Goal: Contribute content: Add original content to the website for others to see

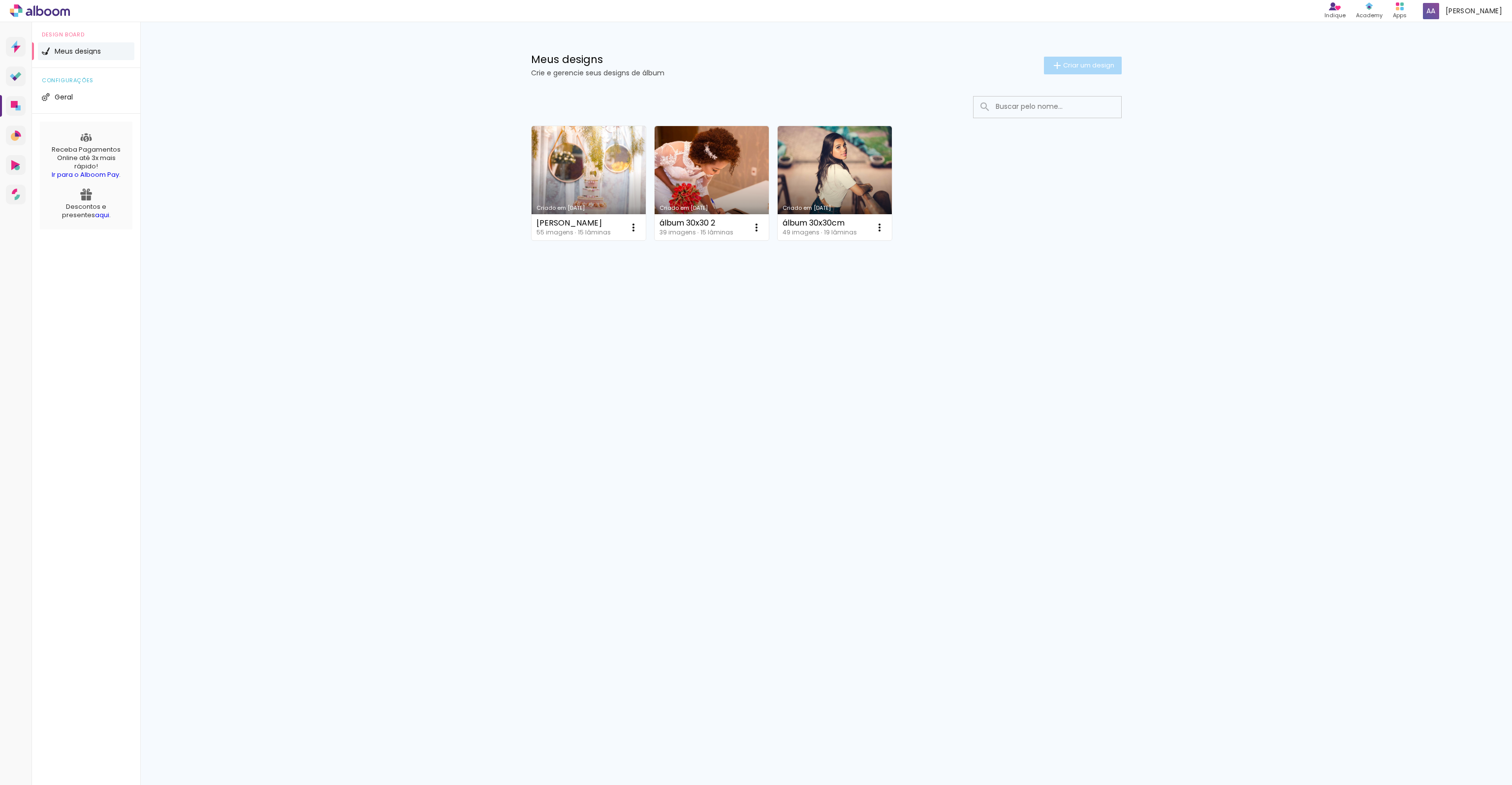
click at [1085, 62] on span "Criar um design" at bounding box center [1088, 65] width 51 height 6
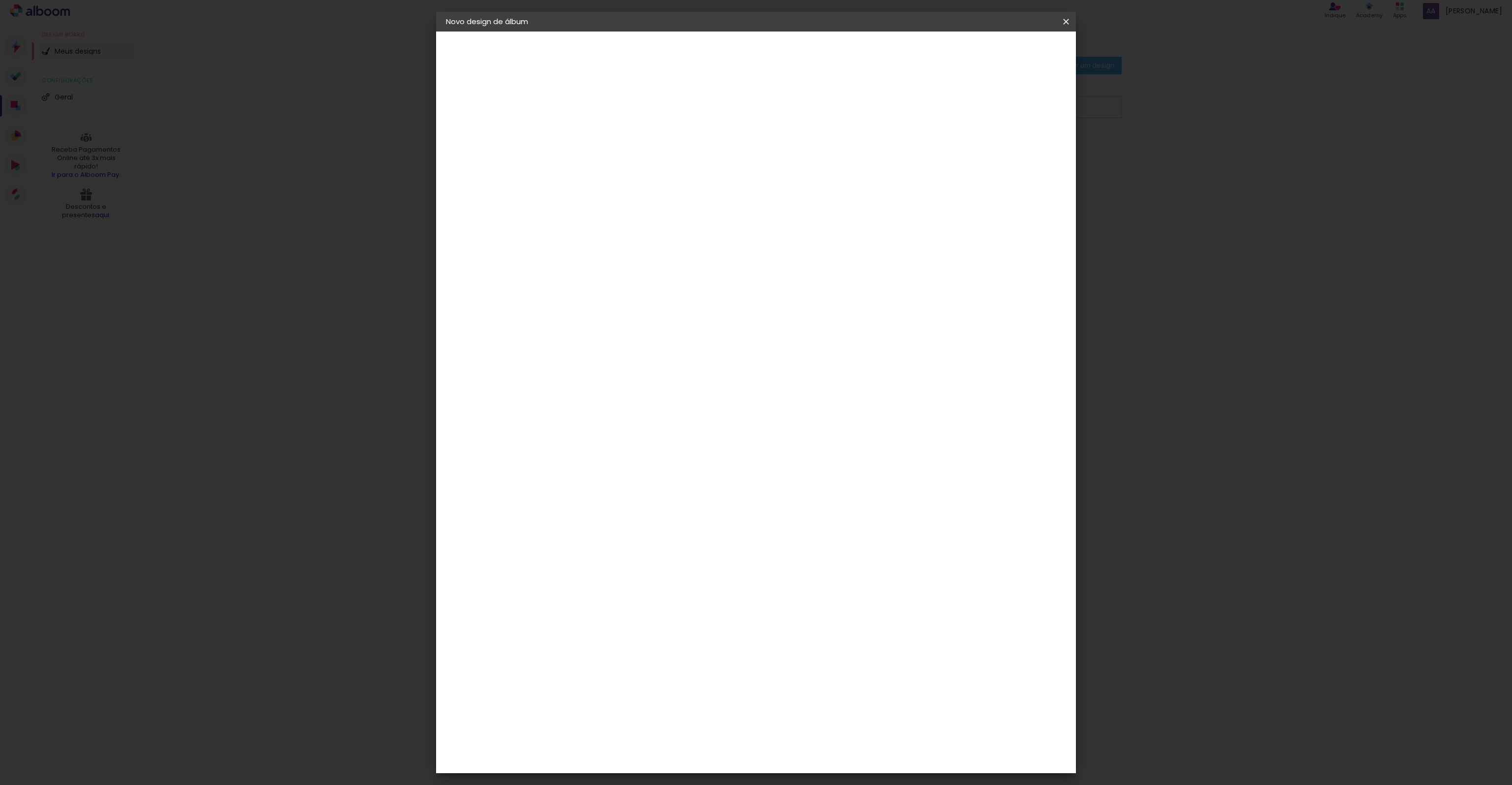
click at [607, 133] on input at bounding box center [607, 132] width 0 height 15
type input "[PERSON_NAME]"
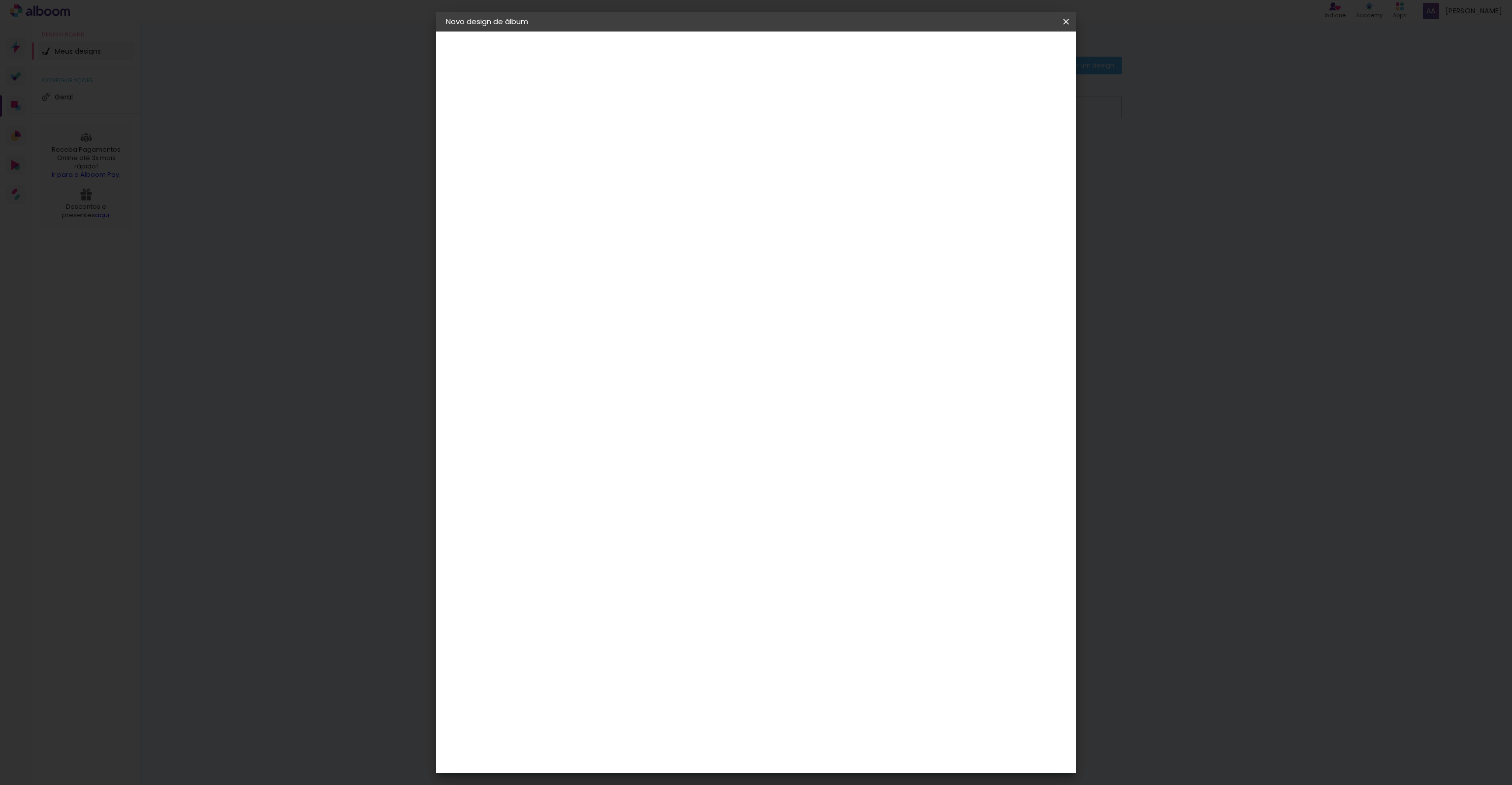
type paper-input "[PERSON_NAME]"
click at [708, 46] on paper-button "Avançar" at bounding box center [684, 52] width 48 height 17
click at [664, 191] on input at bounding box center [632, 187] width 99 height 12
type input "mega"
type paper-input "mega"
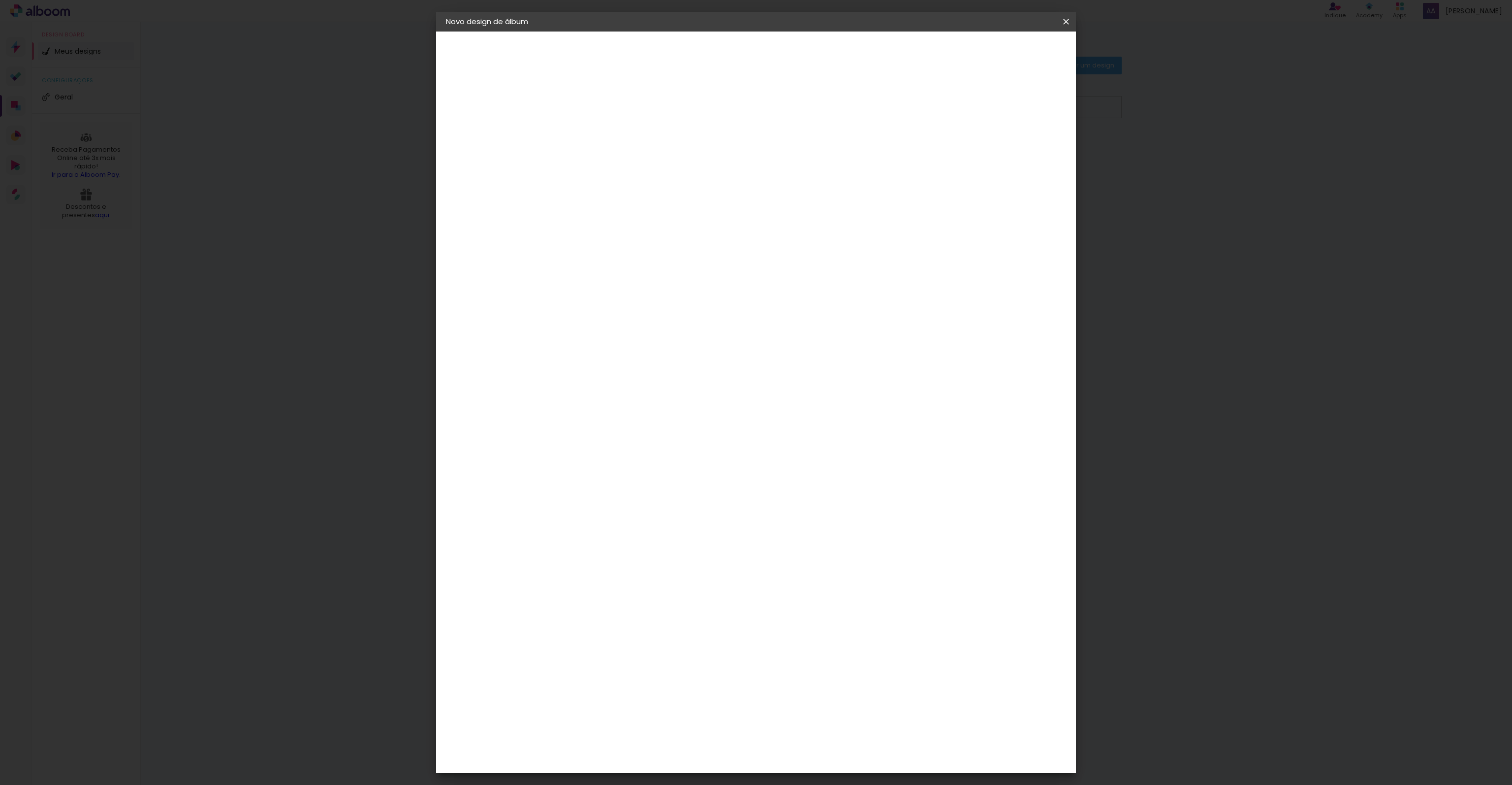
click at [636, 212] on paper-item "Mega Album" at bounding box center [622, 225] width 87 height 26
click at [0, 0] on slot "Avançar" at bounding box center [0, 0] width 0 height 0
click at [673, 631] on span "30 × 30" at bounding box center [650, 641] width 46 height 20
click at [782, 42] on header "Modelo Escolha o modelo do álbum. Voltar Avançar" at bounding box center [673, 61] width 218 height 59
click at [0, 0] on slot "Avançar" at bounding box center [0, 0] width 0 height 0
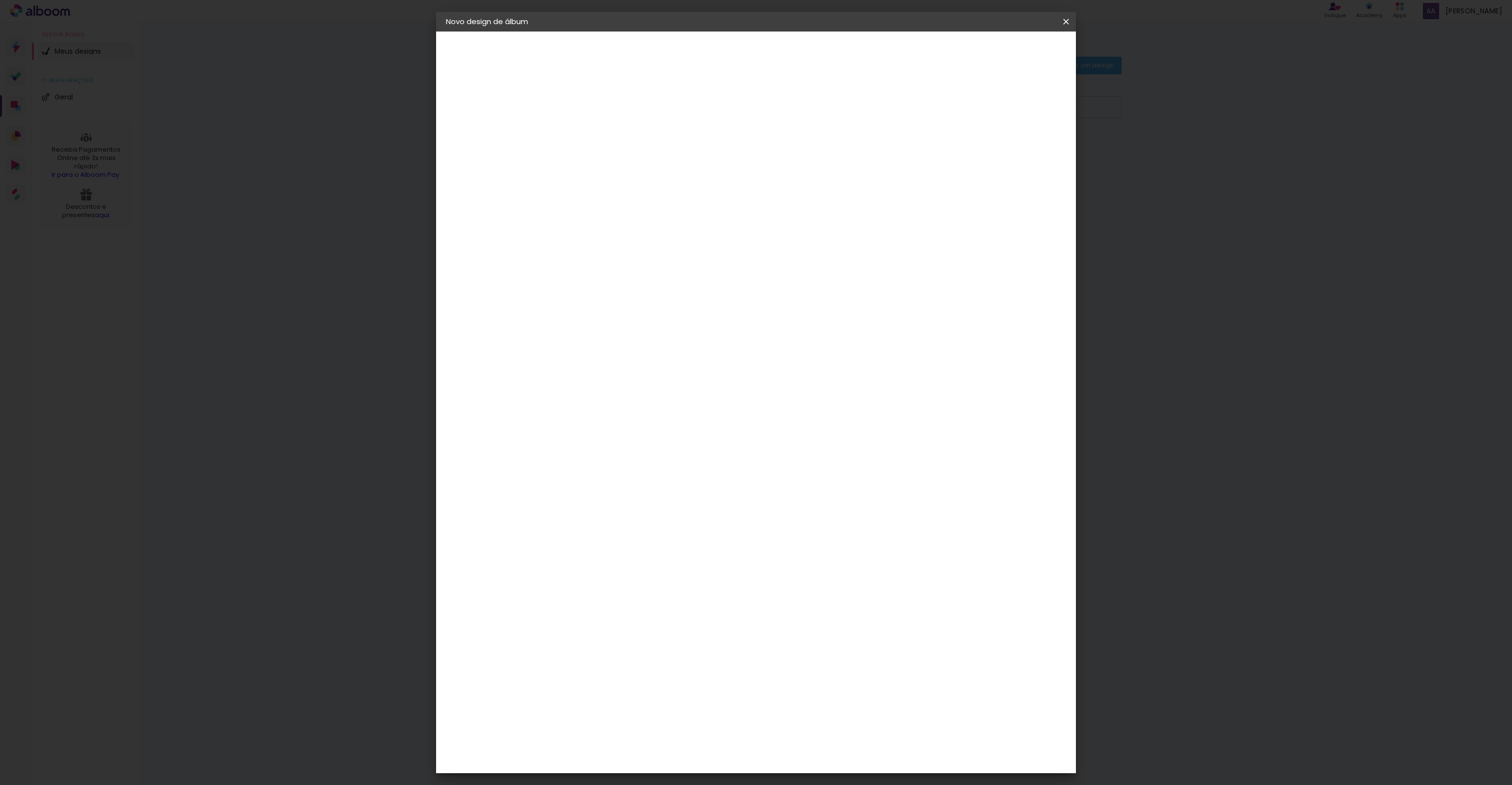
click at [1004, 49] on span "Iniciar design" at bounding box center [981, 52] width 45 height 7
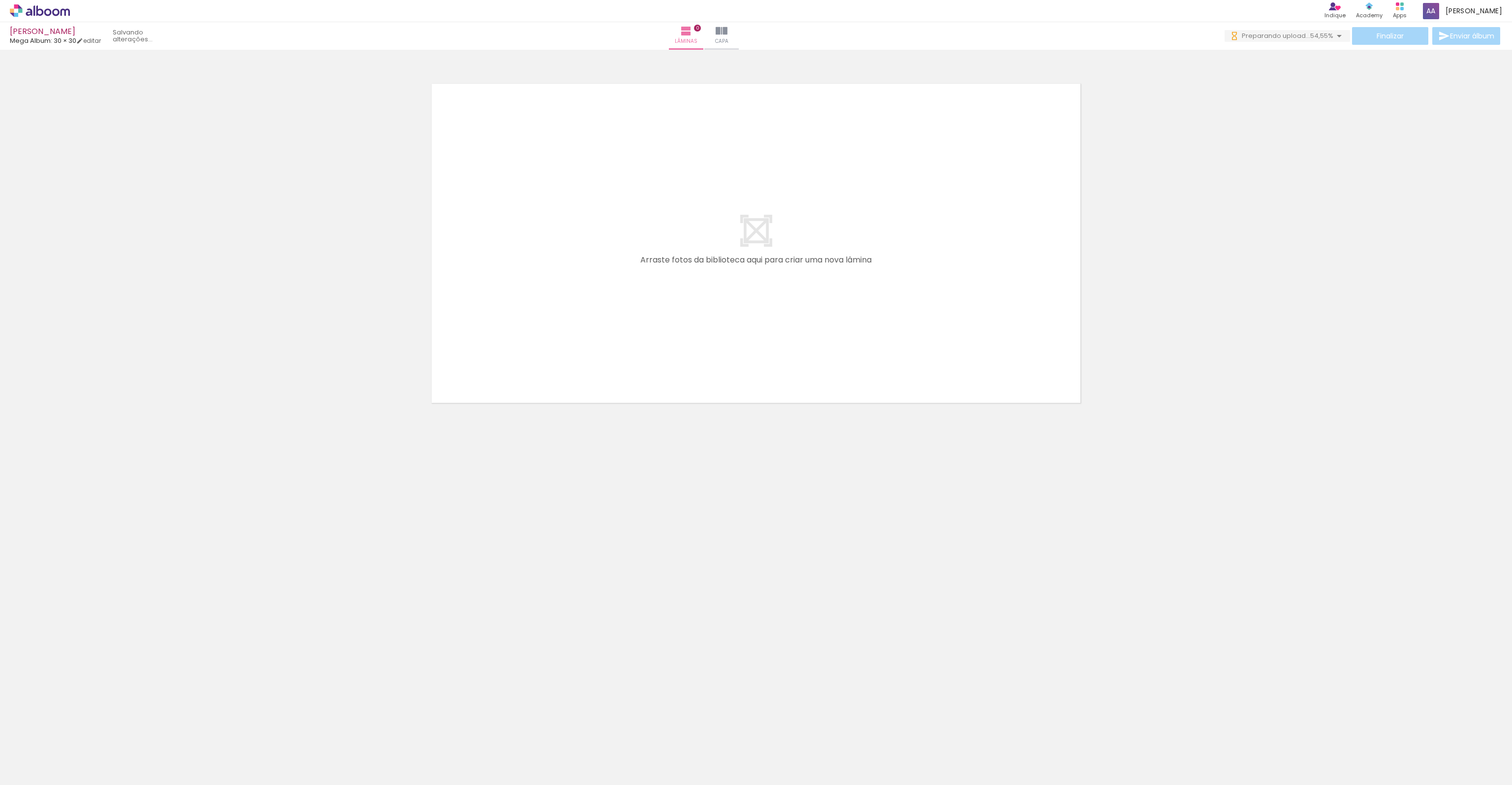
scroll to position [0, 1696]
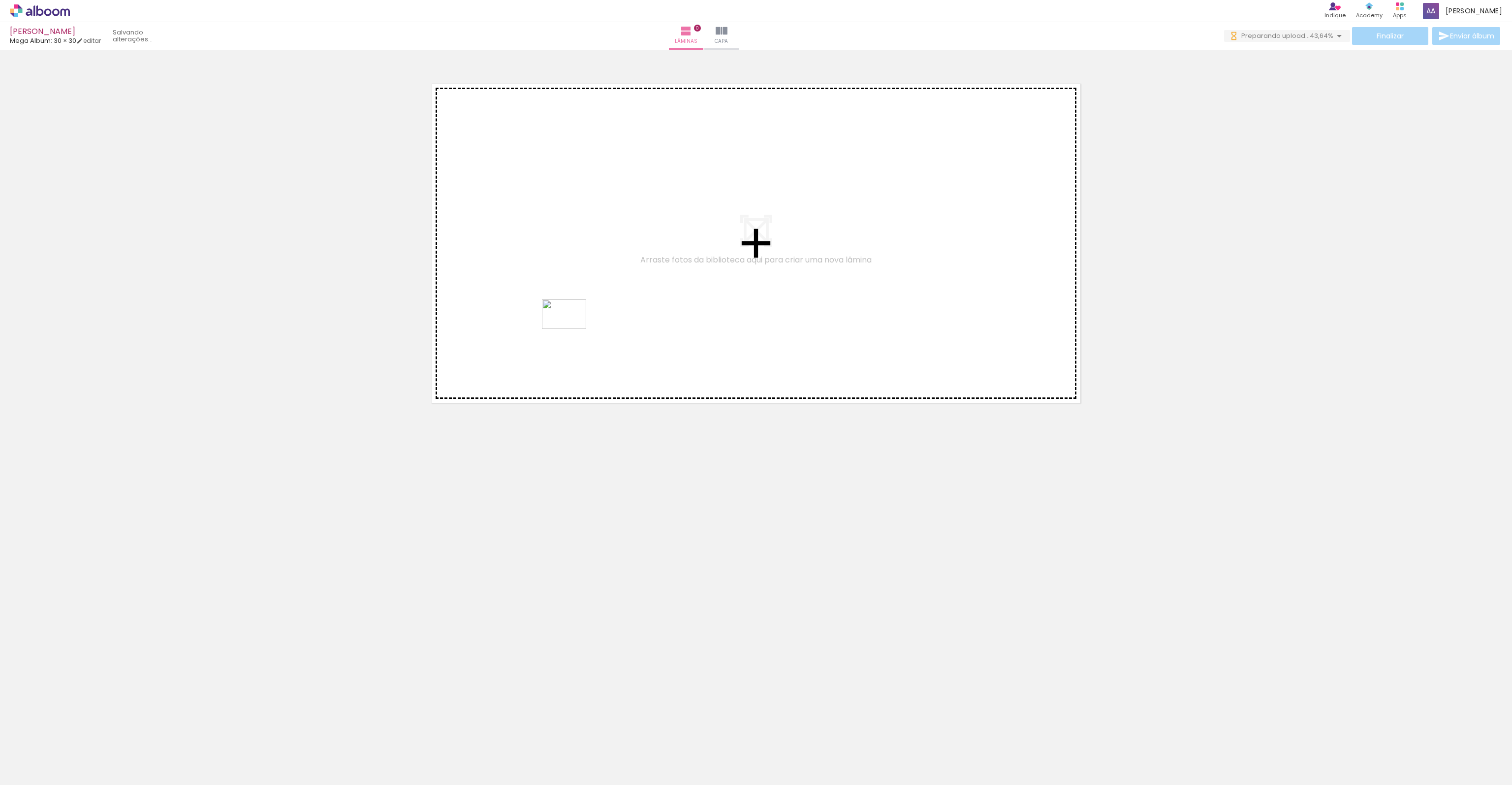
drag, startPoint x: 703, startPoint y: 746, endPoint x: 569, endPoint y: 341, distance: 426.6
click at [571, 329] on quentale-workspace at bounding box center [756, 392] width 1512 height 785
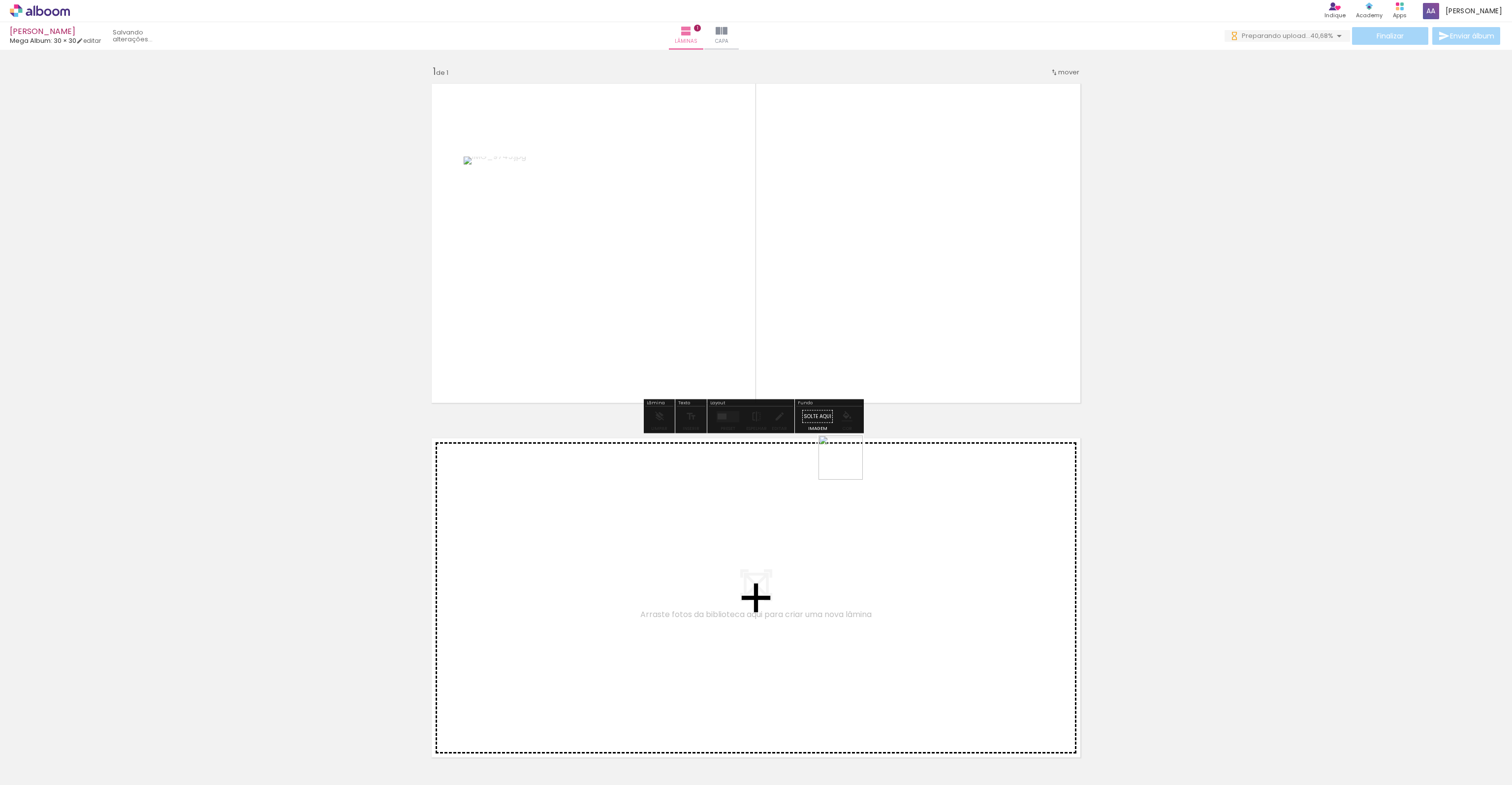
drag, startPoint x: 782, startPoint y: 753, endPoint x: 851, endPoint y: 299, distance: 459.2
click at [851, 299] on quentale-workspace at bounding box center [756, 392] width 1512 height 785
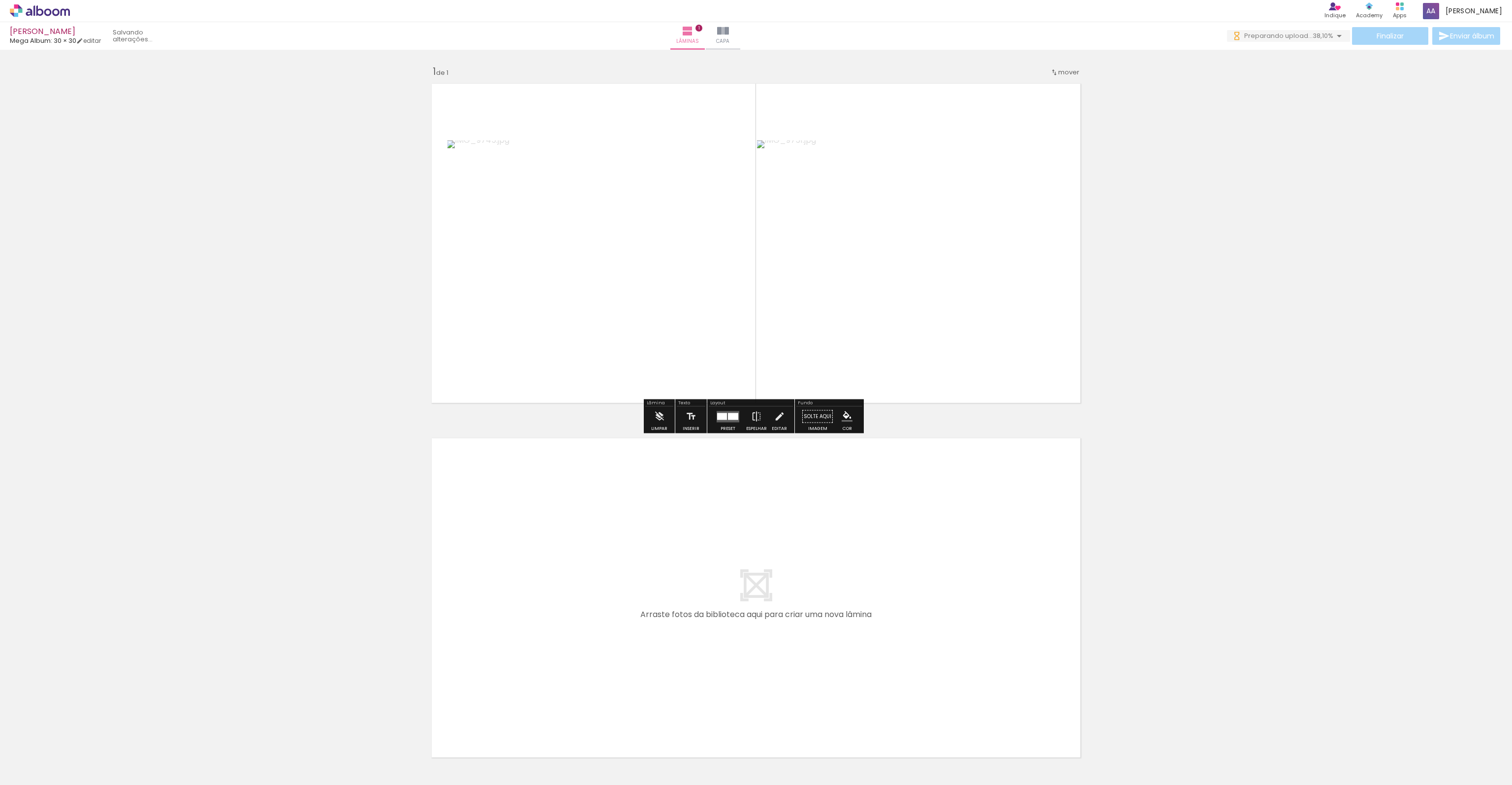
scroll to position [0, 0]
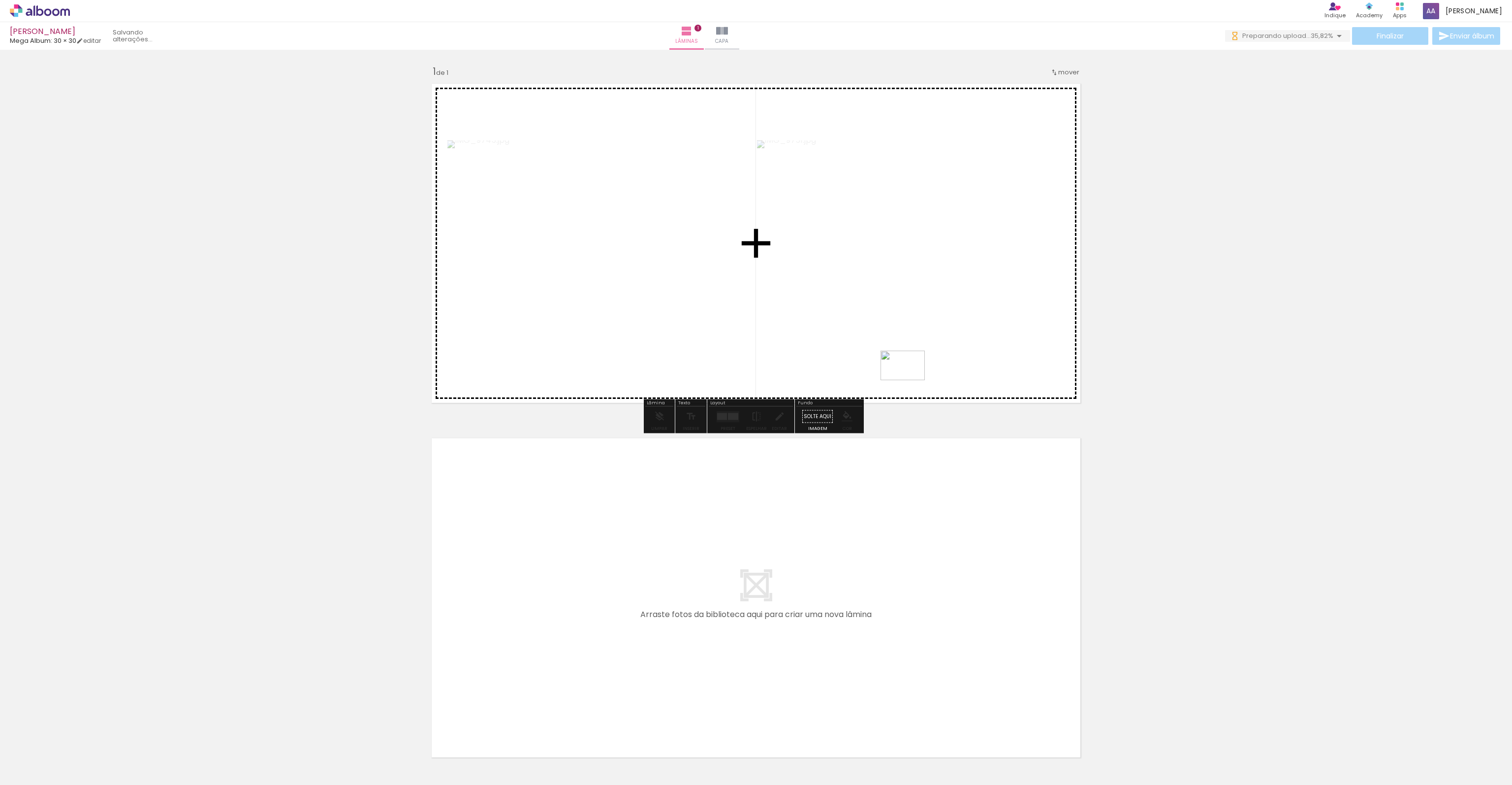
drag, startPoint x: 828, startPoint y: 759, endPoint x: 910, endPoint y: 380, distance: 387.8
click at [910, 380] on quentale-workspace at bounding box center [756, 392] width 1512 height 785
drag, startPoint x: 886, startPoint y: 754, endPoint x: 905, endPoint y: 298, distance: 456.4
click at [905, 298] on quentale-workspace at bounding box center [756, 392] width 1512 height 785
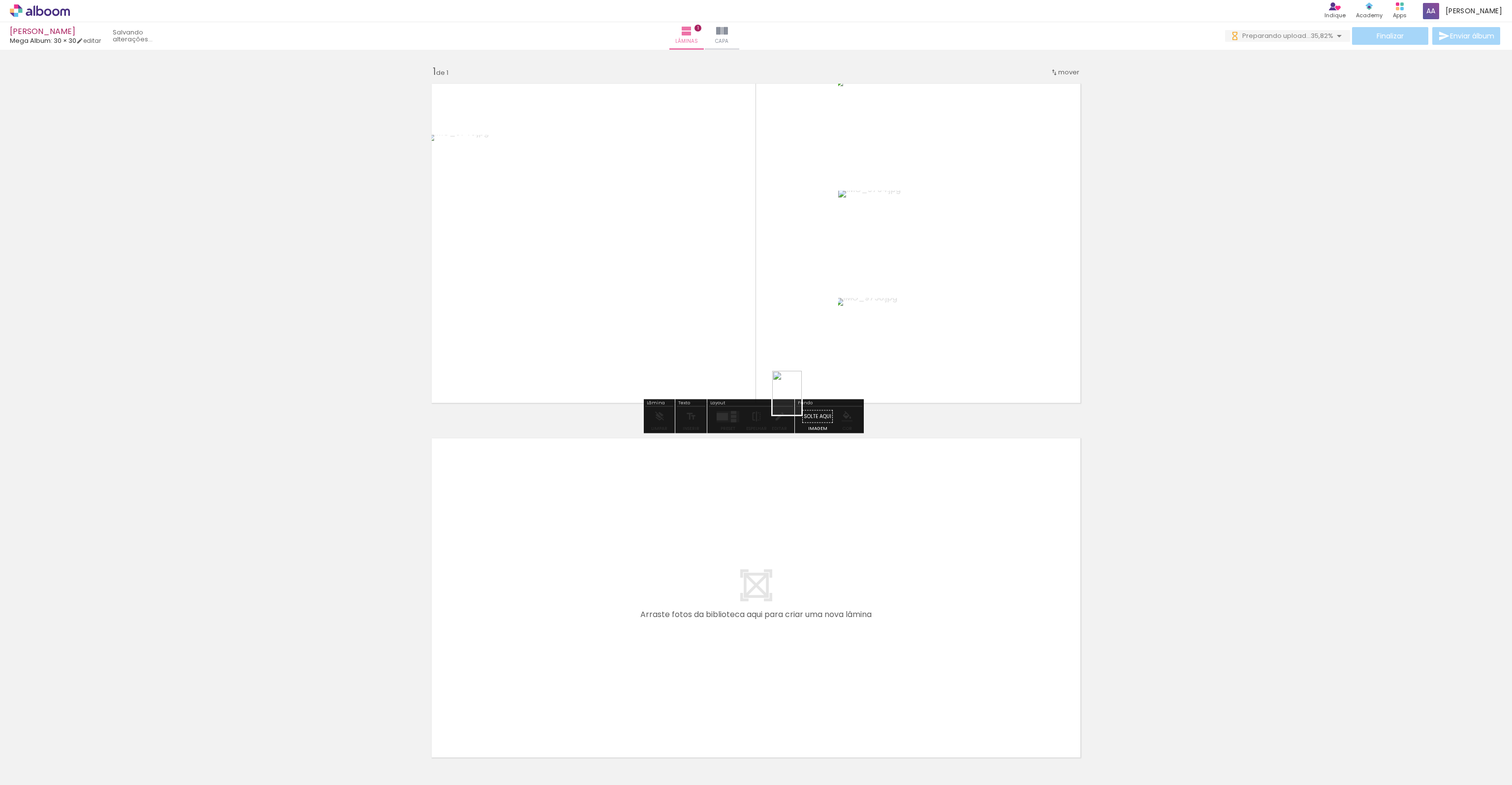
drag, startPoint x: 947, startPoint y: 743, endPoint x: 802, endPoint y: 400, distance: 372.4
click at [802, 400] on quentale-workspace at bounding box center [756, 392] width 1512 height 785
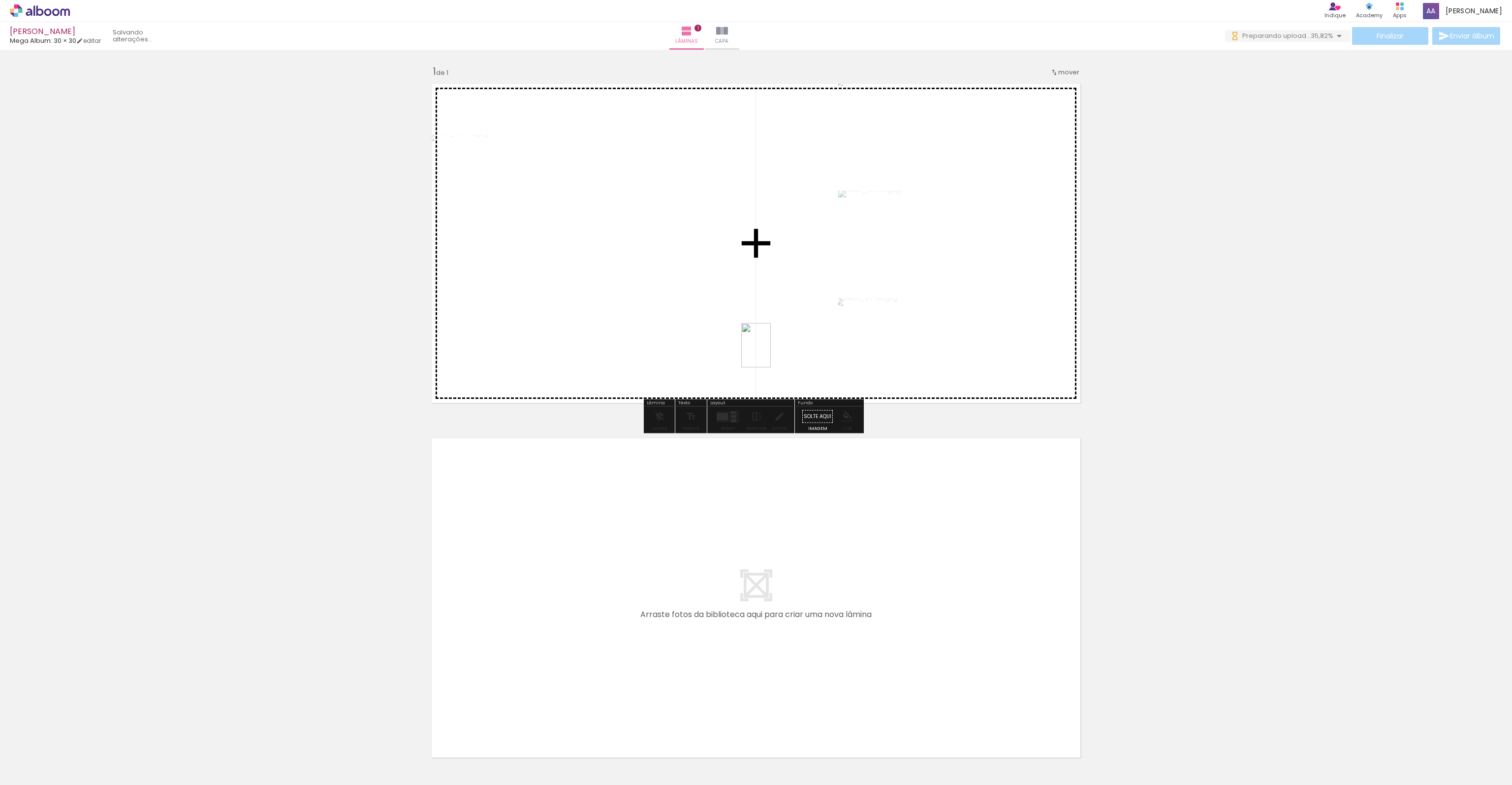
drag, startPoint x: 933, startPoint y: 757, endPoint x: 771, endPoint y: 352, distance: 436.2
click at [771, 352] on quentale-workspace at bounding box center [756, 392] width 1512 height 785
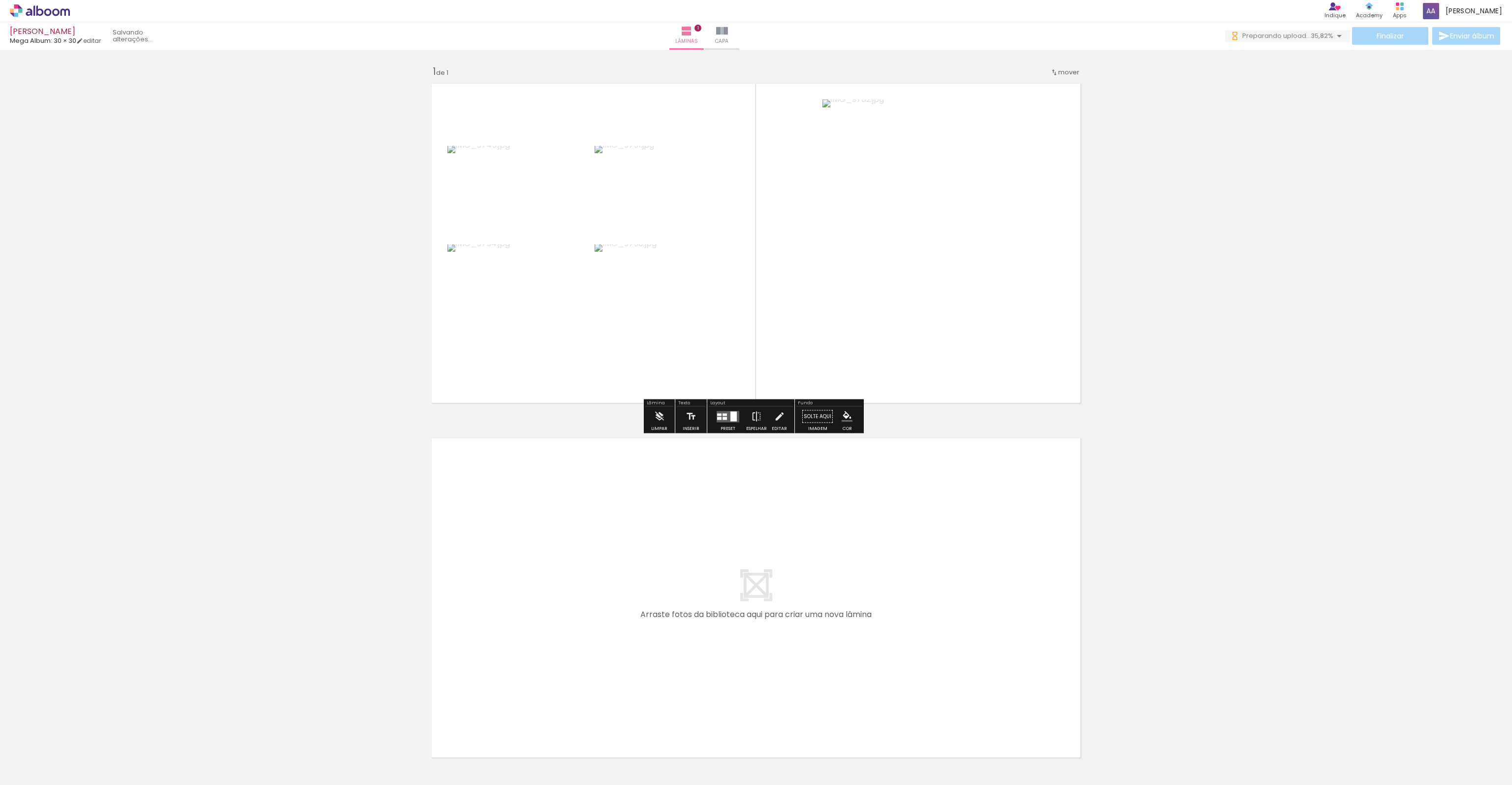
click at [731, 414] on div at bounding box center [733, 416] width 6 height 10
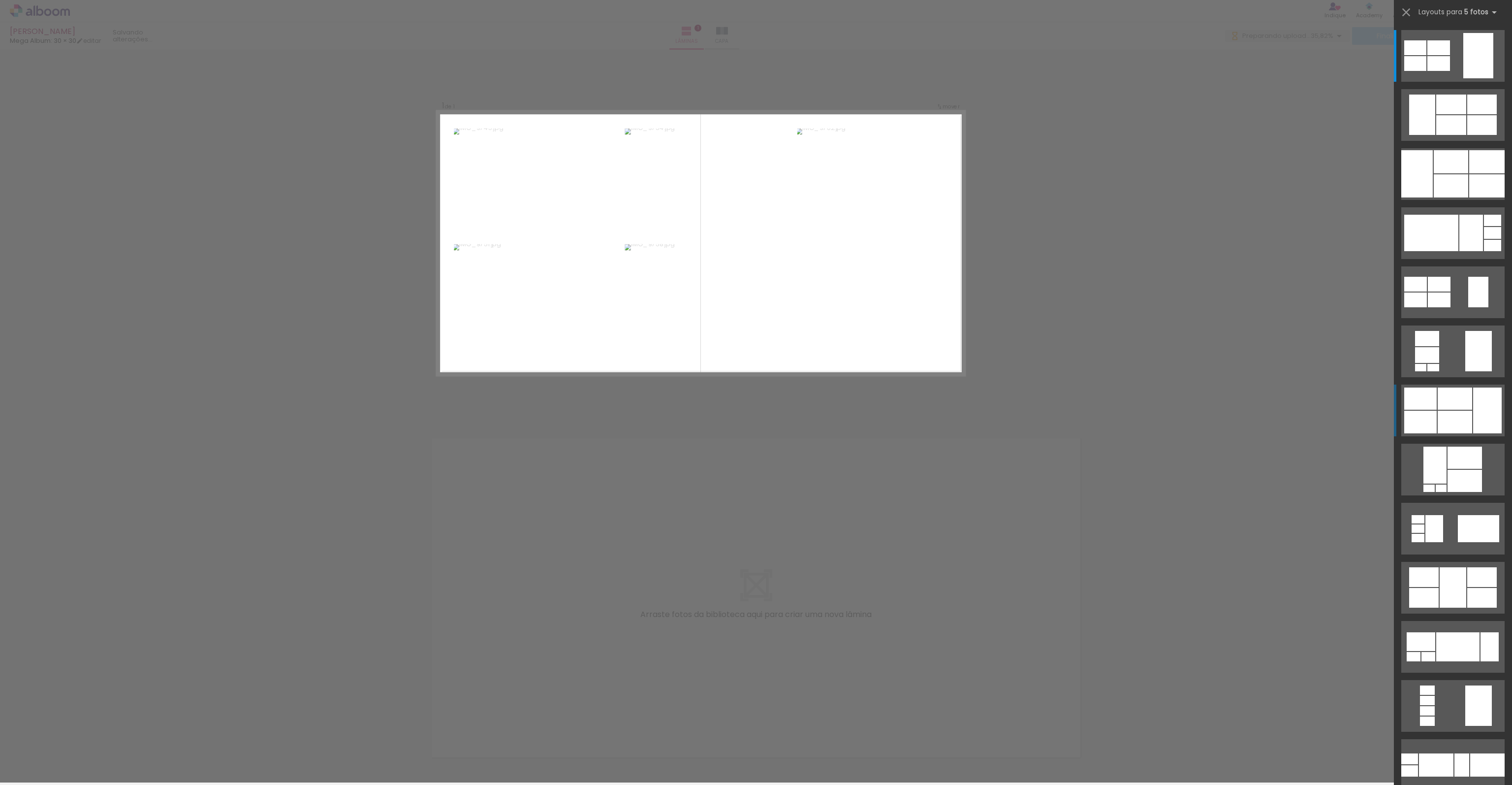
click at [1467, 407] on div at bounding box center [1454, 399] width 35 height 22
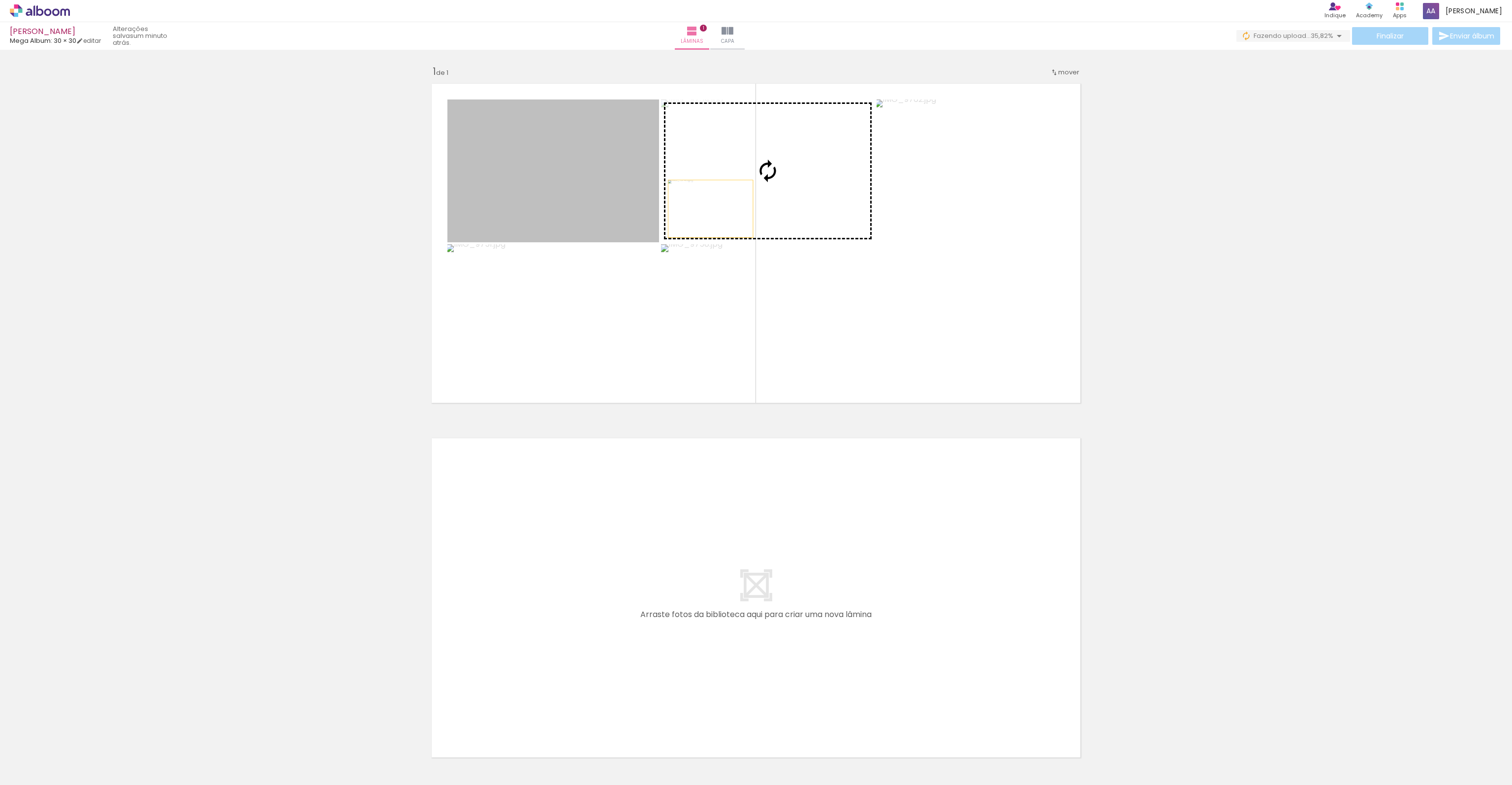
drag, startPoint x: 620, startPoint y: 203, endPoint x: 711, endPoint y: 209, distance: 91.2
click at [0, 0] on slot at bounding box center [0, 0] width 0 height 0
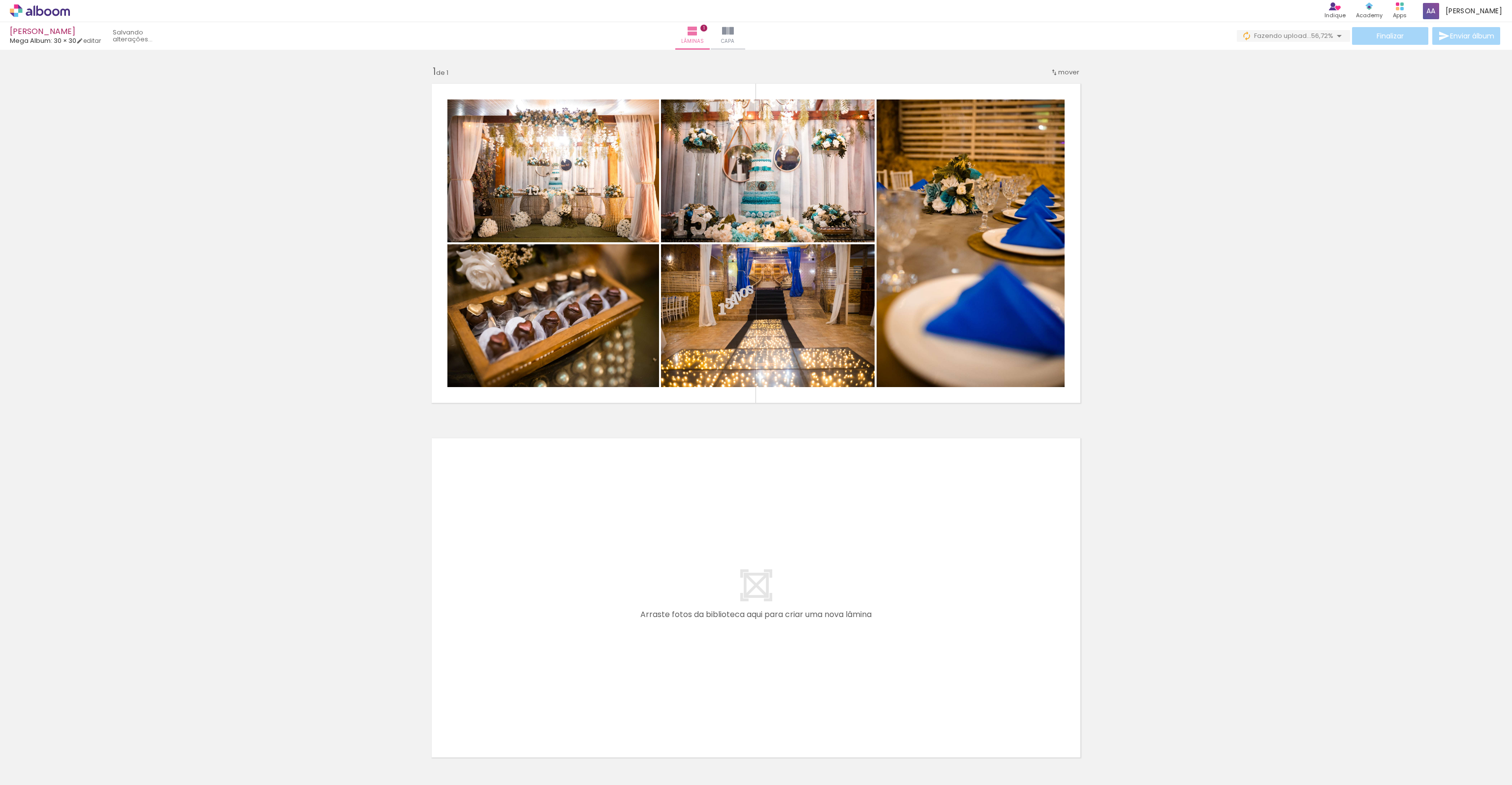
scroll to position [0, 1791]
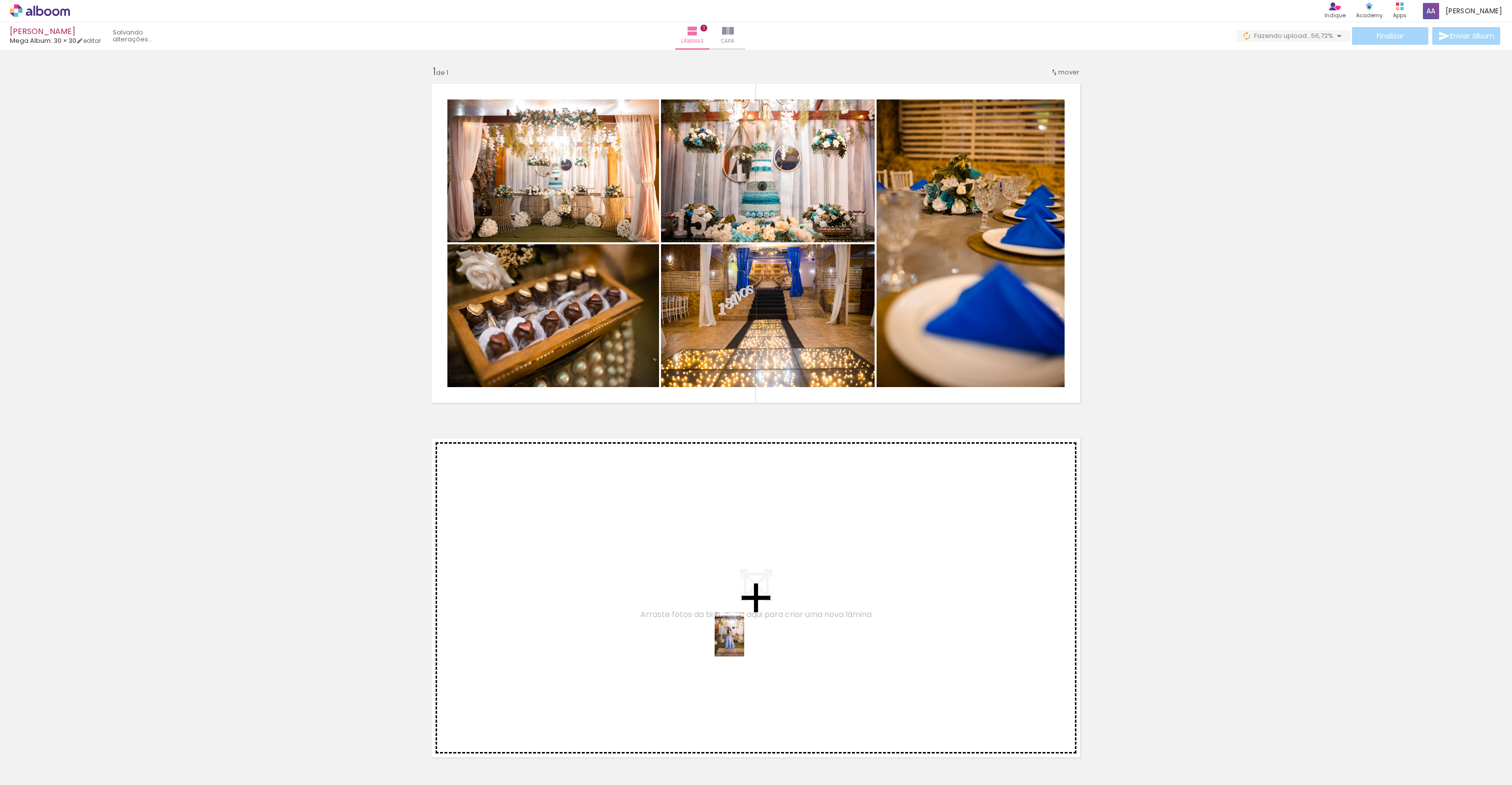
drag, startPoint x: 952, startPoint y: 761, endPoint x: 744, endPoint y: 642, distance: 239.6
click at [744, 642] on quentale-workspace at bounding box center [756, 392] width 1512 height 785
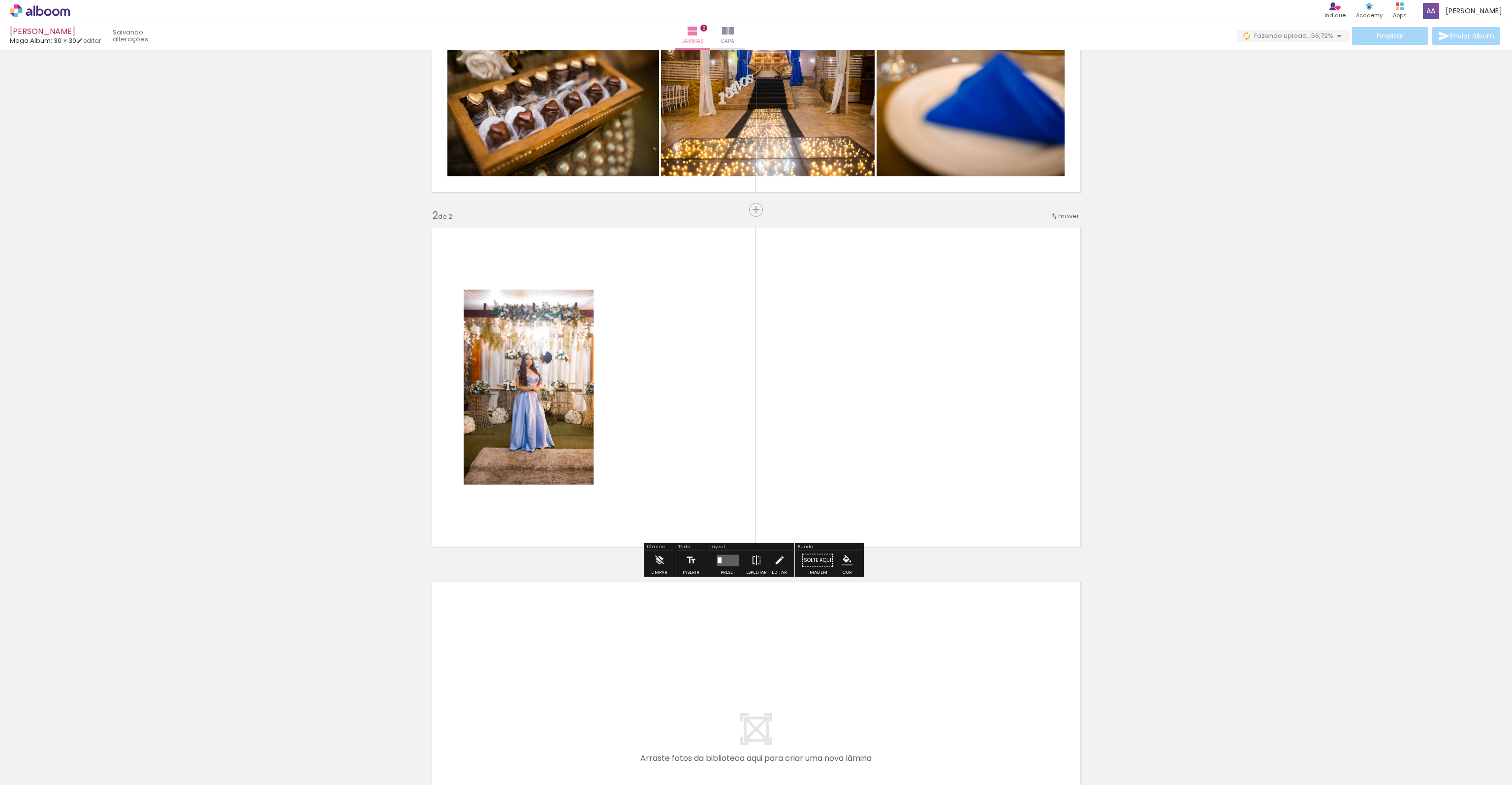
scroll to position [211, 0]
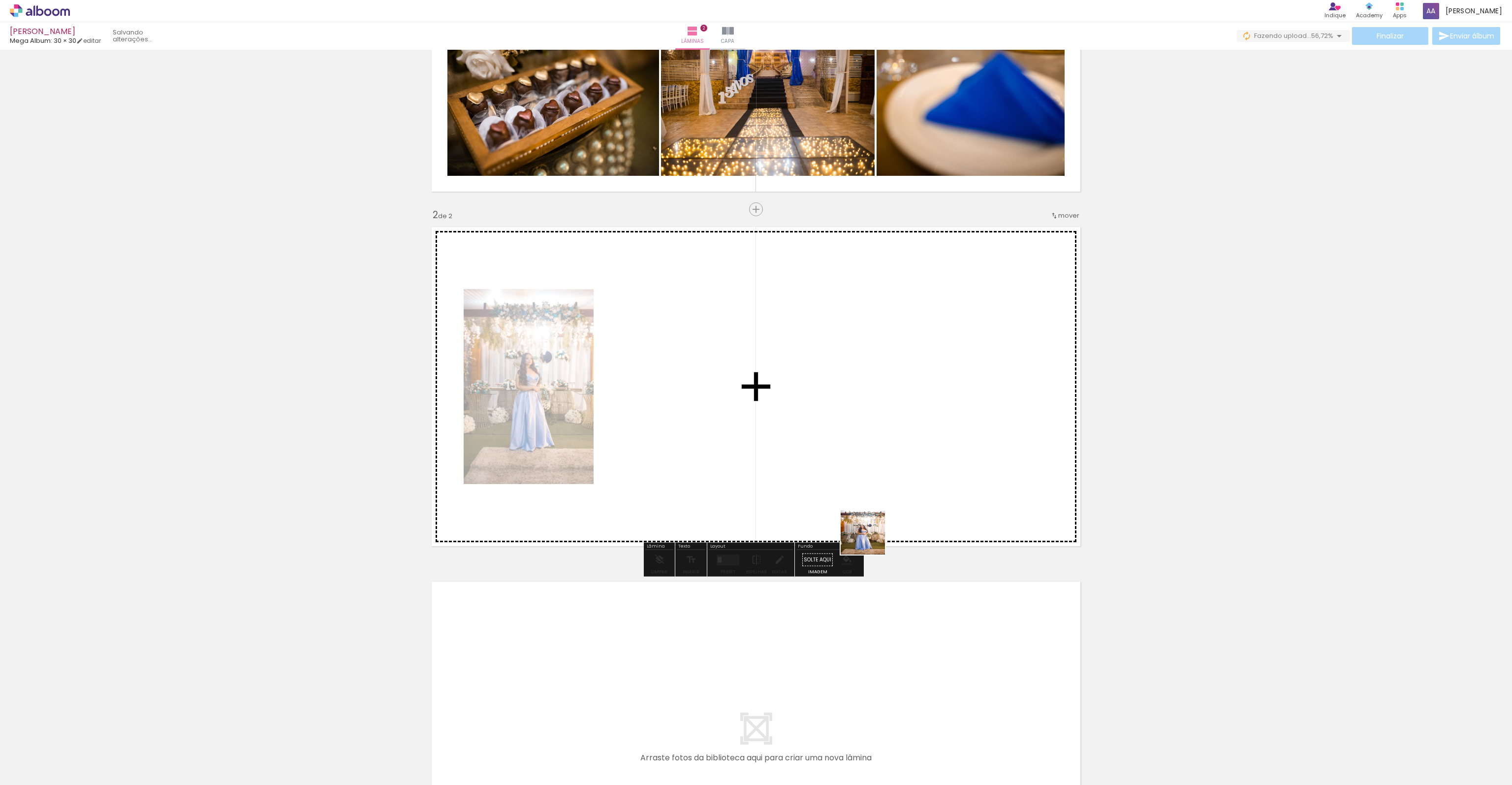
drag, startPoint x: 1014, startPoint y: 754, endPoint x: 866, endPoint y: 537, distance: 262.7
click at [866, 537] on quentale-workspace at bounding box center [756, 392] width 1512 height 785
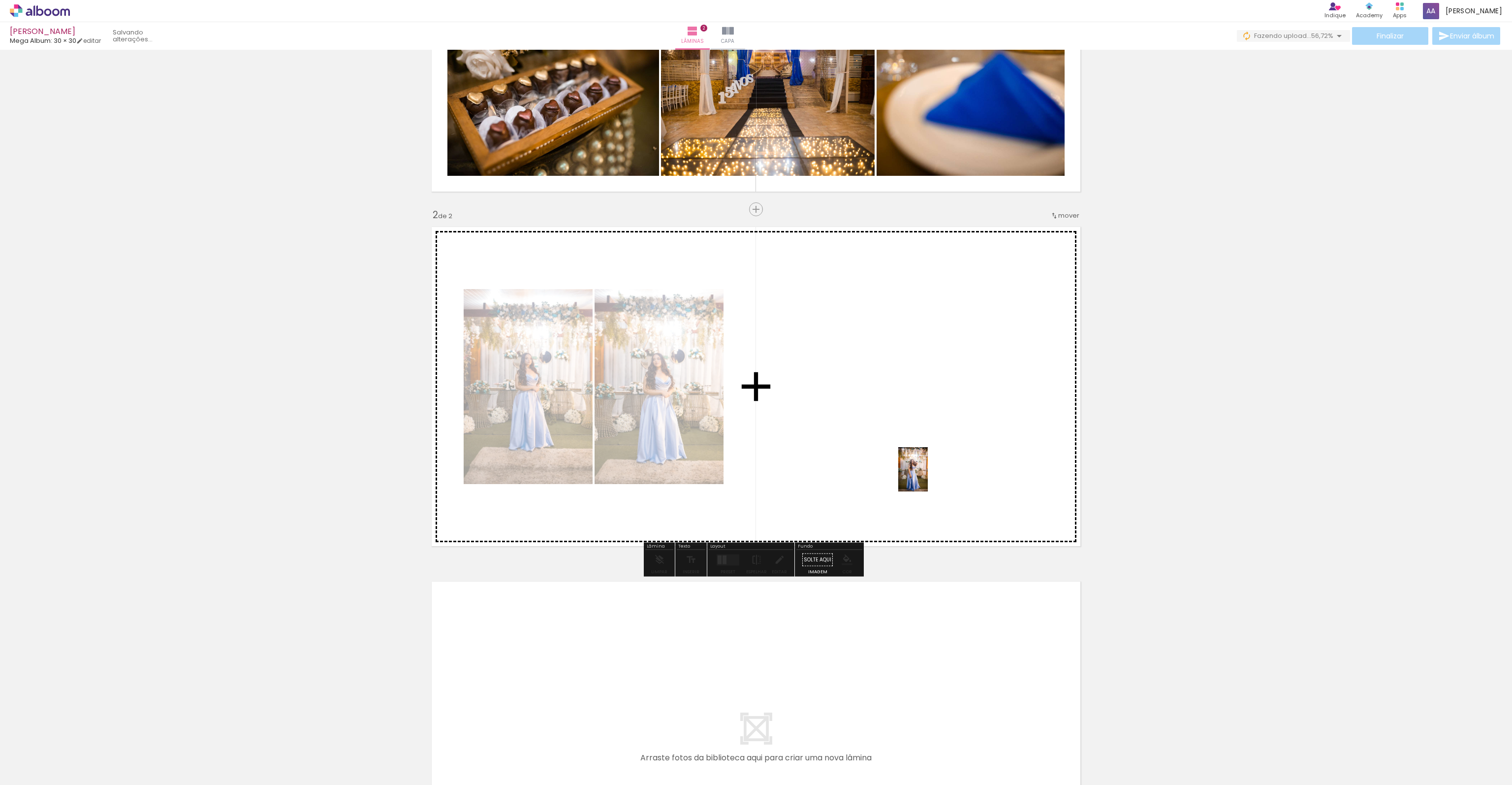
drag, startPoint x: 1071, startPoint y: 747, endPoint x: 928, endPoint y: 477, distance: 305.5
click at [928, 477] on quentale-workspace at bounding box center [756, 392] width 1512 height 785
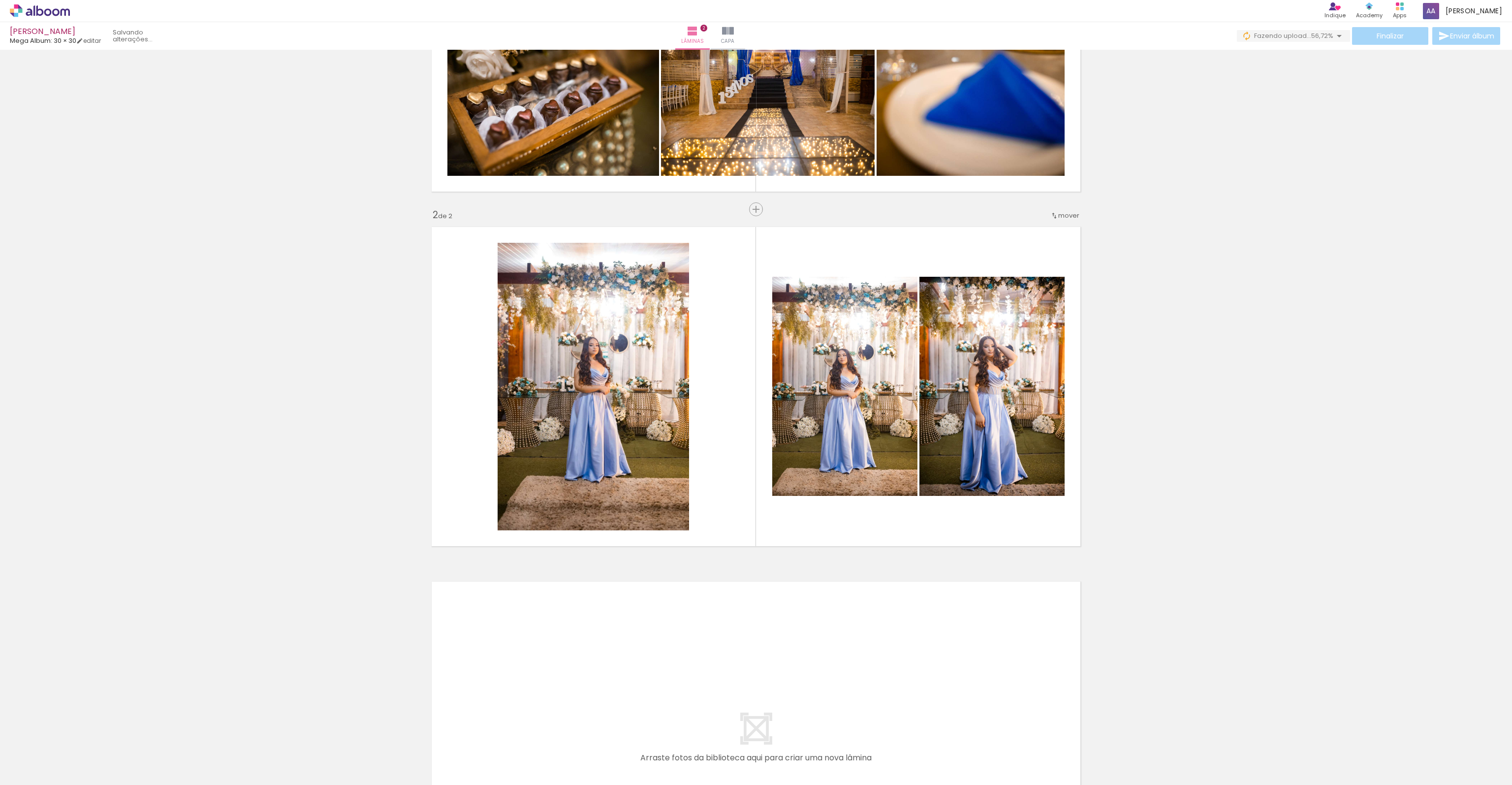
click at [1196, 565] on div "Inserir lâmina 1 de 2 Inserir lâmina 2 de 2" at bounding box center [756, 374] width 1512 height 1064
click at [1152, 597] on div "Inserir lâmina 1 de 2 Inserir lâmina 2 de 2" at bounding box center [756, 374] width 1512 height 1064
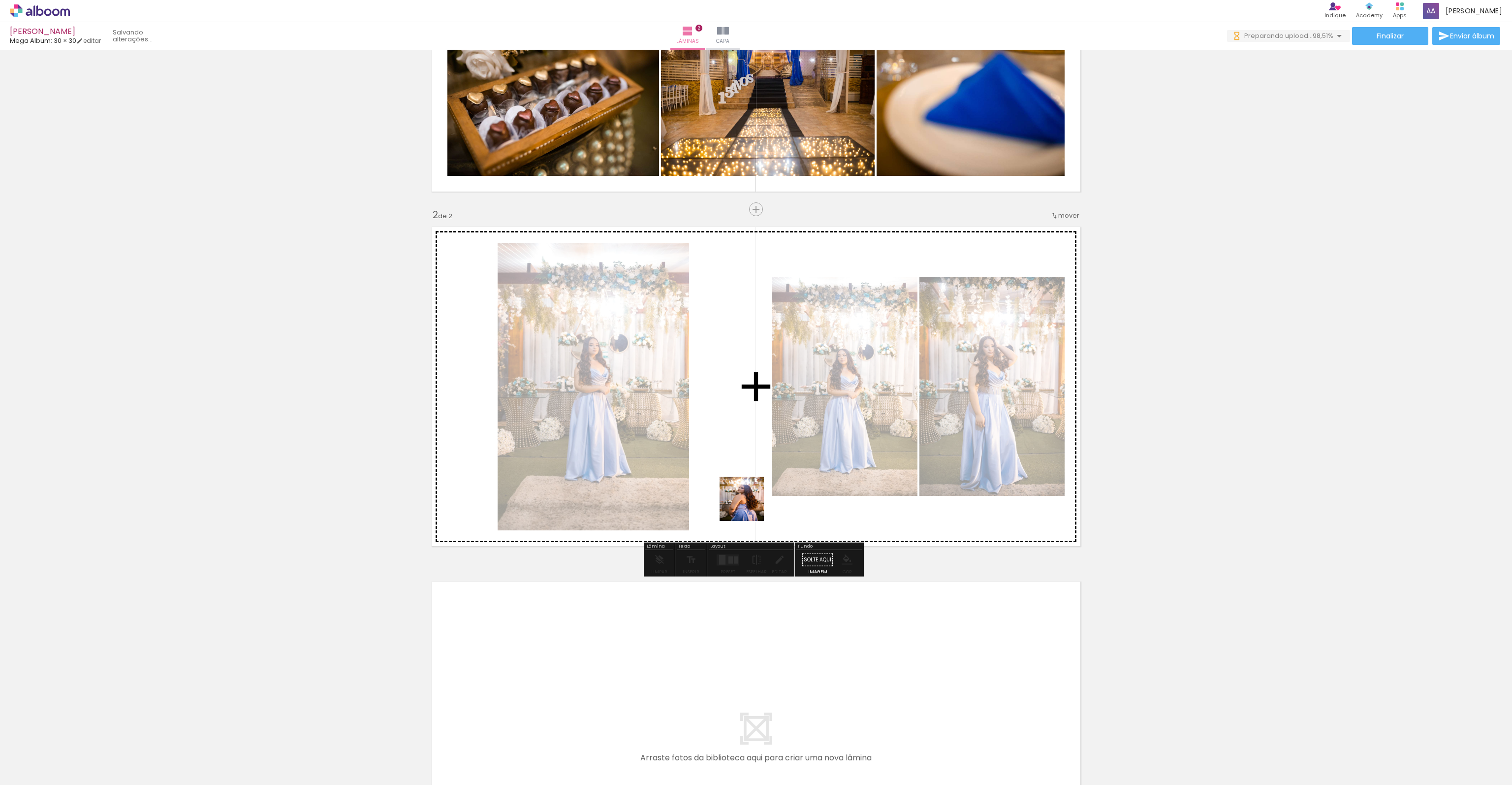
drag, startPoint x: 1126, startPoint y: 758, endPoint x: 749, endPoint y: 506, distance: 453.5
click at [749, 506] on quentale-workspace at bounding box center [756, 392] width 1512 height 785
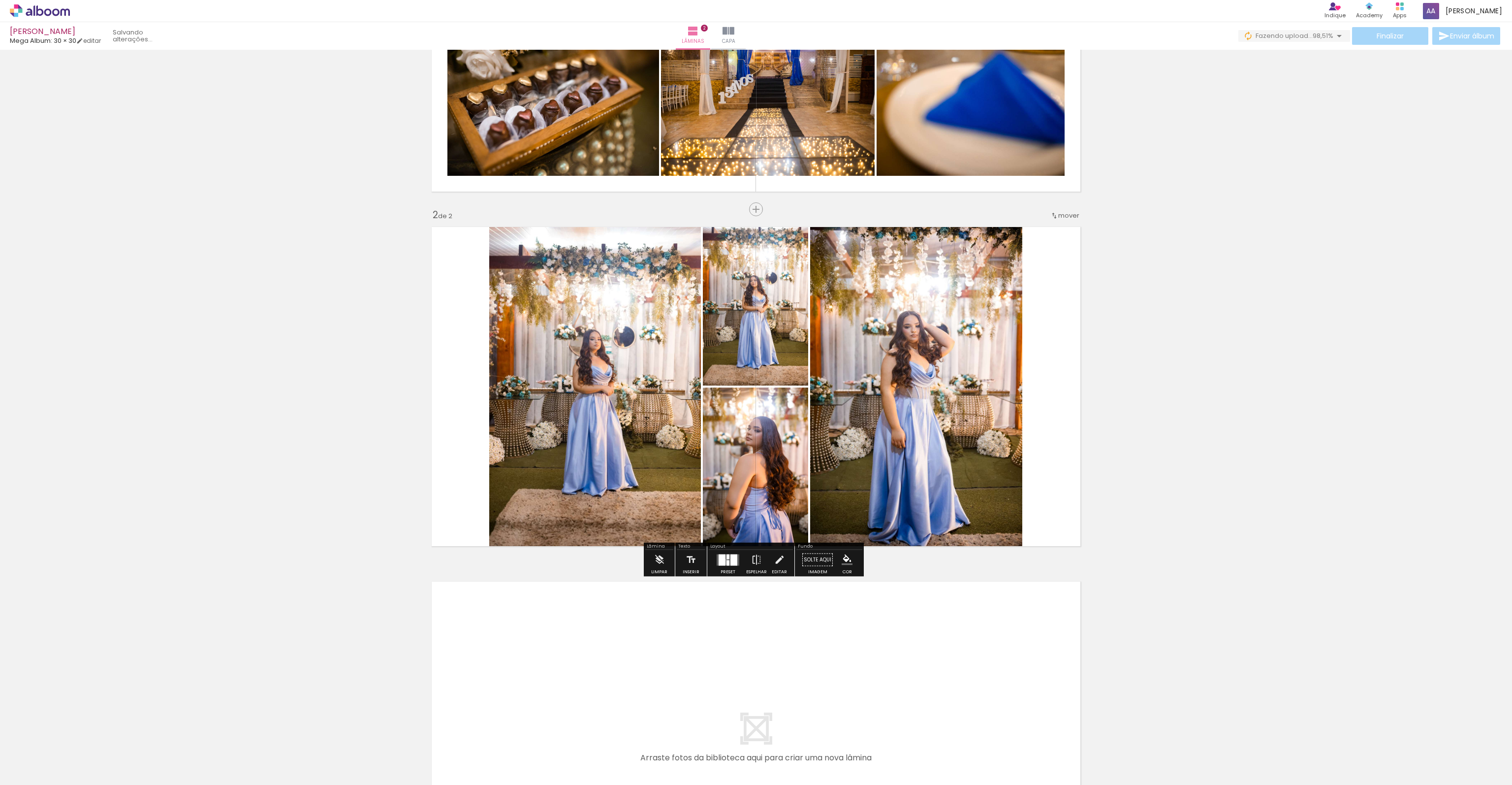
click at [727, 561] on div at bounding box center [728, 562] width 3 height 5
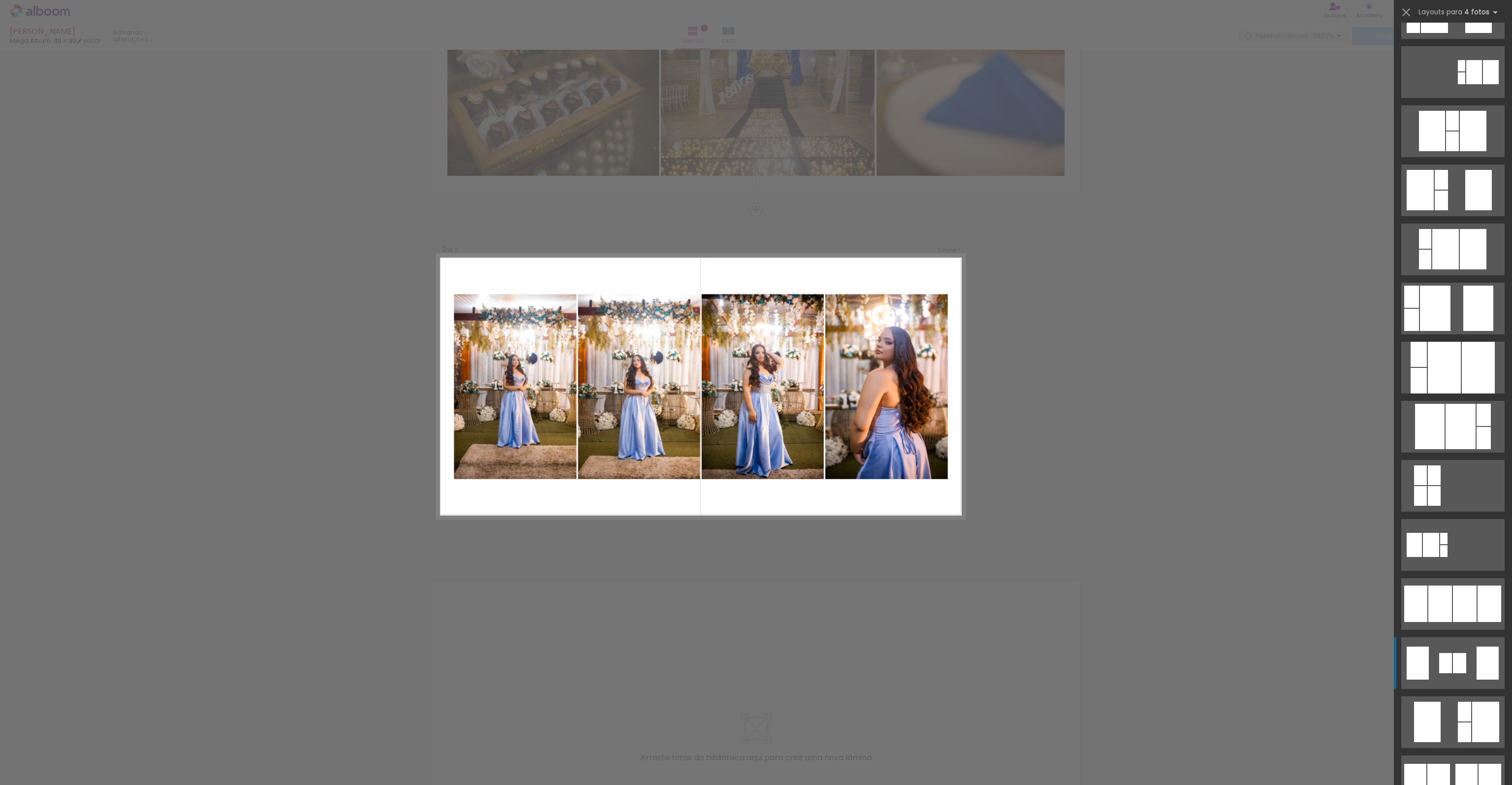
scroll to position [295, 0]
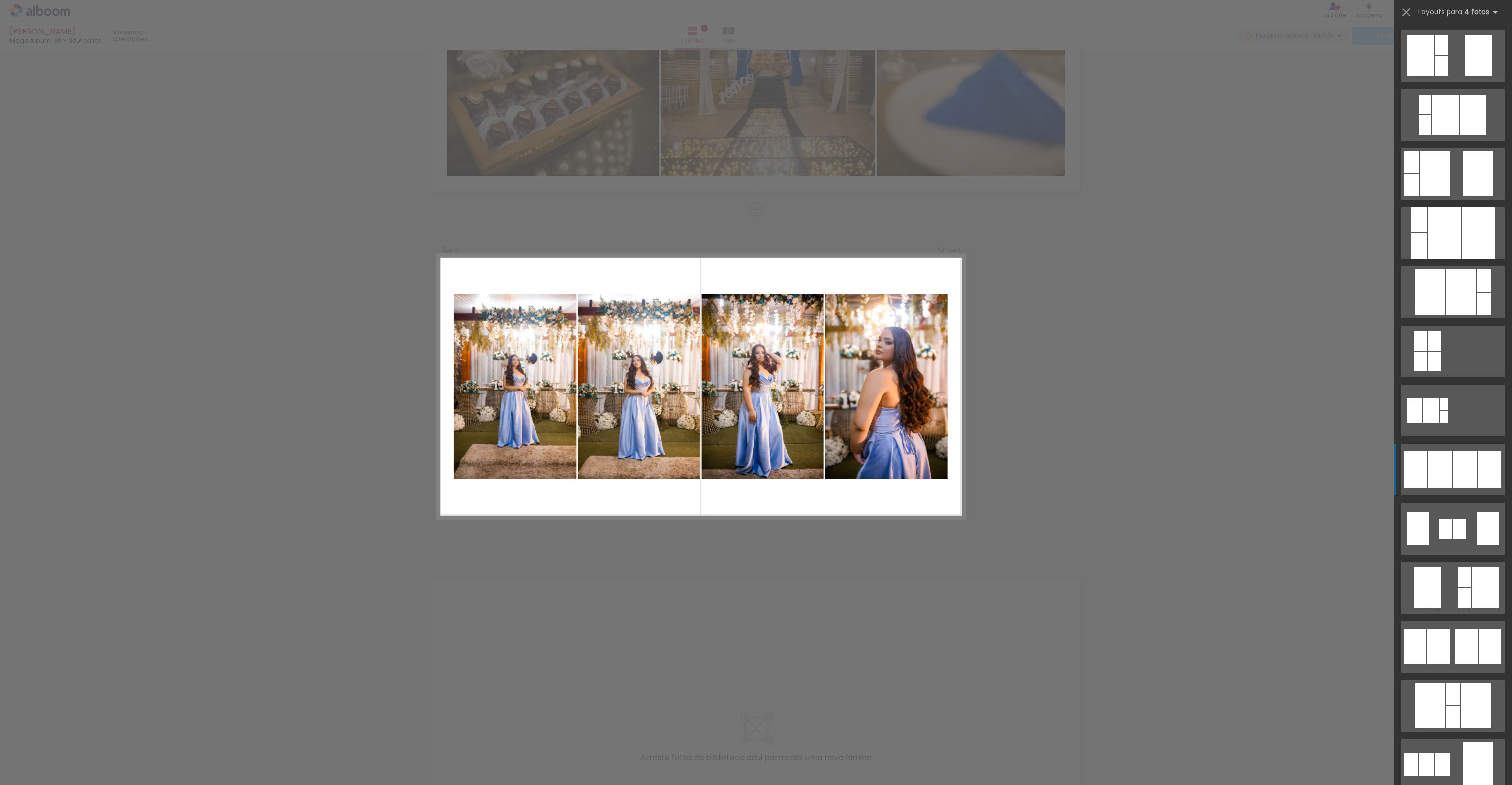
click at [1438, 484] on div at bounding box center [1440, 469] width 23 height 36
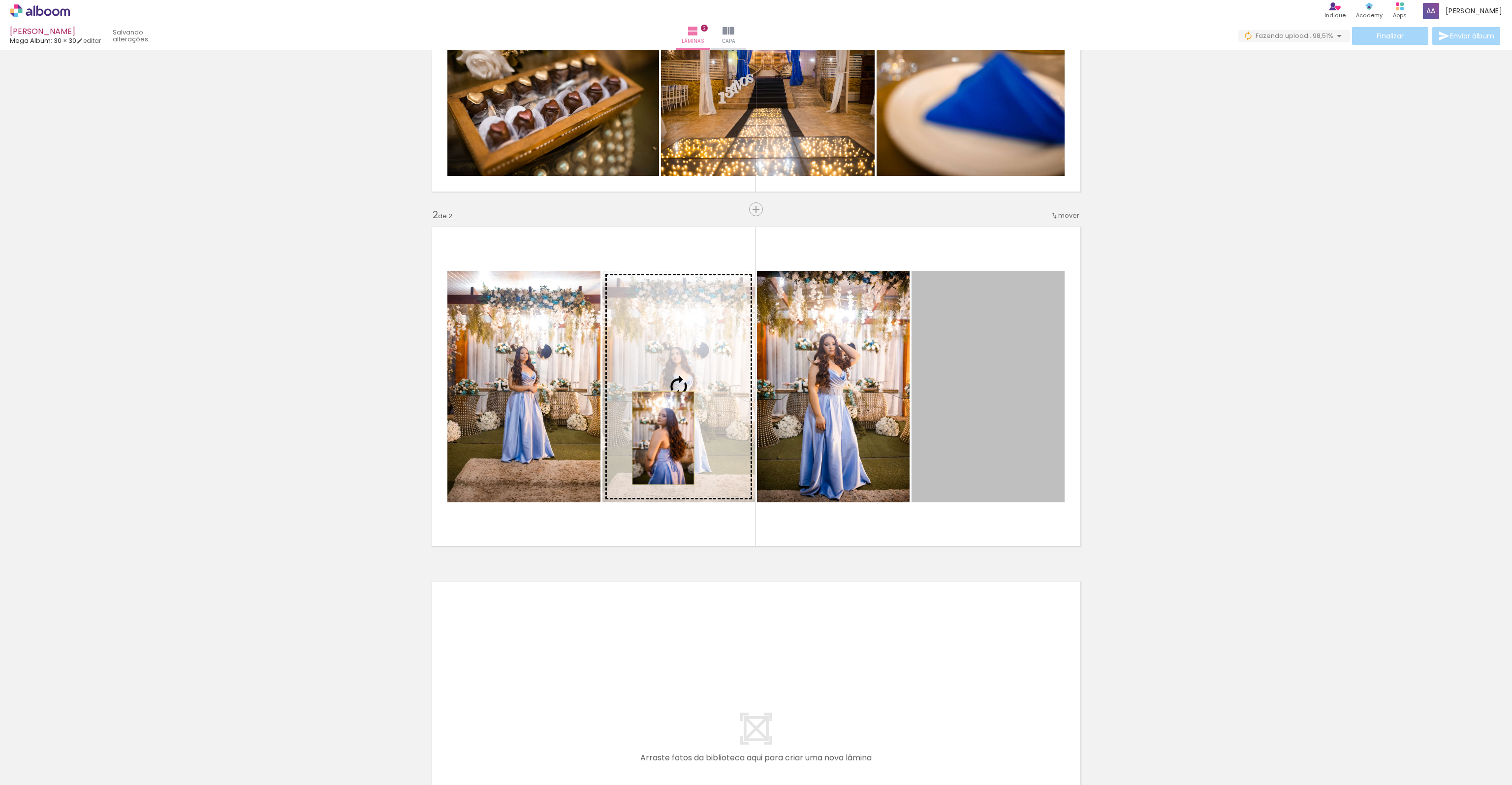
drag, startPoint x: 971, startPoint y: 450, endPoint x: 661, endPoint y: 437, distance: 310.3
click at [0, 0] on slot at bounding box center [0, 0] width 0 height 0
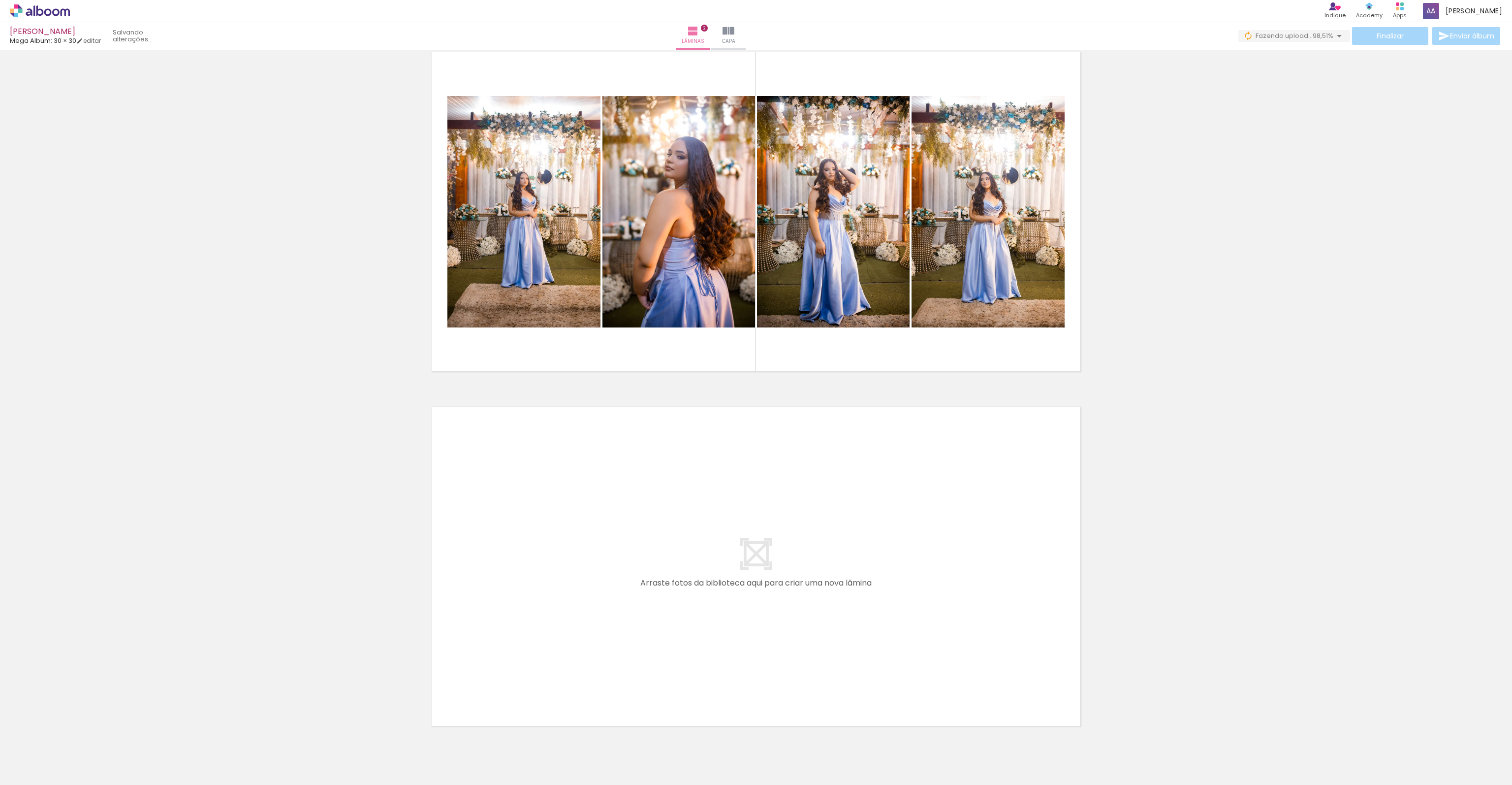
scroll to position [408, 0]
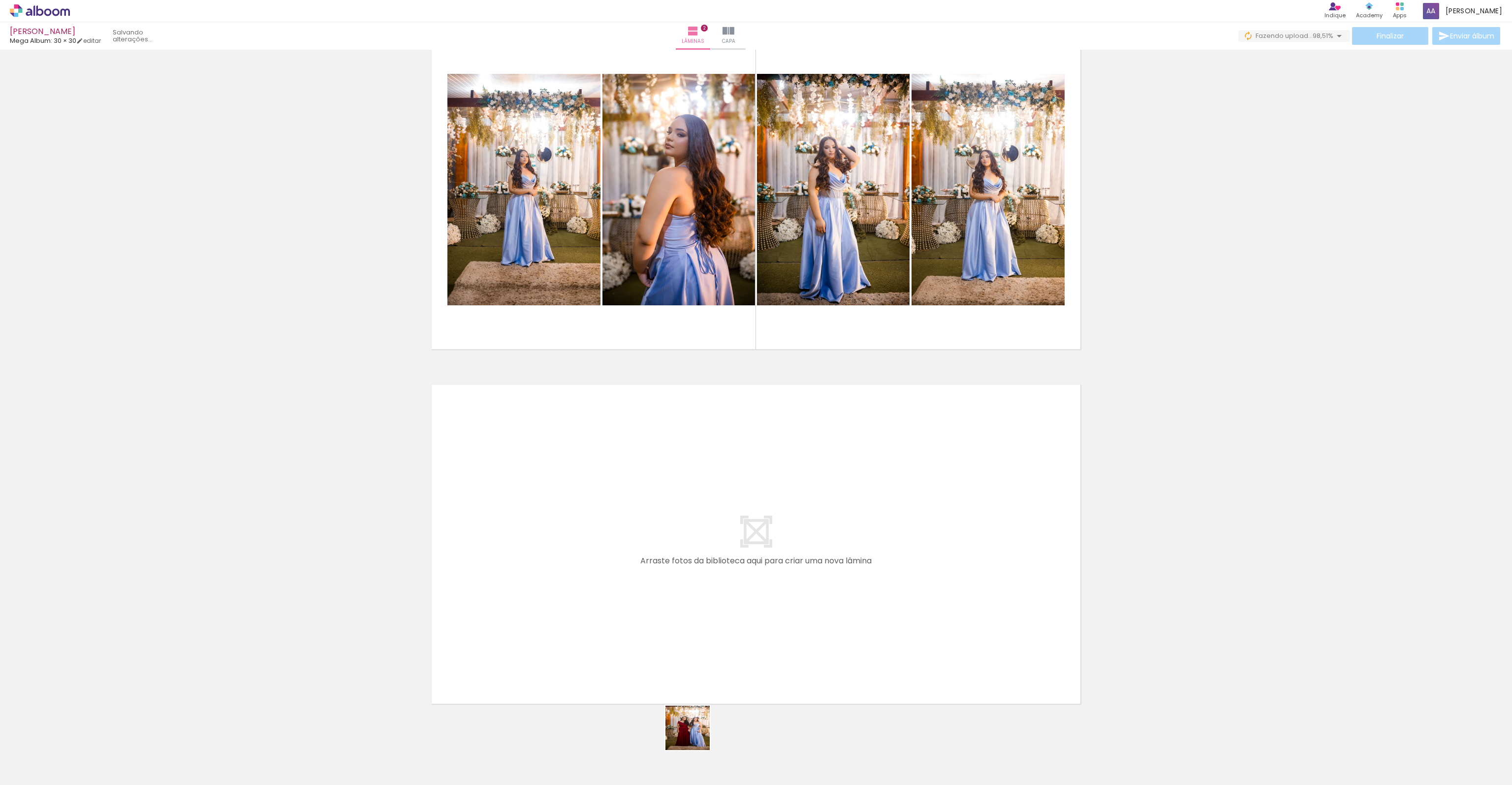
drag, startPoint x: 718, startPoint y: 766, endPoint x: 537, endPoint y: 586, distance: 255.3
click at [537, 586] on quentale-workspace at bounding box center [756, 392] width 1512 height 785
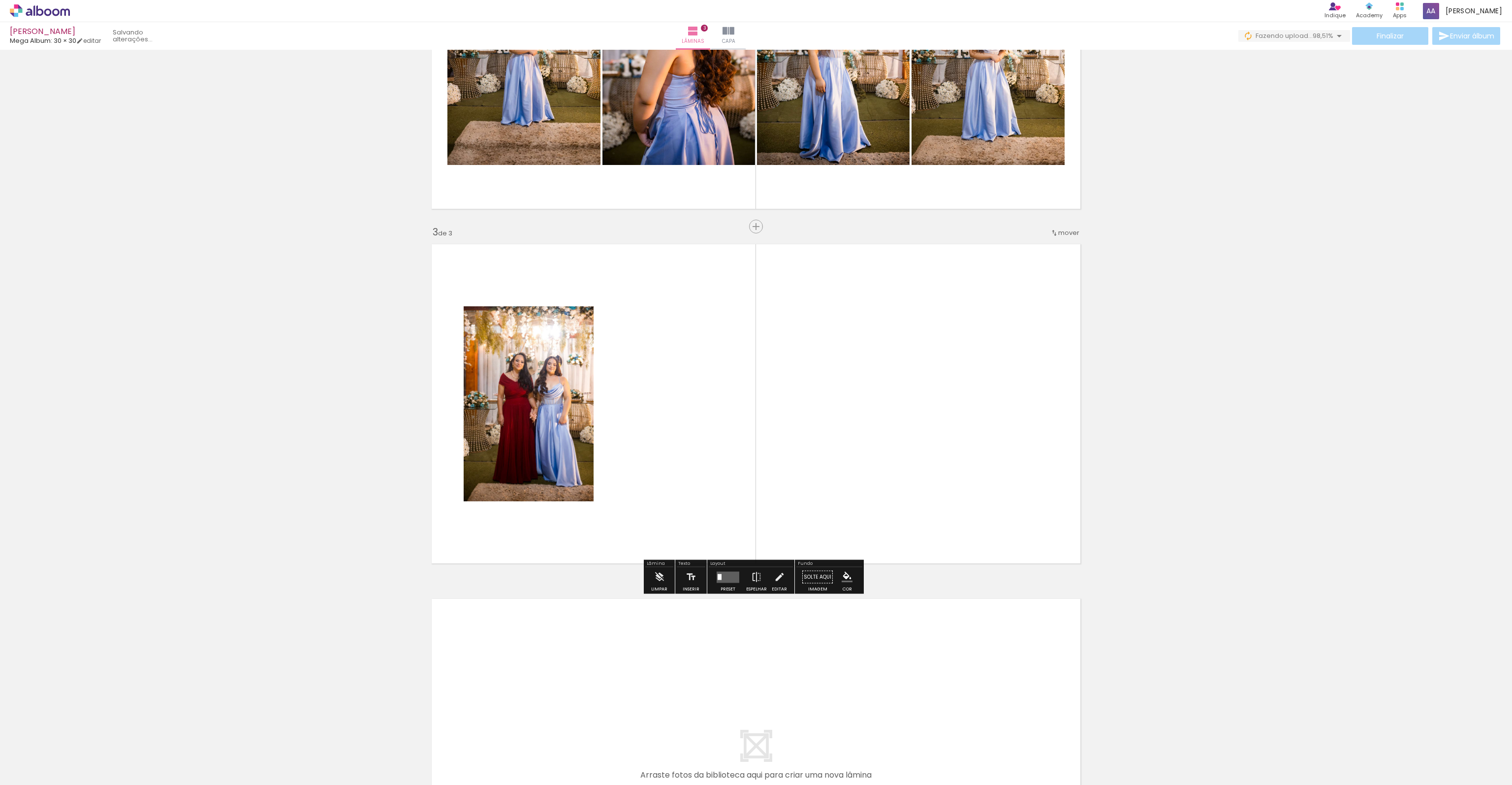
scroll to position [565, 0]
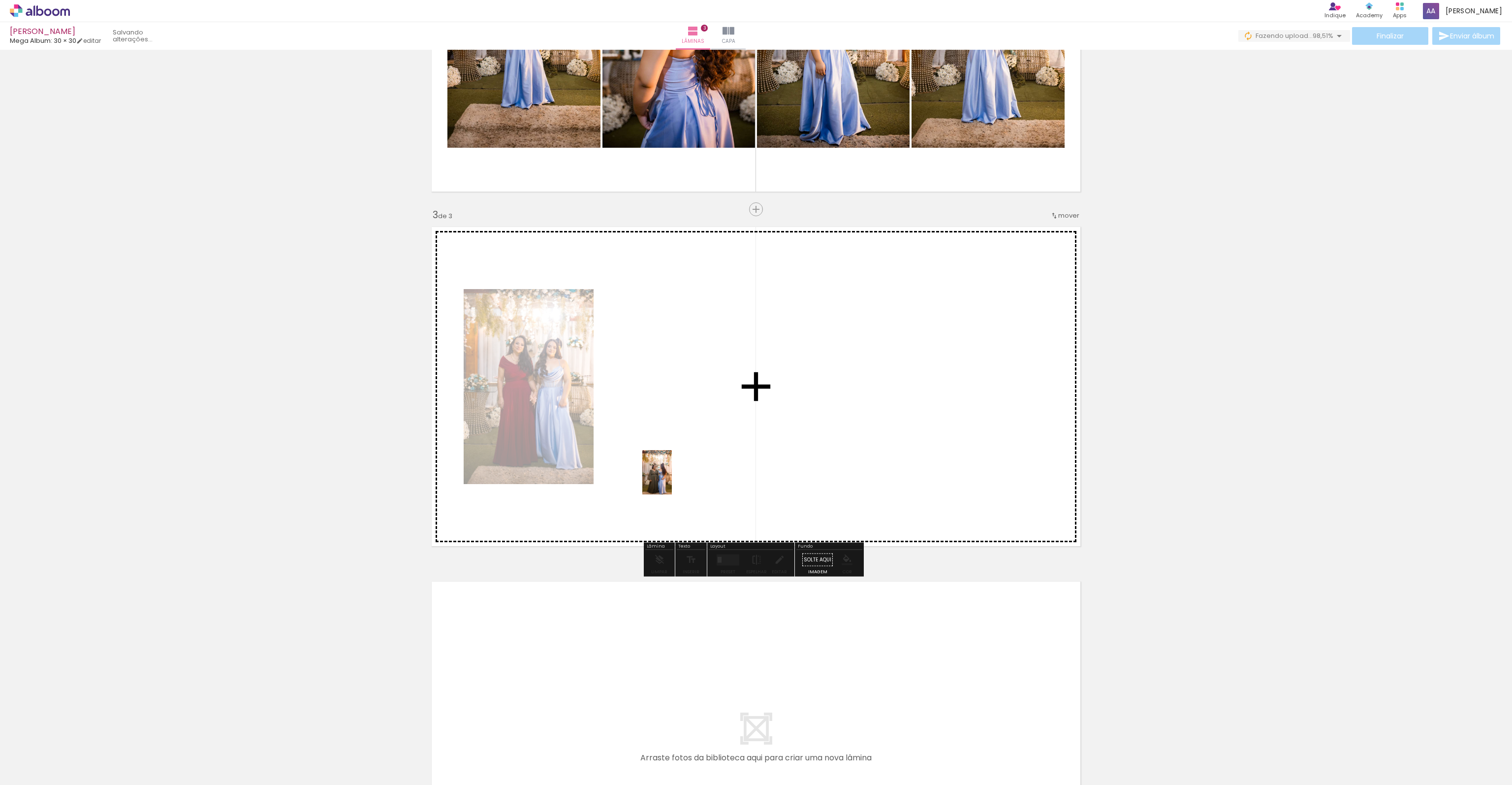
drag, startPoint x: 462, startPoint y: 758, endPoint x: 672, endPoint y: 480, distance: 348.4
click at [672, 480] on quentale-workspace at bounding box center [756, 392] width 1512 height 785
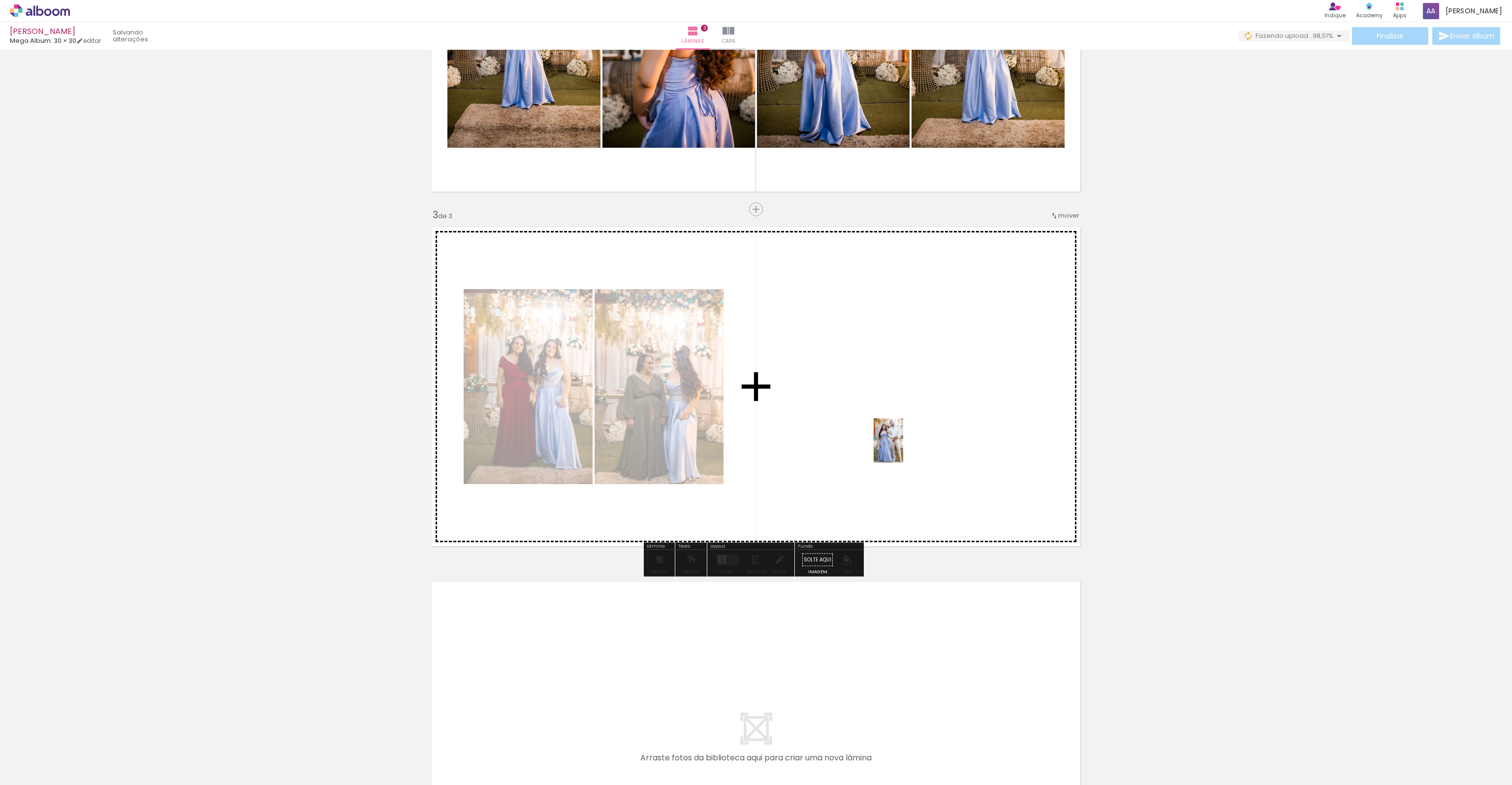
drag, startPoint x: 904, startPoint y: 659, endPoint x: 903, endPoint y: 447, distance: 212.0
click at [903, 447] on quentale-workspace at bounding box center [756, 392] width 1512 height 785
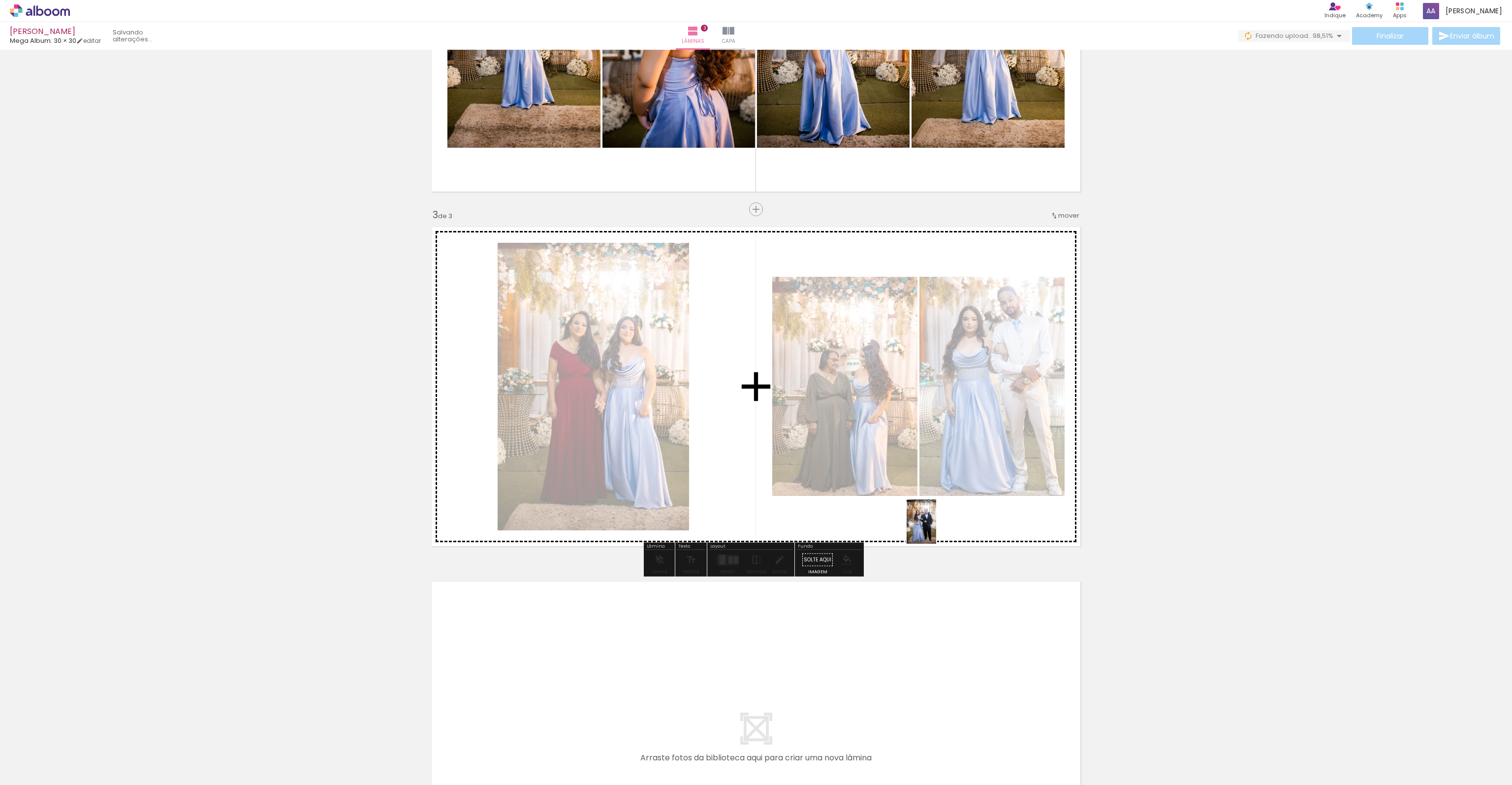
drag, startPoint x: 953, startPoint y: 757, endPoint x: 936, endPoint y: 529, distance: 228.6
click at [936, 529] on quentale-workspace at bounding box center [756, 392] width 1512 height 785
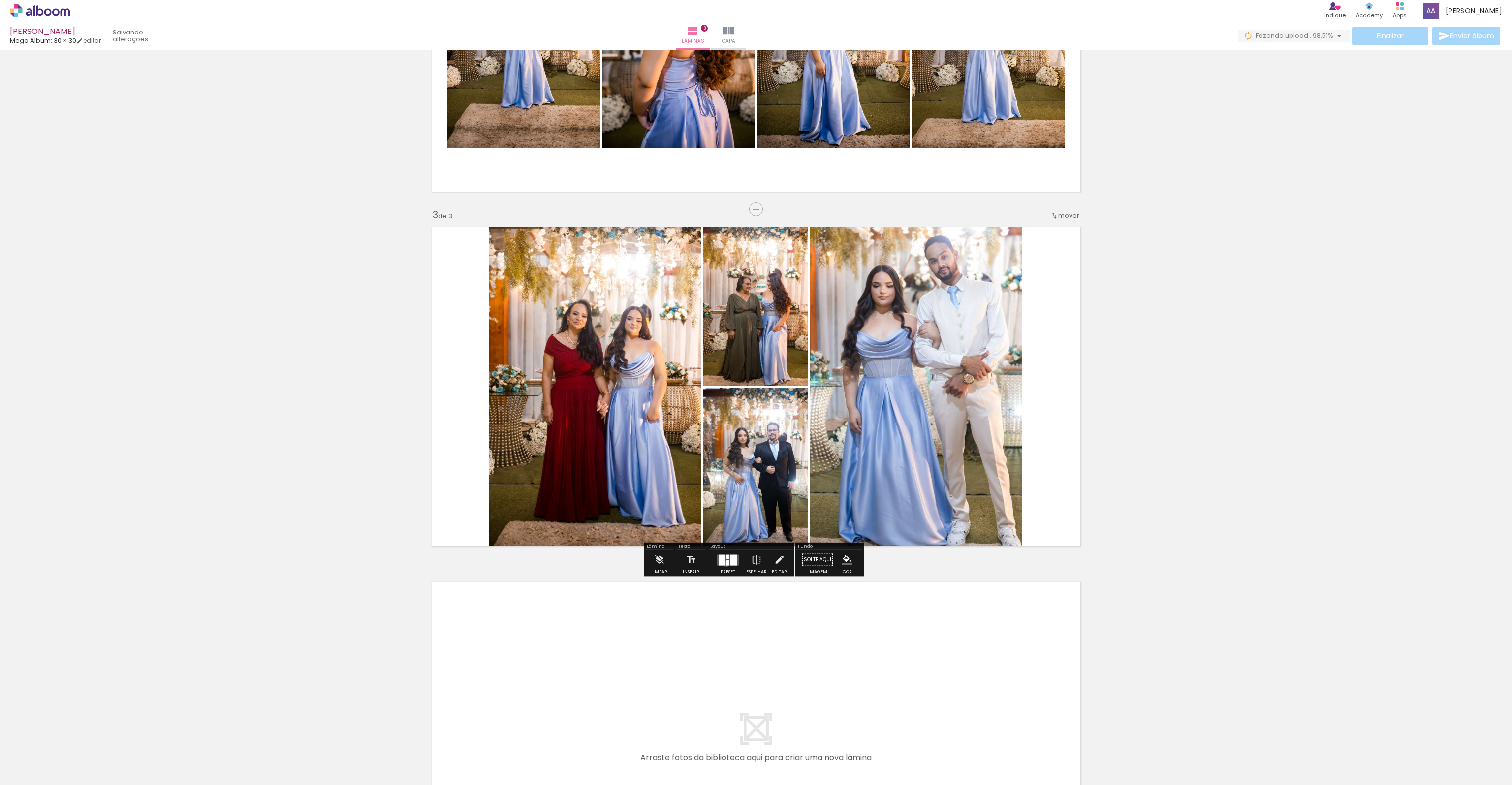
click at [727, 563] on div at bounding box center [728, 562] width 3 height 5
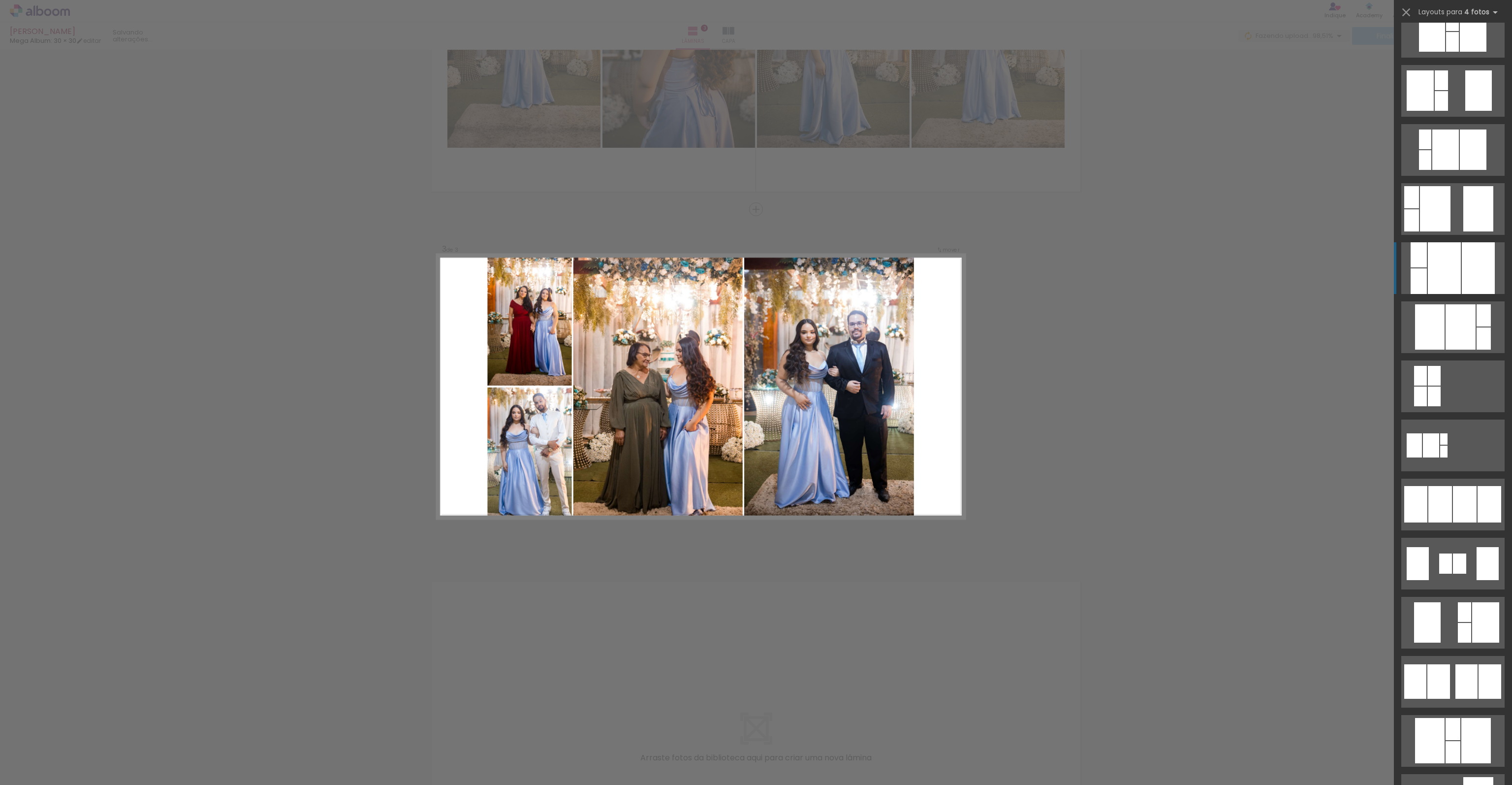
scroll to position [345, 0]
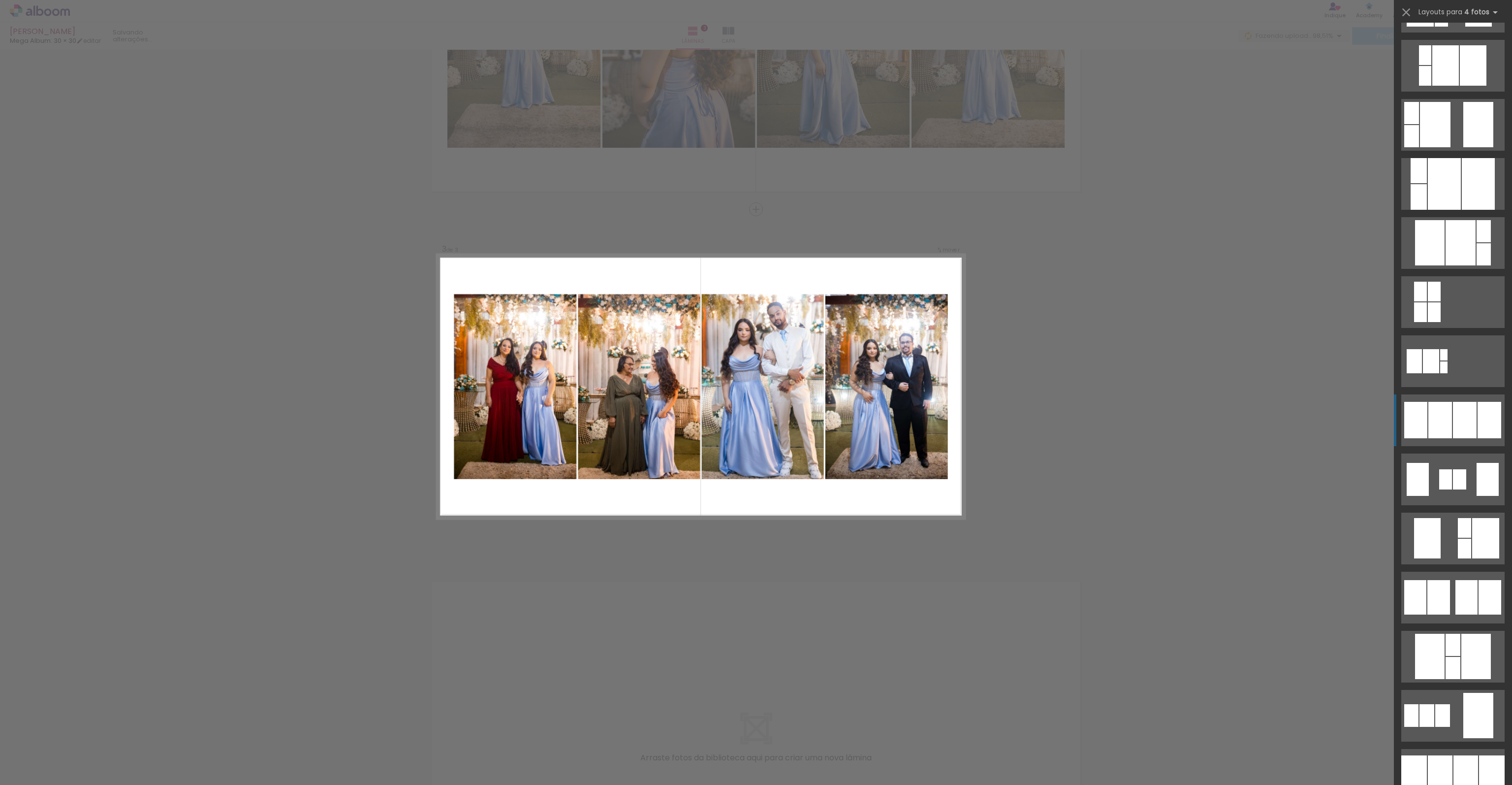
click at [1459, 430] on div at bounding box center [1464, 420] width 23 height 36
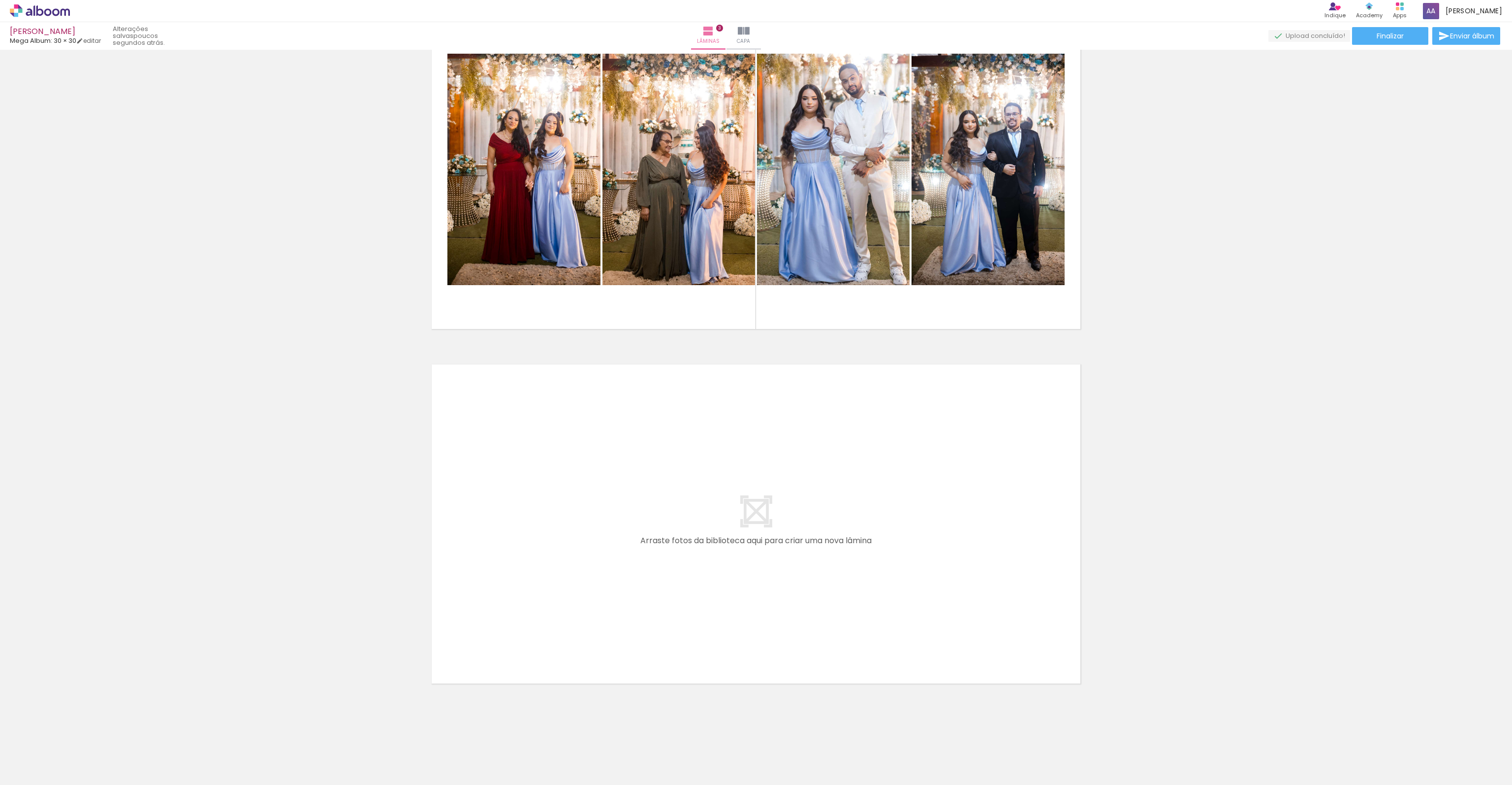
scroll to position [0, 2245]
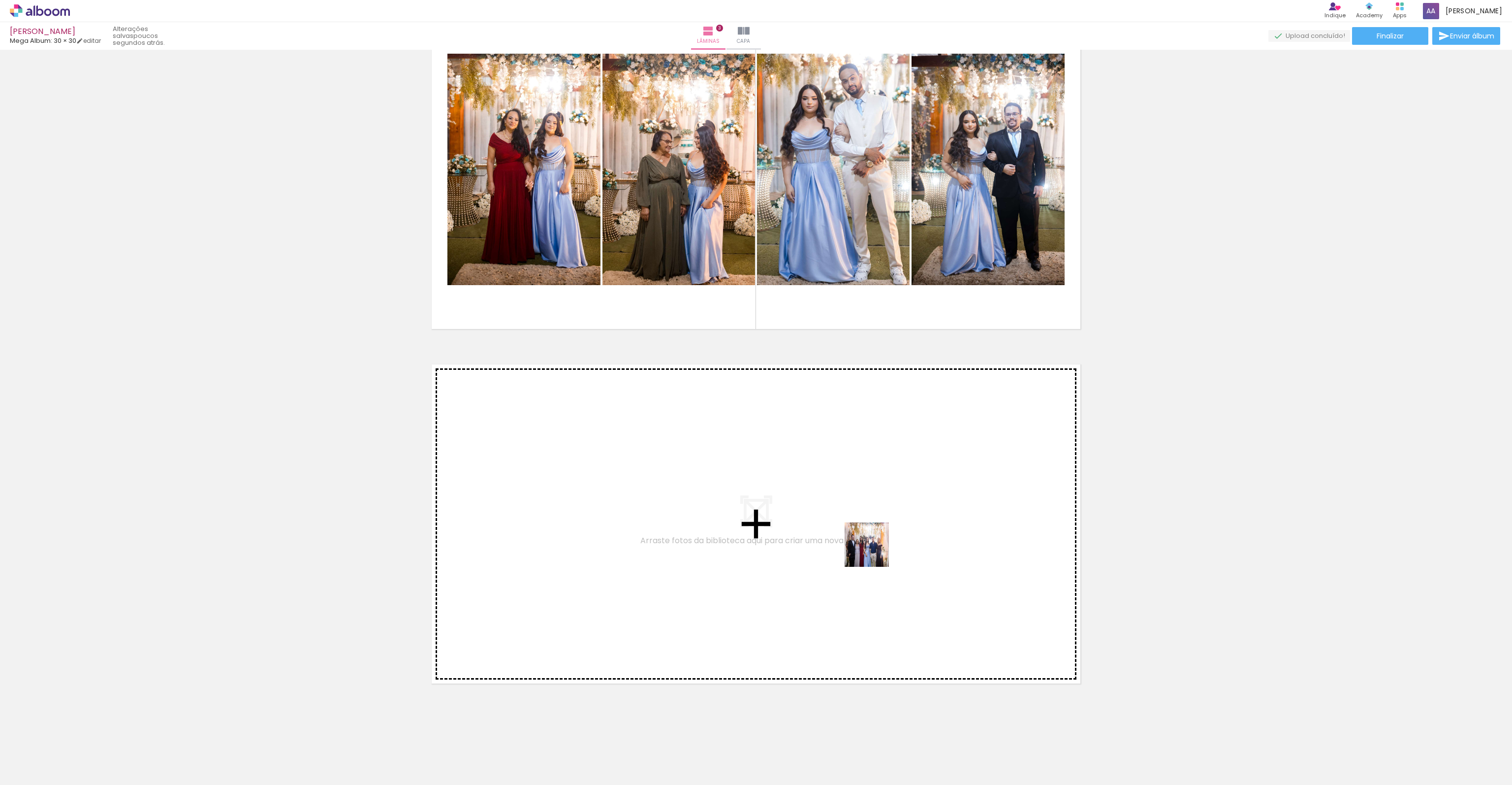
drag, startPoint x: 1053, startPoint y: 757, endPoint x: 851, endPoint y: 525, distance: 307.6
click at [851, 525] on quentale-workspace at bounding box center [756, 392] width 1512 height 785
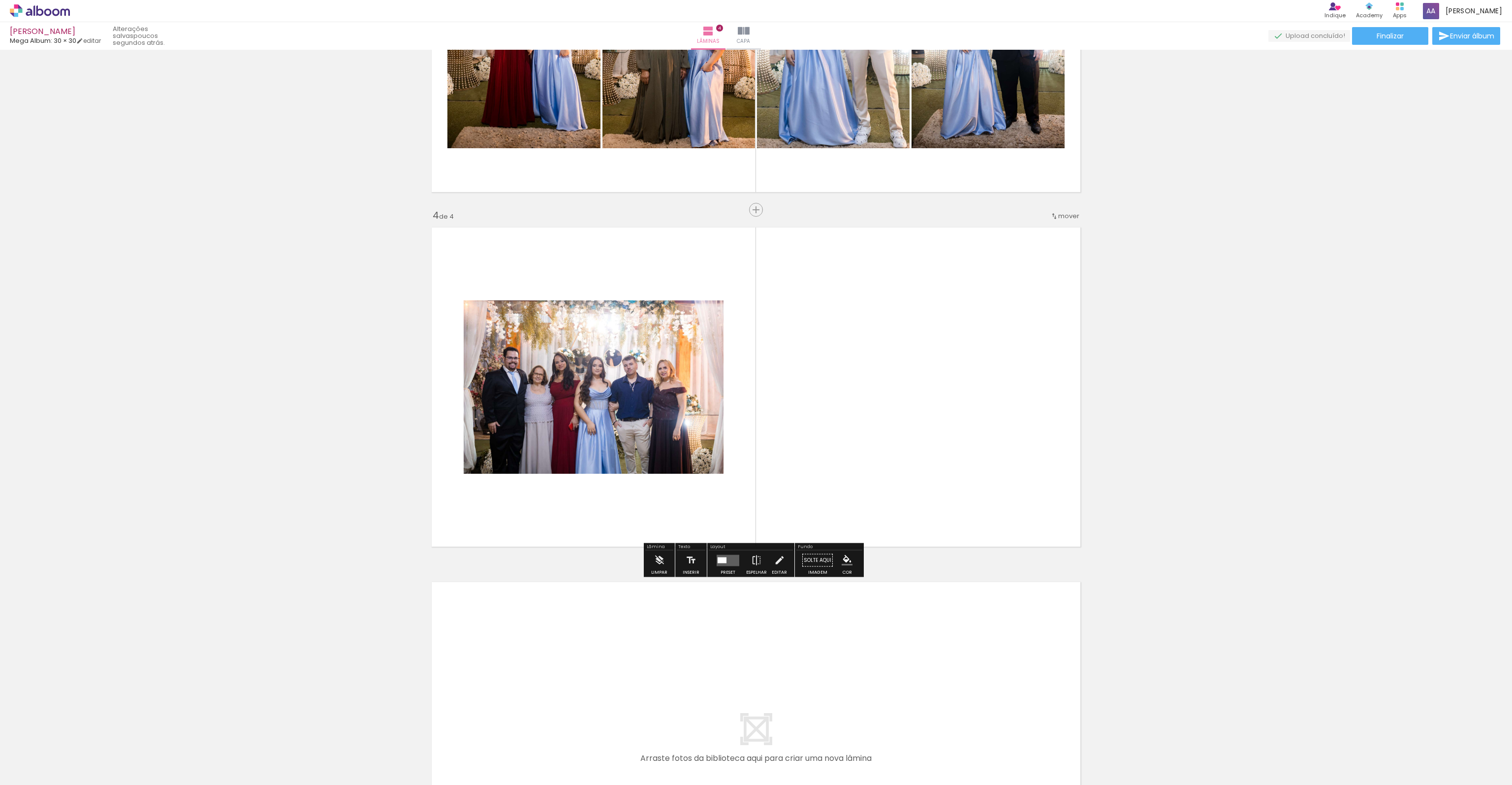
scroll to position [920, 0]
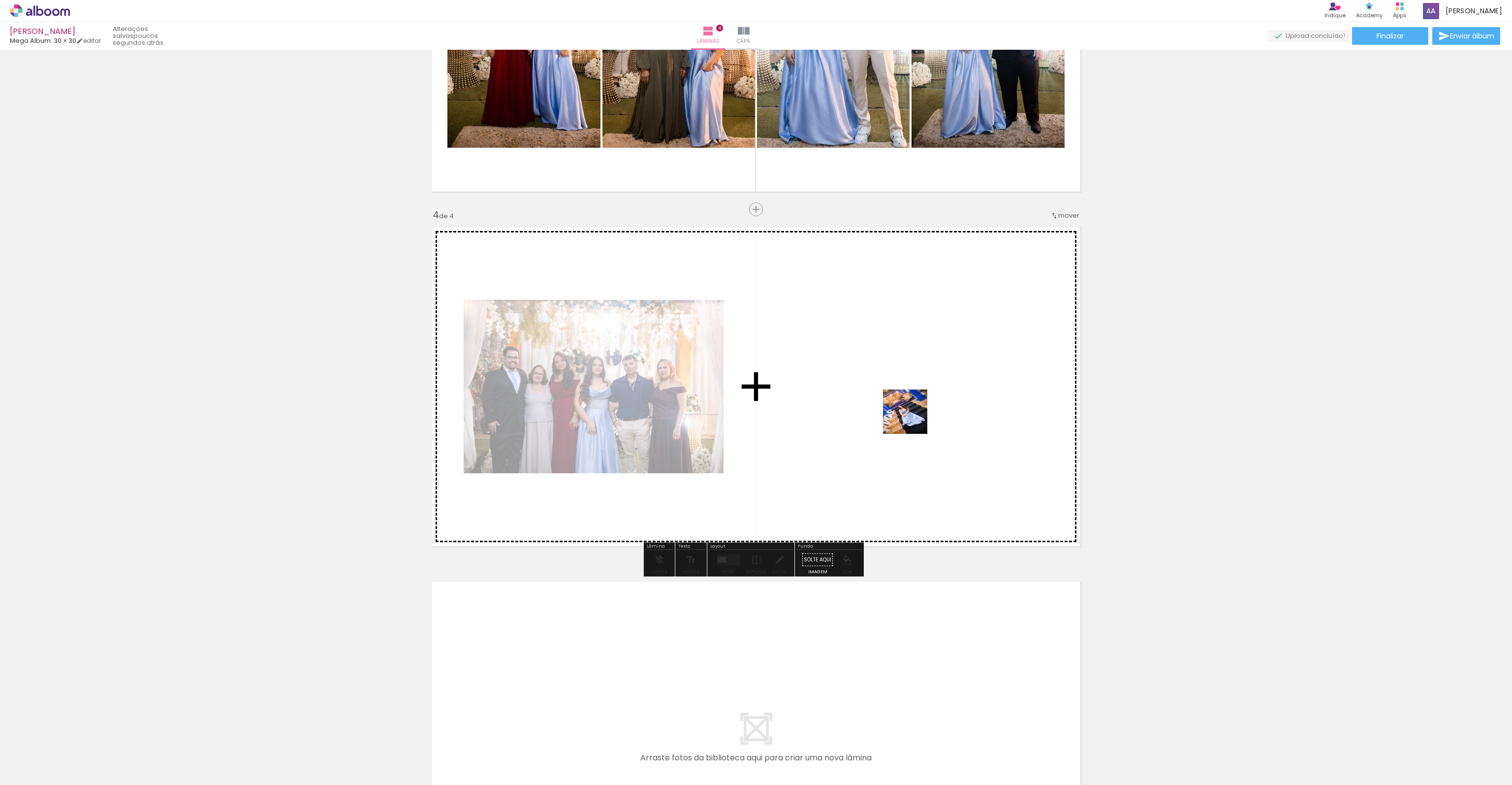
drag, startPoint x: 894, startPoint y: 459, endPoint x: 913, endPoint y: 416, distance: 47.0
click at [913, 416] on quentale-workspace at bounding box center [756, 392] width 1512 height 785
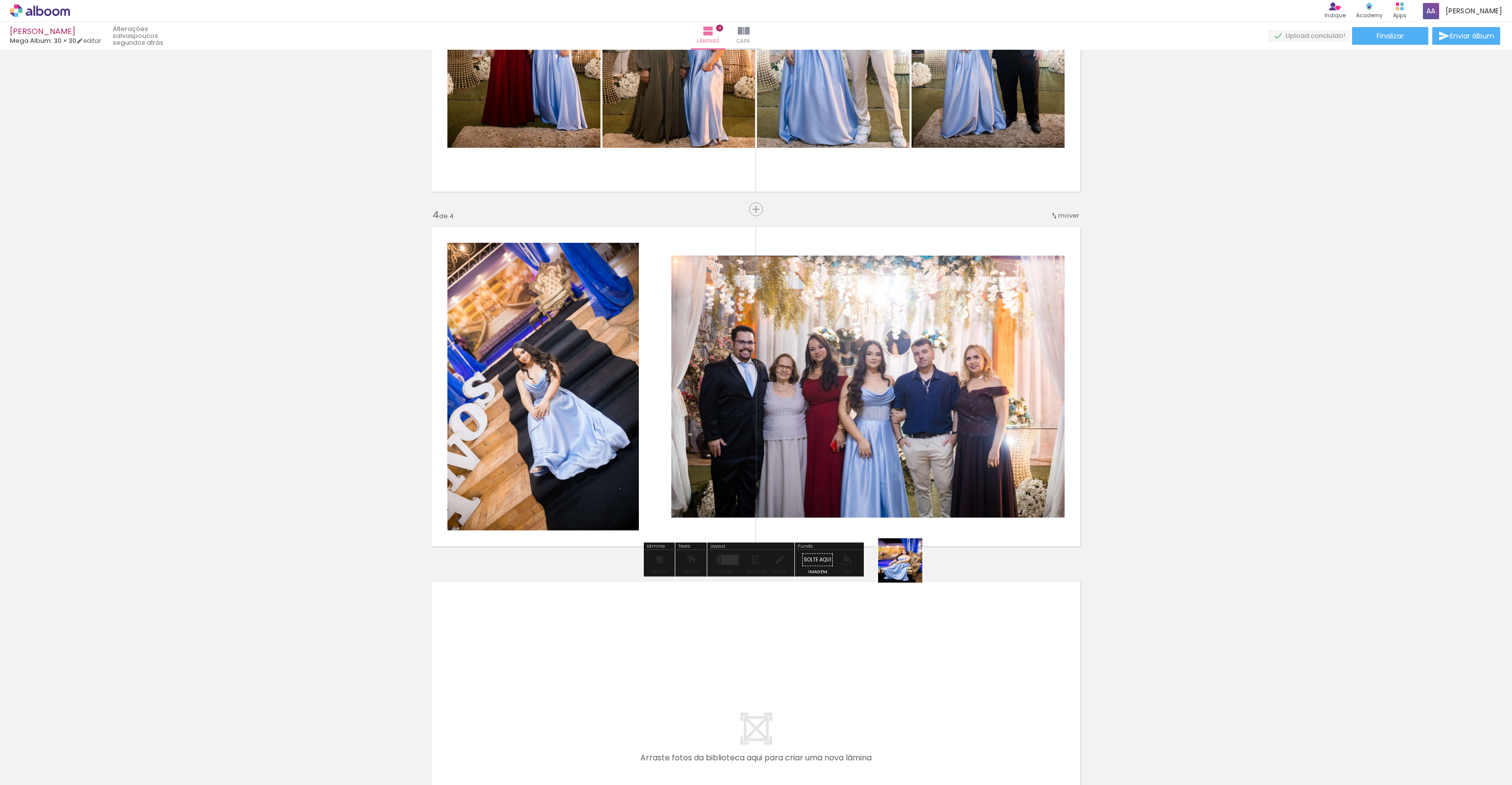
scroll to position [0, 2245]
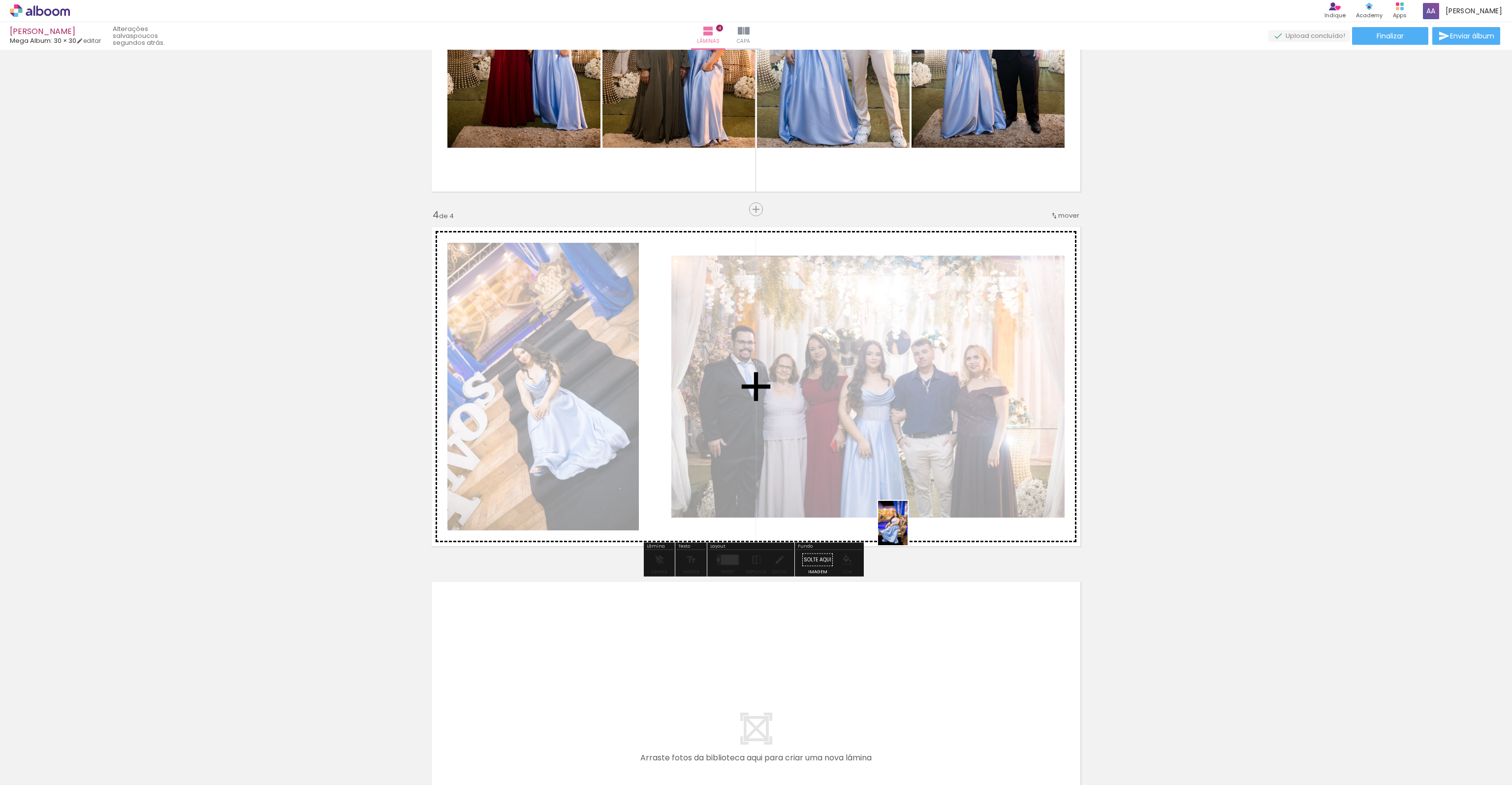
click at [907, 530] on quentale-workspace at bounding box center [756, 392] width 1512 height 785
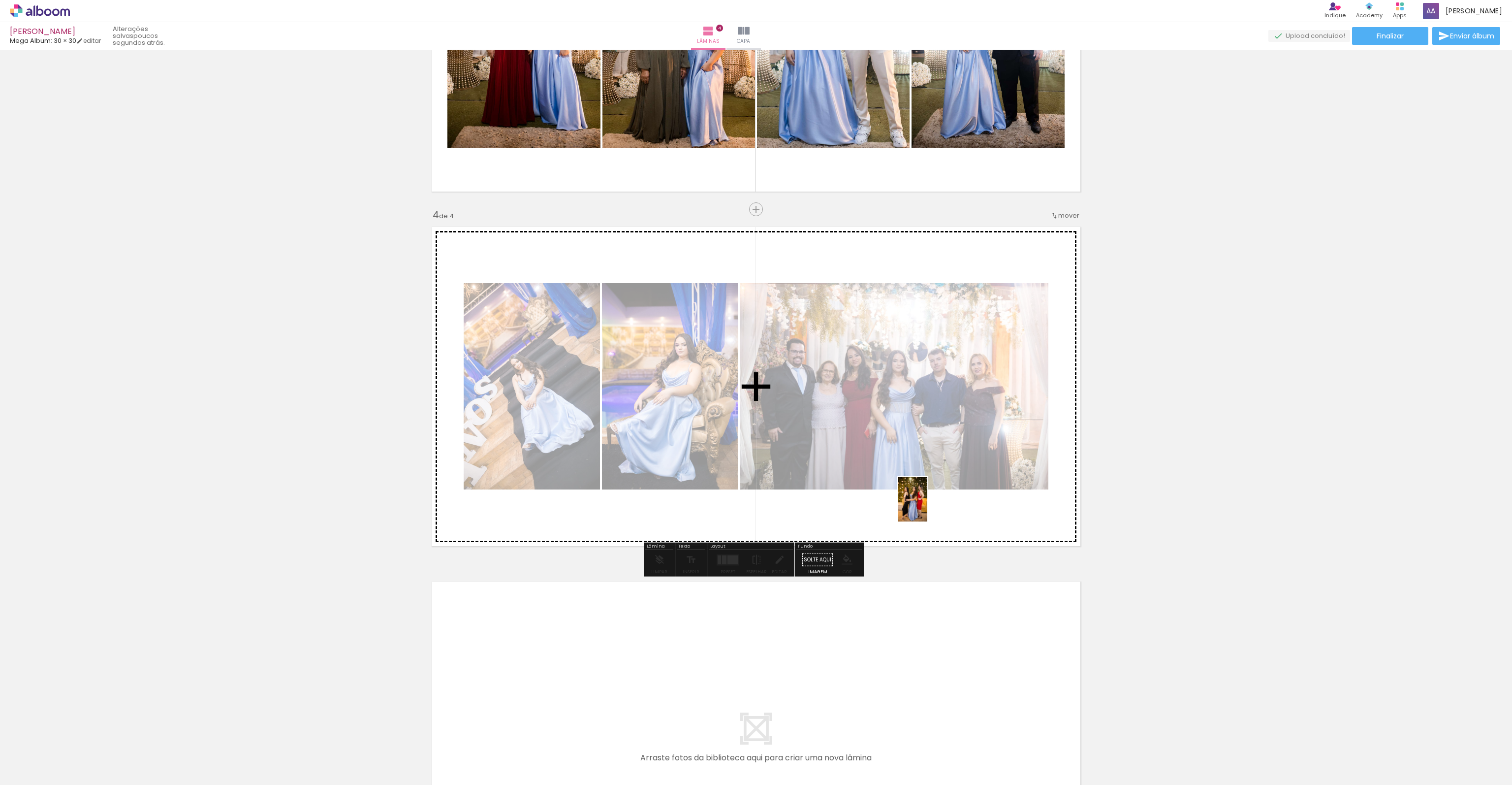
drag, startPoint x: 993, startPoint y: 752, endPoint x: 926, endPoint y: 499, distance: 261.7
click at [926, 499] on quentale-workspace at bounding box center [756, 392] width 1512 height 785
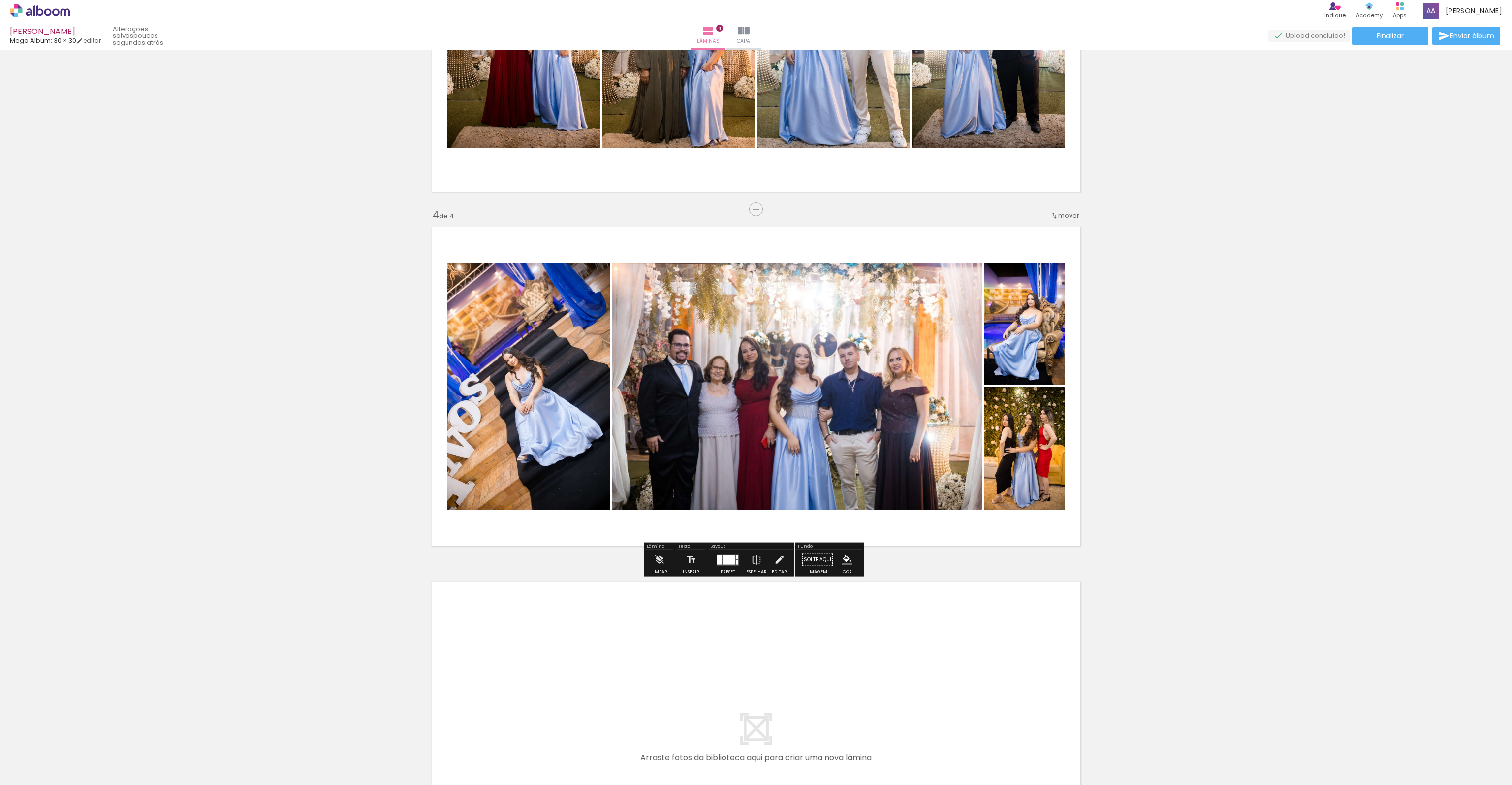
click at [727, 560] on div at bounding box center [729, 559] width 12 height 10
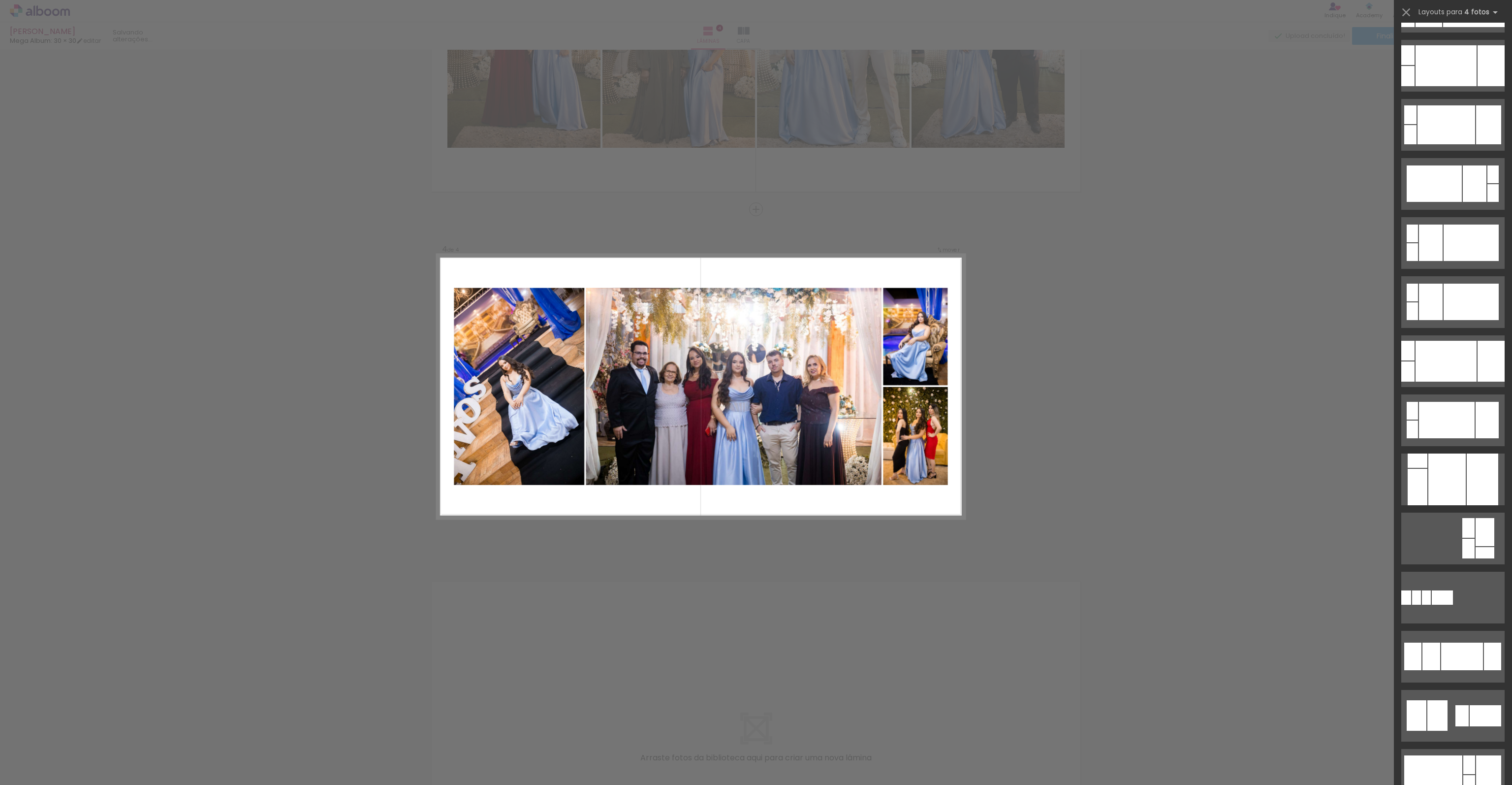
scroll to position [0, 0]
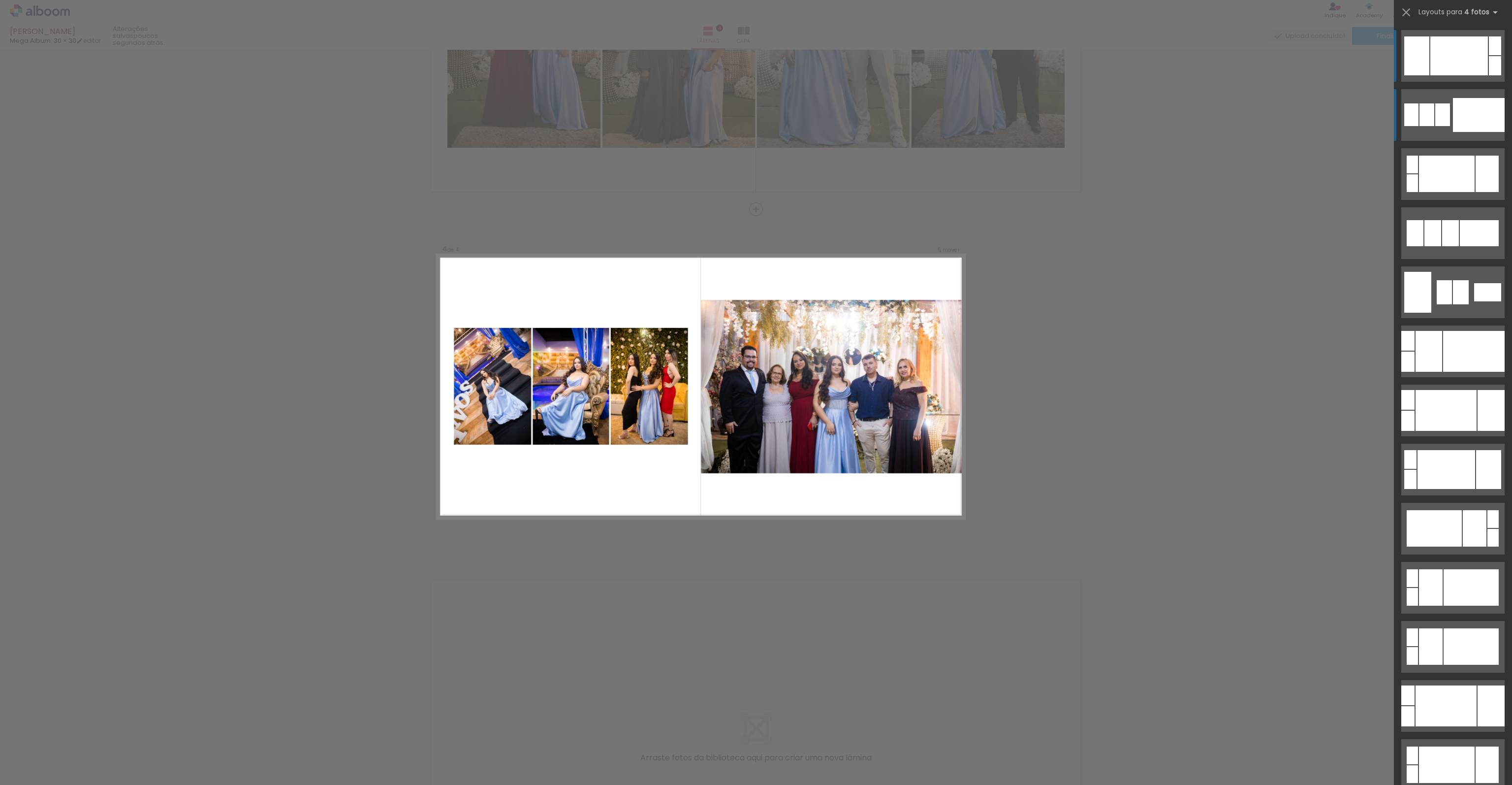
click at [1463, 117] on div at bounding box center [1479, 115] width 52 height 34
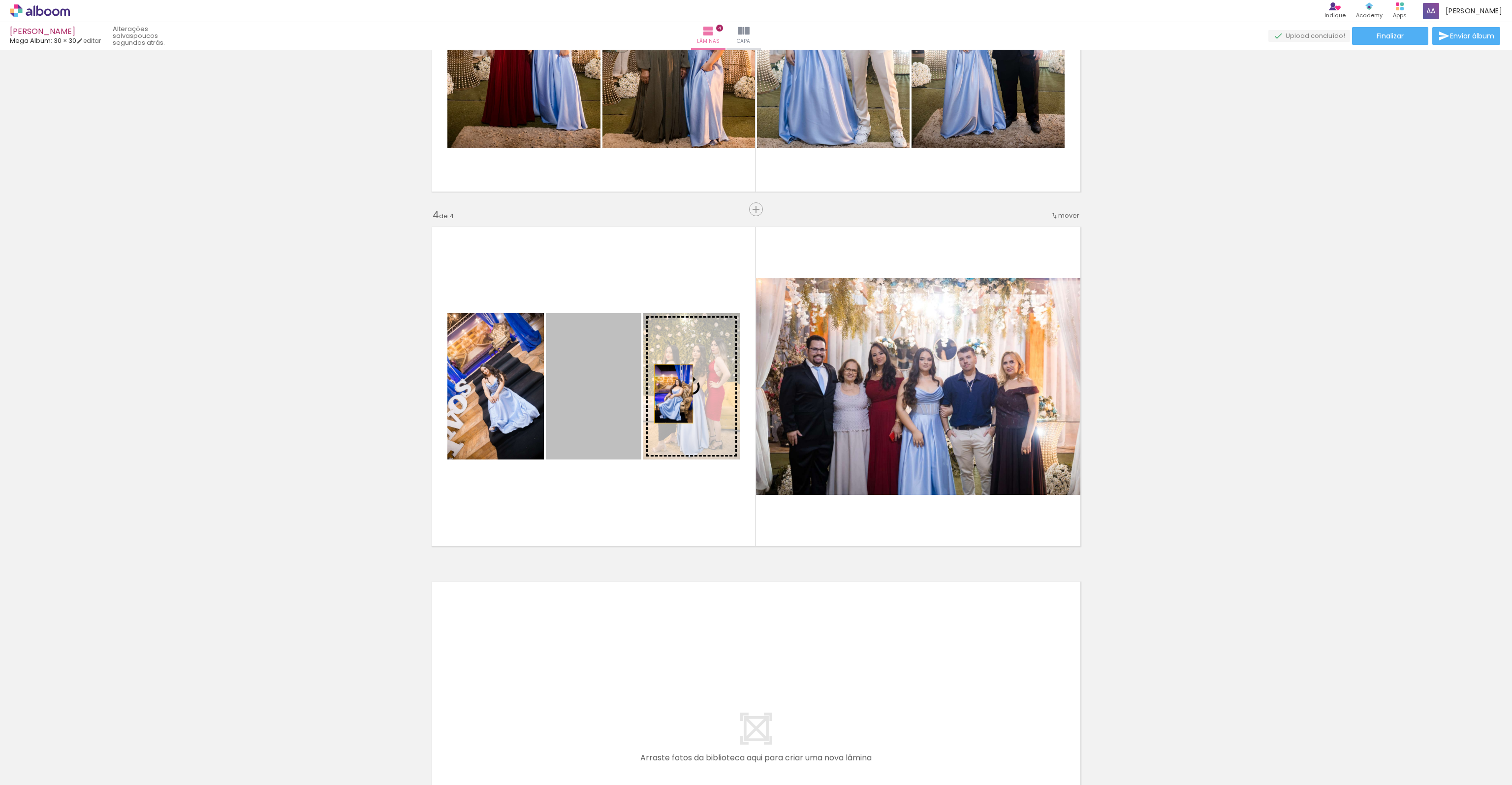
drag, startPoint x: 583, startPoint y: 409, endPoint x: 670, endPoint y: 393, distance: 88.5
click at [0, 0] on slot at bounding box center [0, 0] width 0 height 0
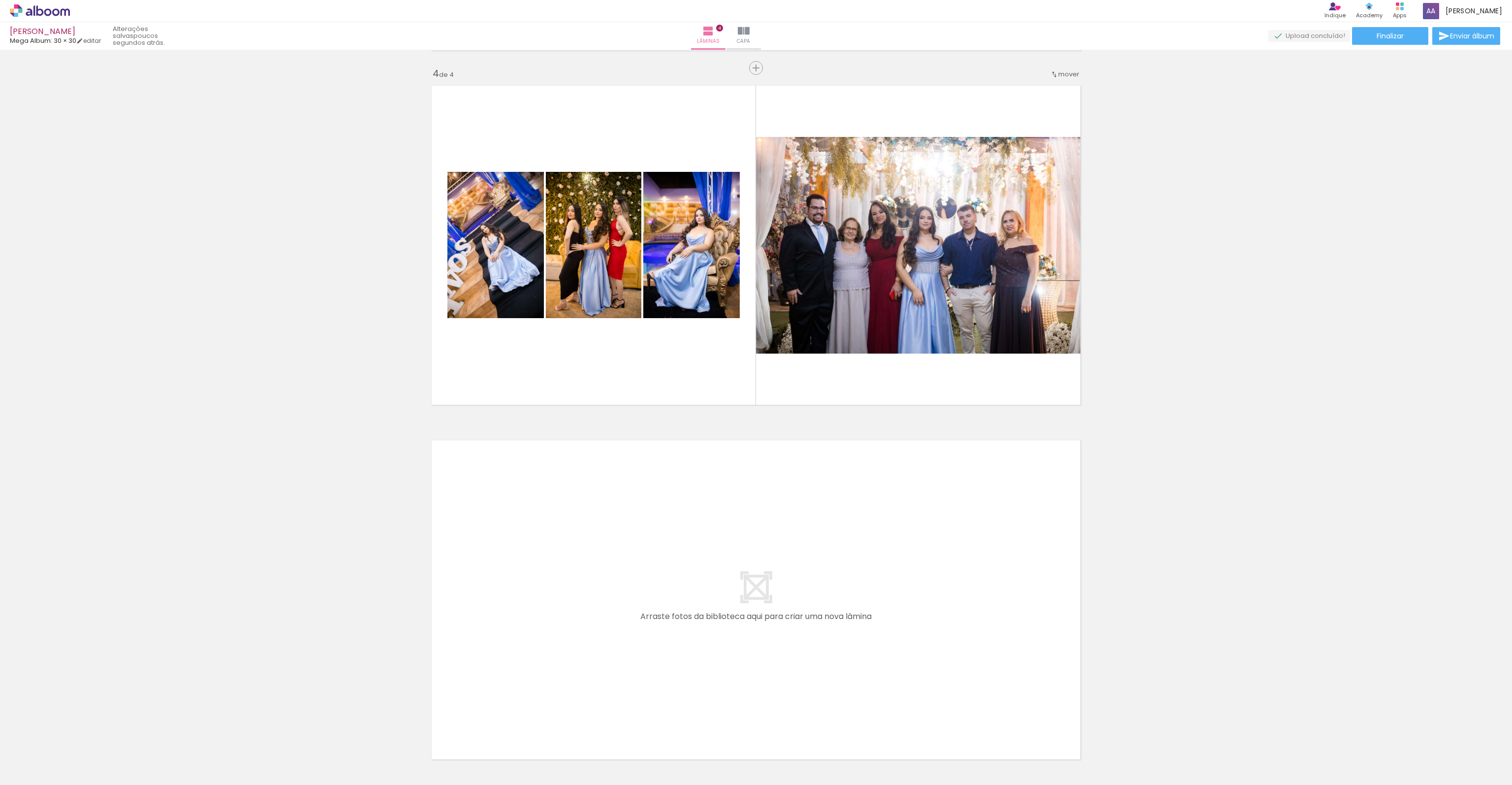
scroll to position [1137, 0]
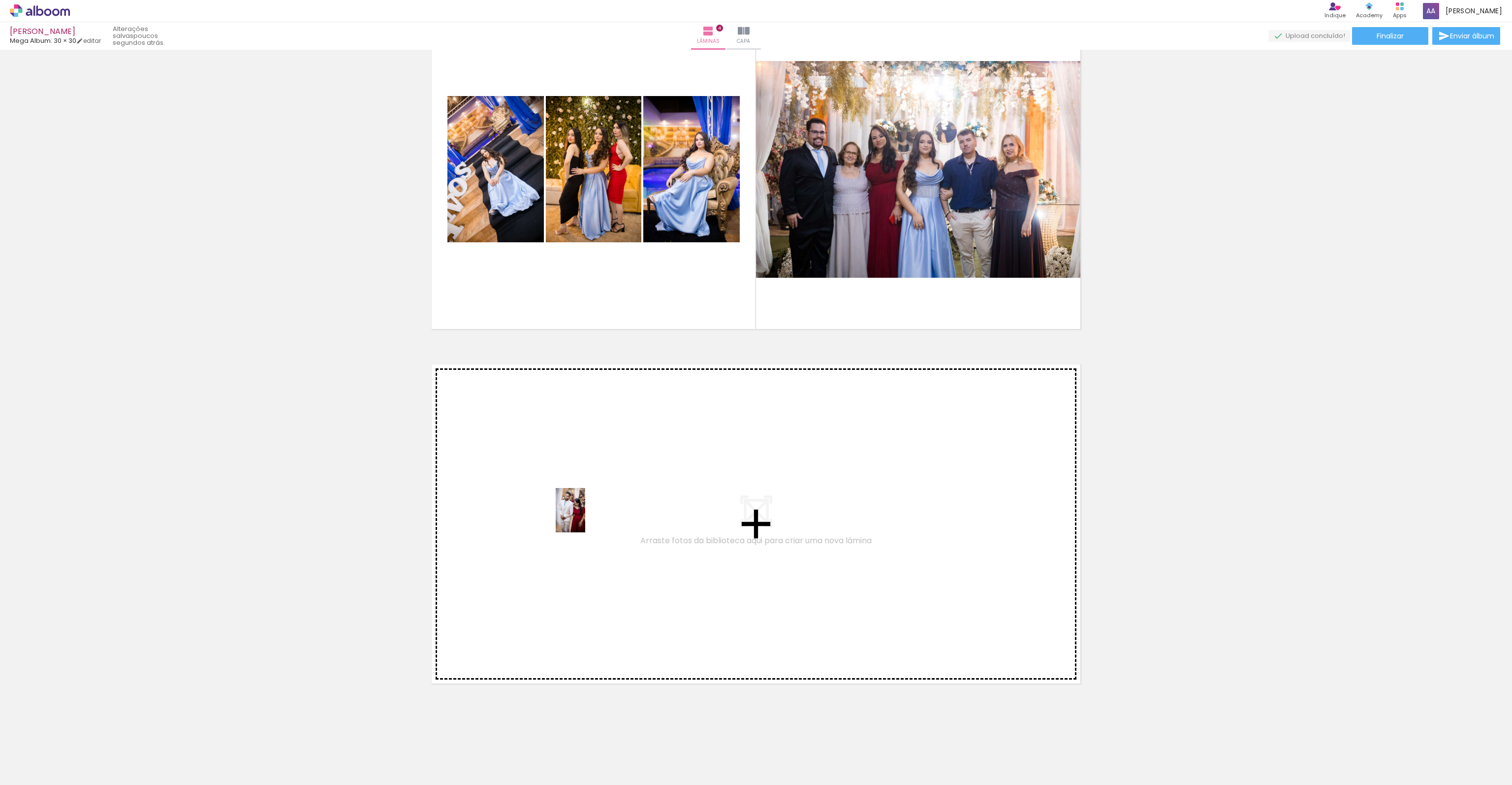
drag, startPoint x: 1099, startPoint y: 752, endPoint x: 593, endPoint y: 515, distance: 558.8
click at [593, 515] on quentale-workspace at bounding box center [756, 392] width 1512 height 785
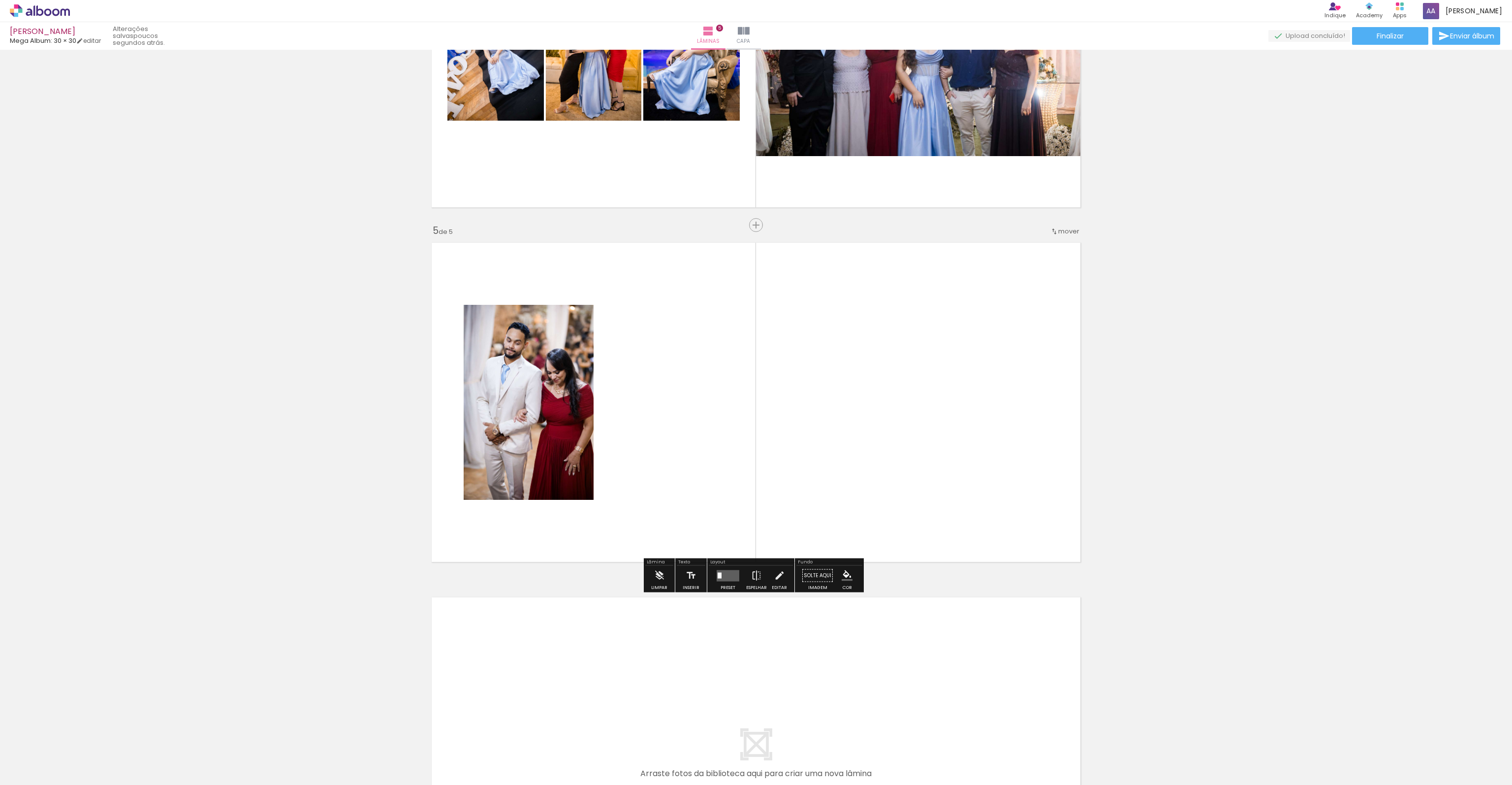
scroll to position [1275, 0]
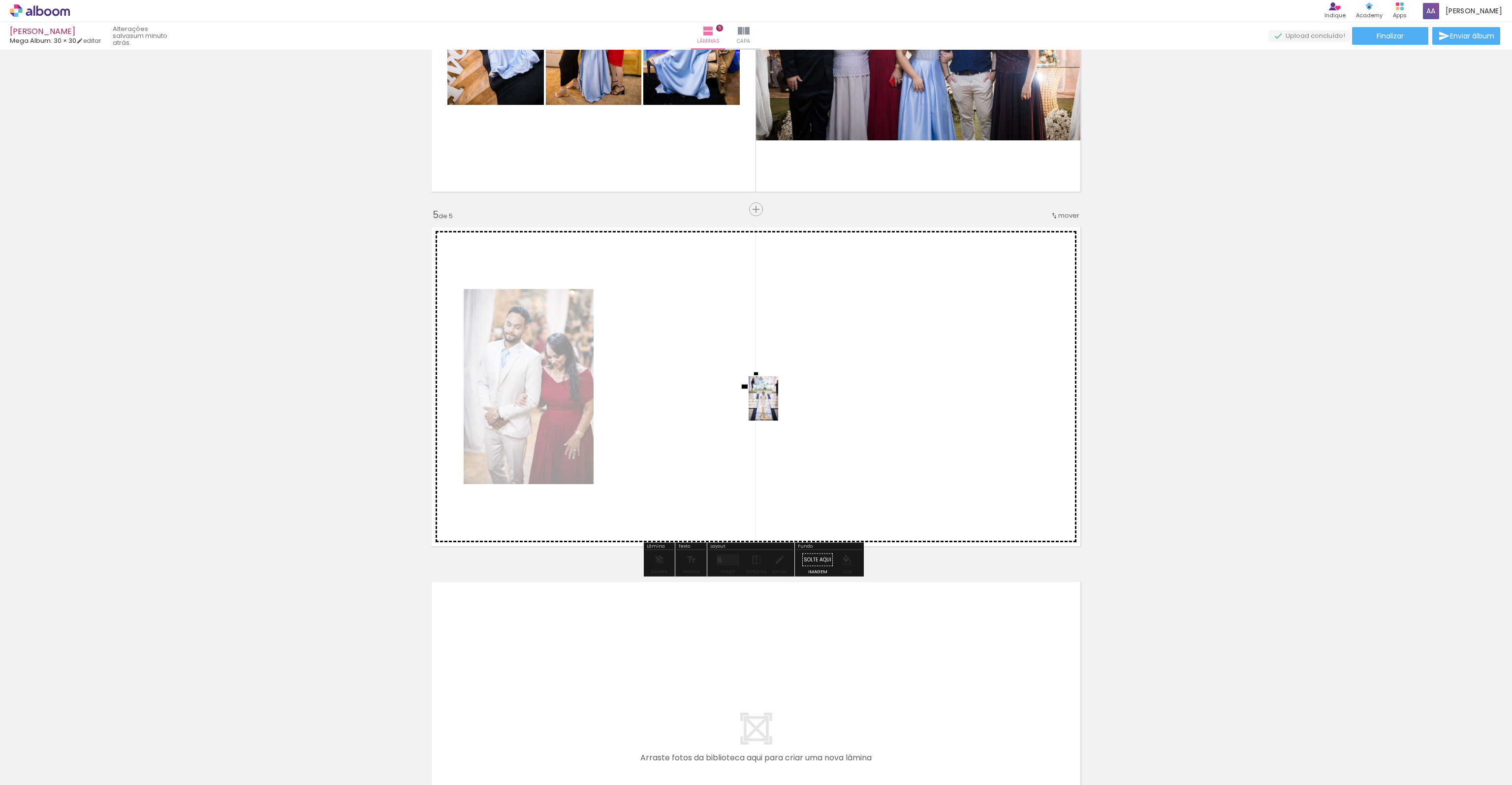
drag, startPoint x: 1169, startPoint y: 754, endPoint x: 778, endPoint y: 406, distance: 523.4
click at [778, 406] on quentale-workspace at bounding box center [756, 392] width 1512 height 785
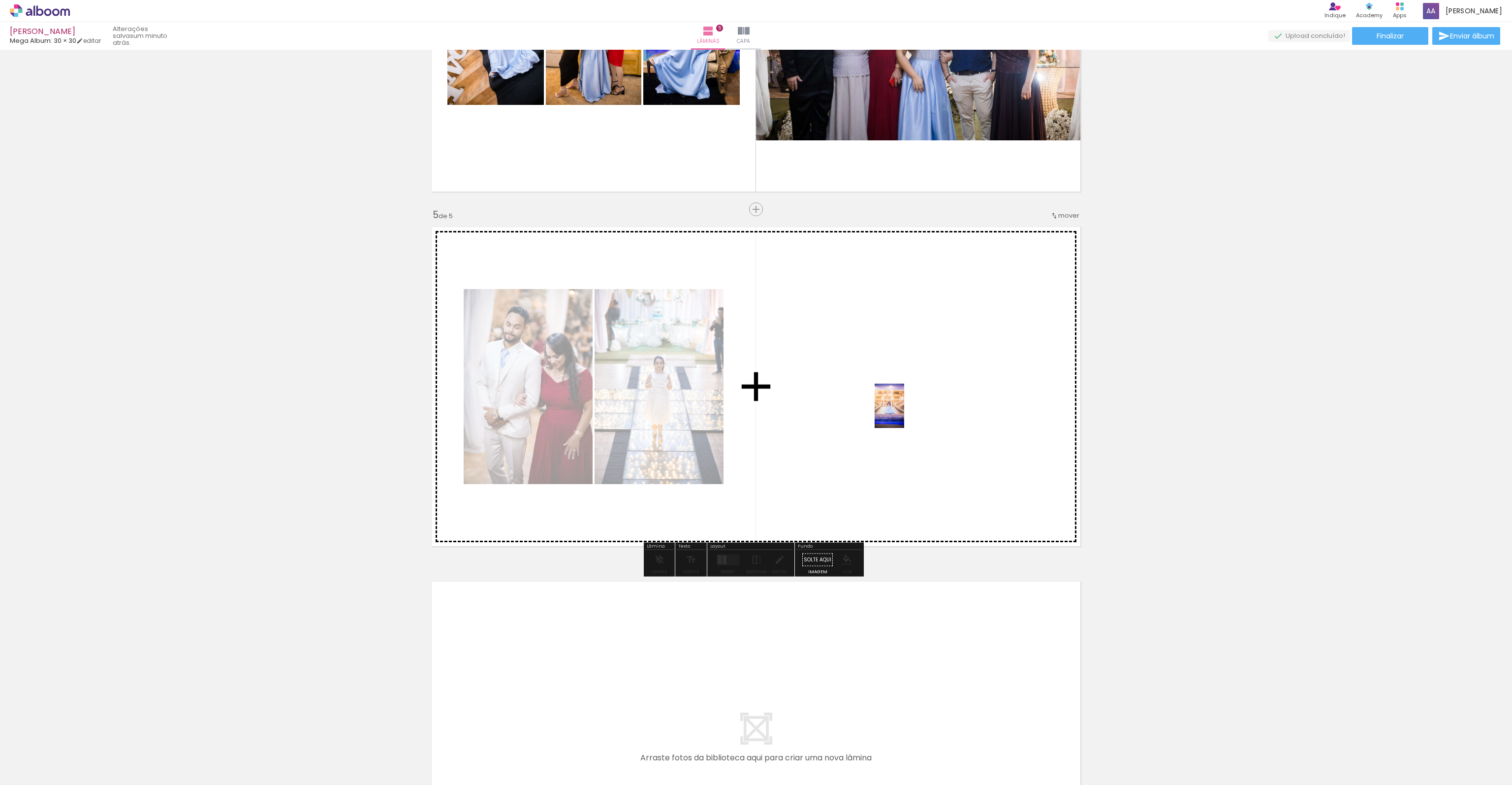
drag, startPoint x: 1222, startPoint y: 761, endPoint x: 907, endPoint y: 412, distance: 470.1
click at [907, 412] on quentale-workspace at bounding box center [756, 392] width 1512 height 785
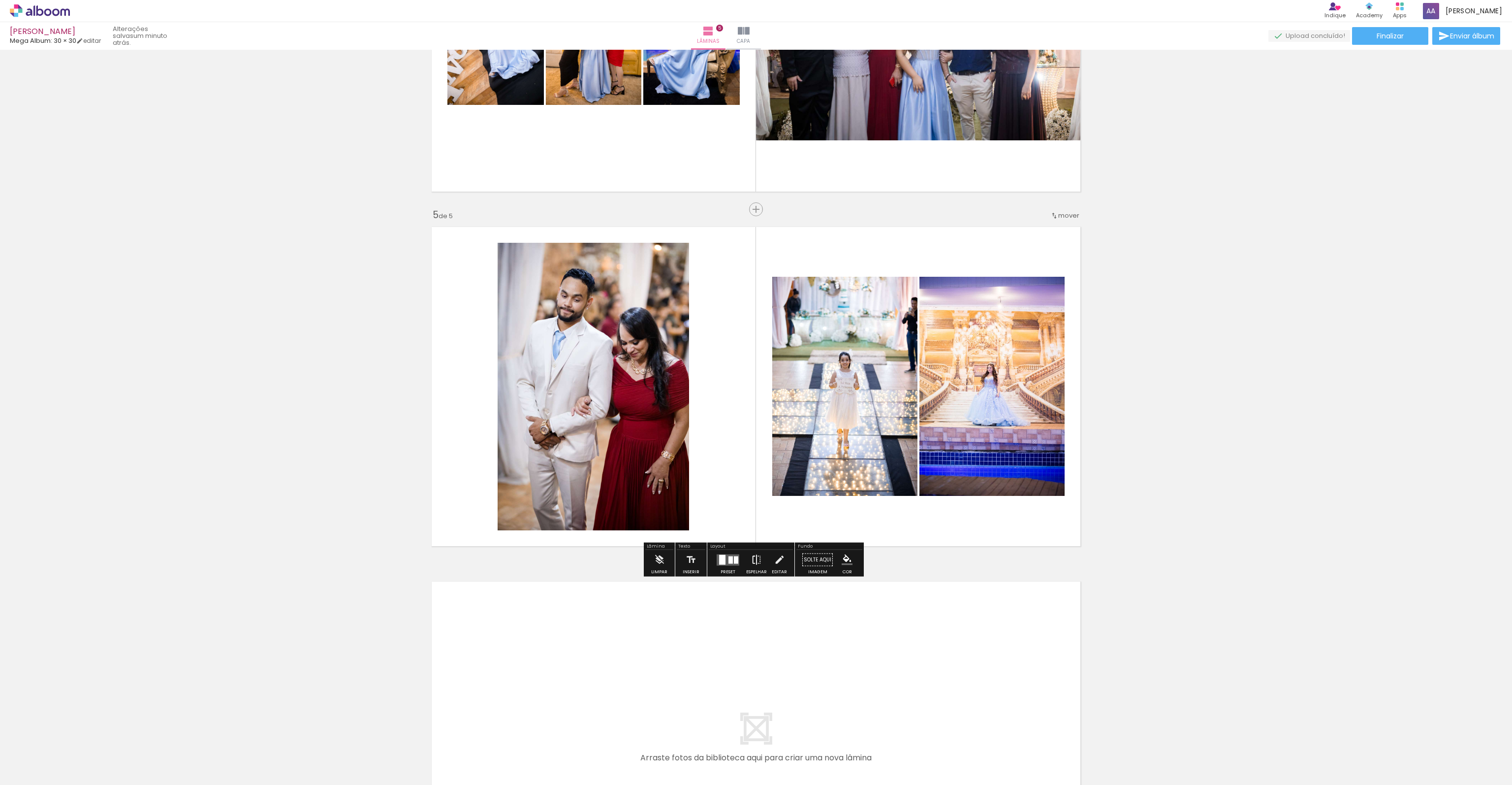
click at [751, 565] on iron-icon at bounding box center [757, 560] width 11 height 20
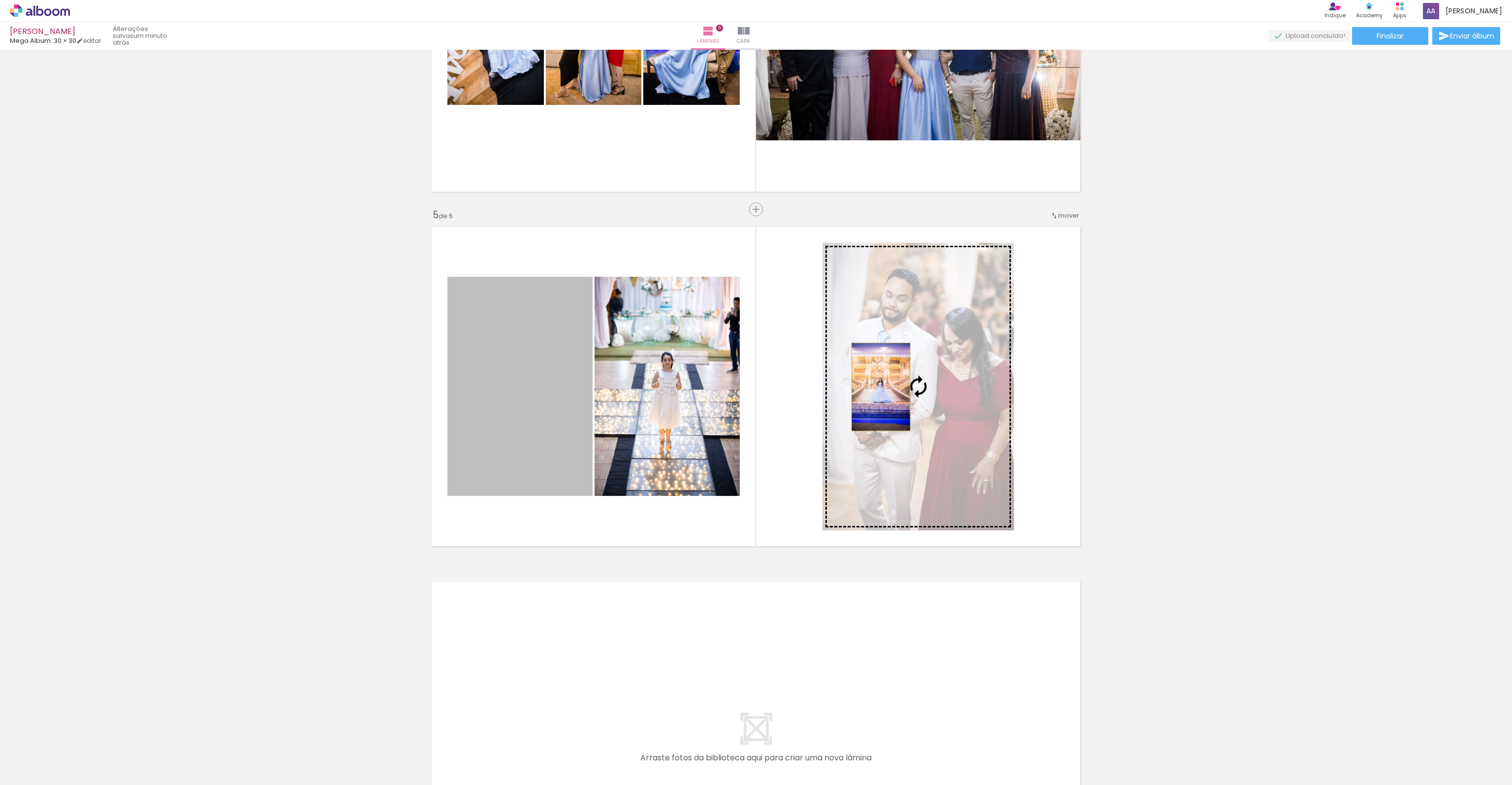
drag, startPoint x: 639, startPoint y: 413, endPoint x: 877, endPoint y: 386, distance: 239.5
click at [0, 0] on slot at bounding box center [0, 0] width 0 height 0
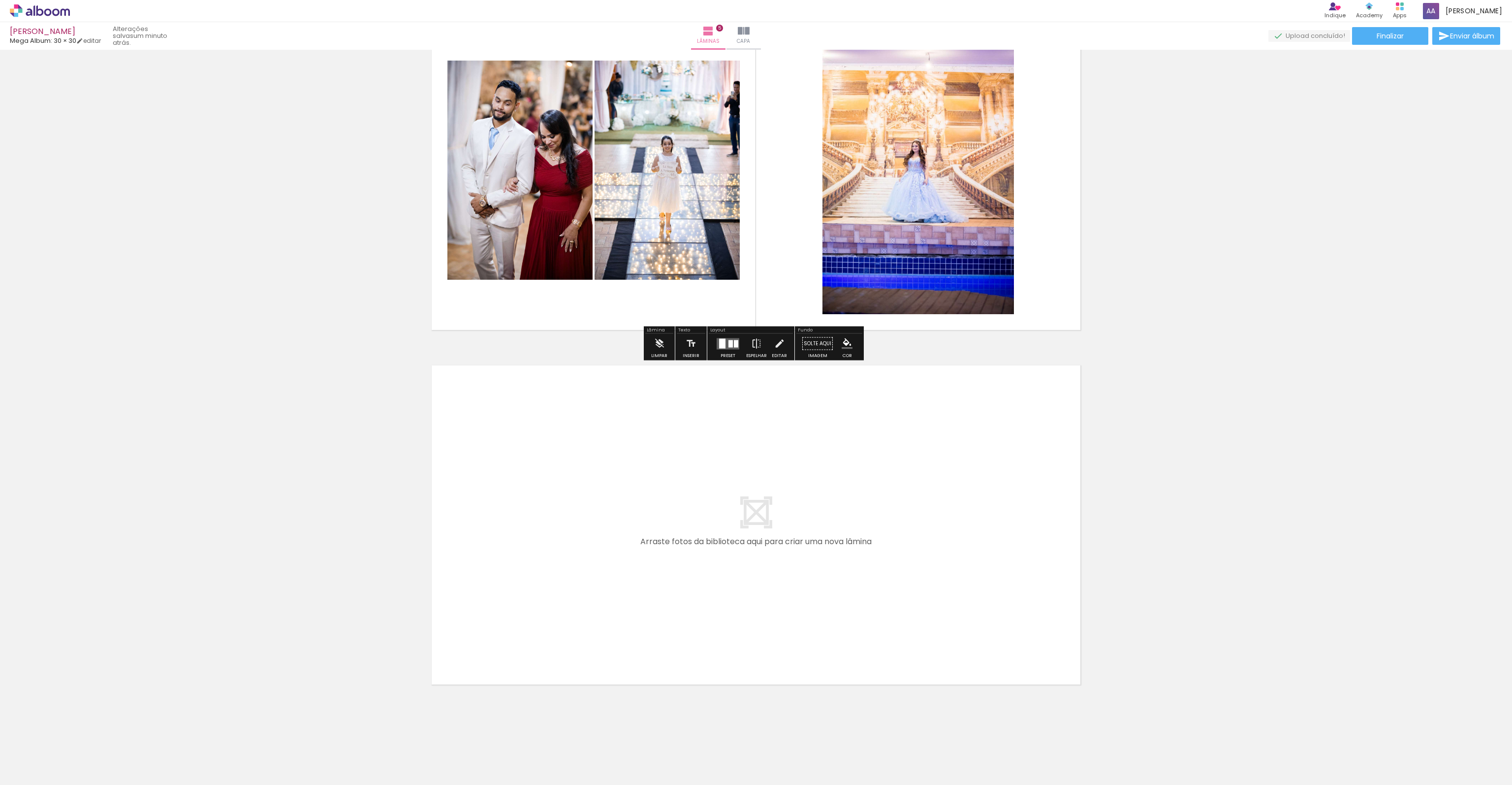
scroll to position [1492, 0]
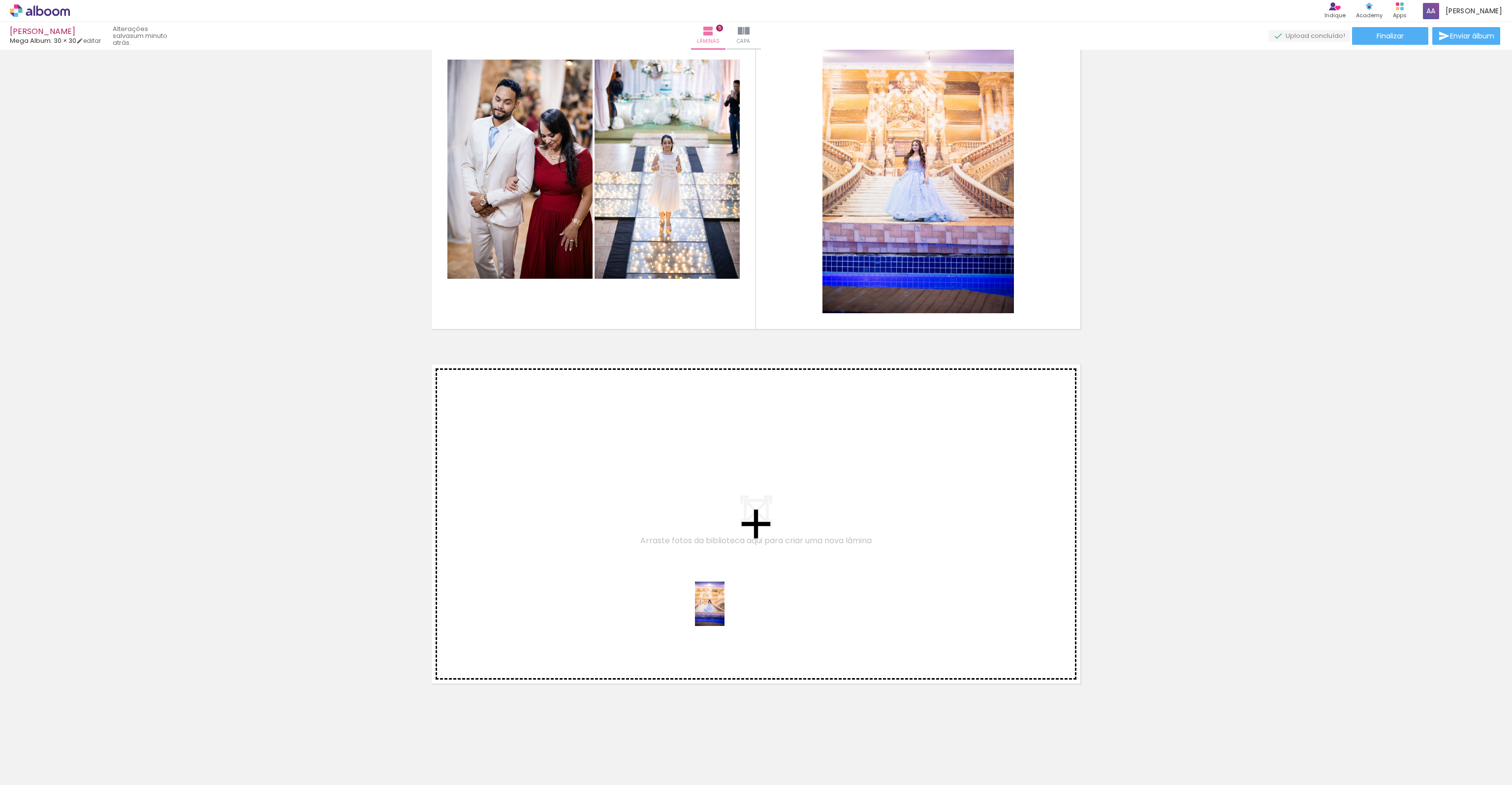
drag, startPoint x: 1267, startPoint y: 762, endPoint x: 724, endPoint y: 611, distance: 563.6
click at [724, 611] on quentale-workspace at bounding box center [756, 392] width 1512 height 785
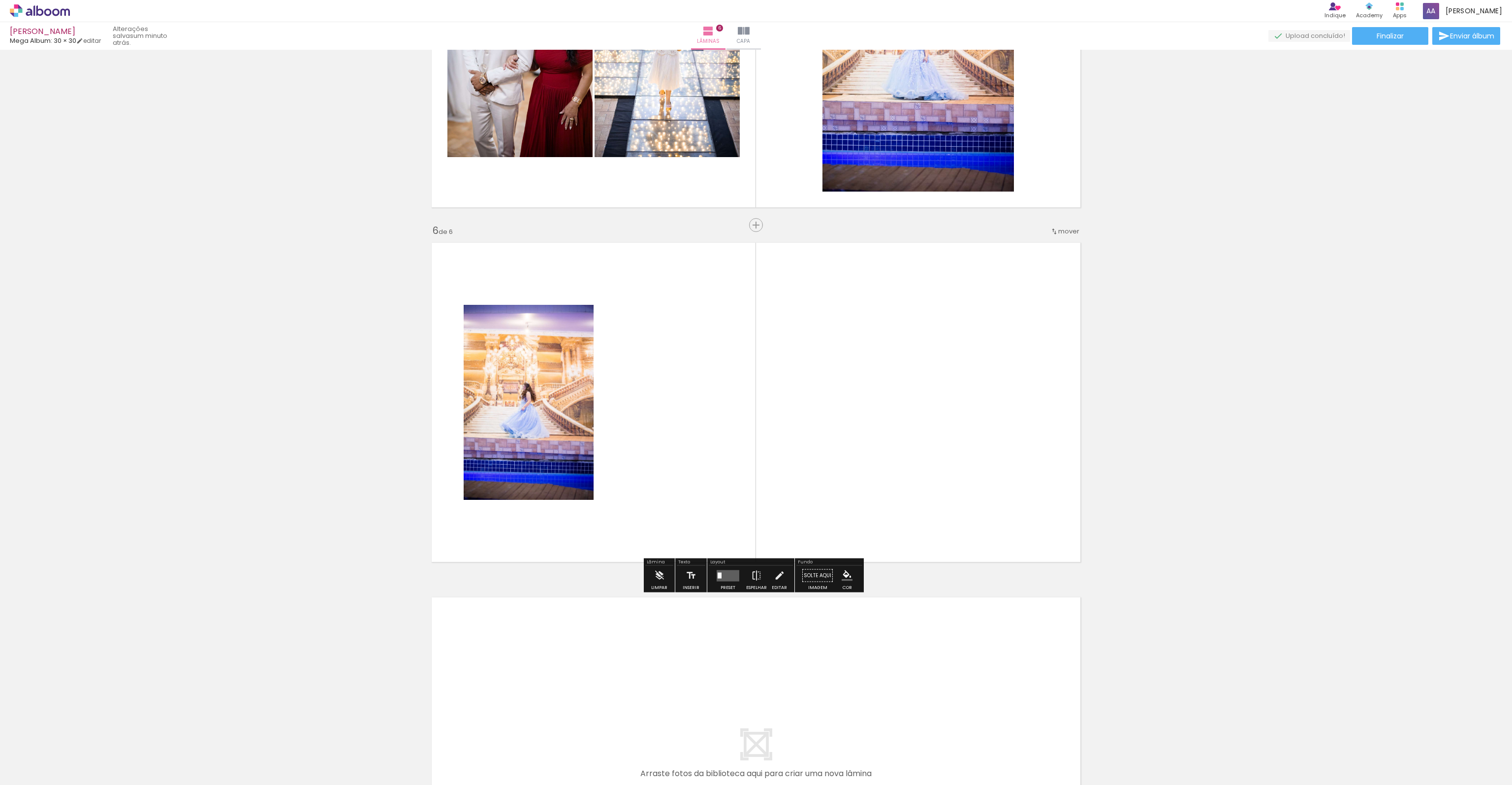
scroll to position [1629, 0]
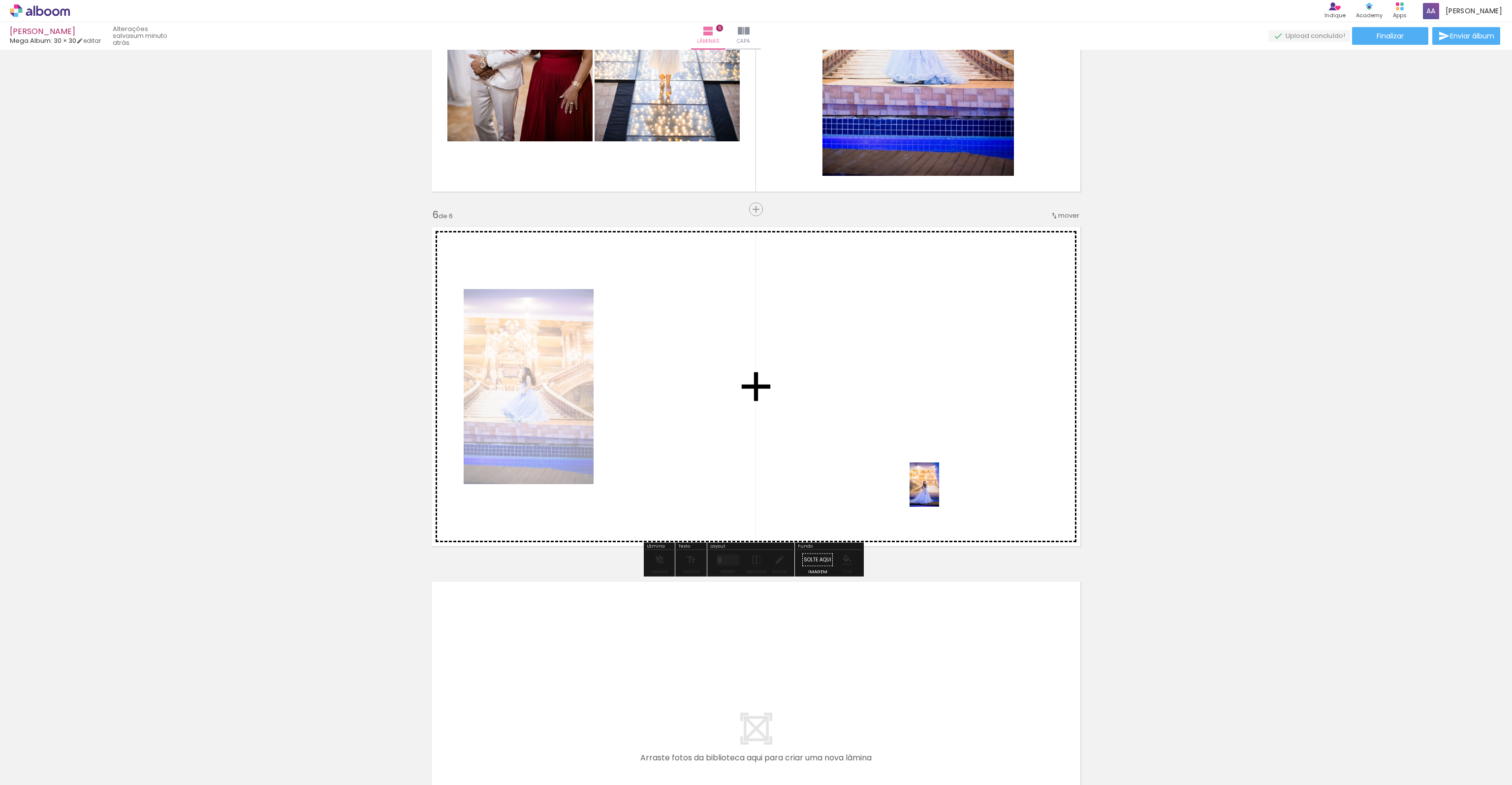
drag, startPoint x: 1327, startPoint y: 741, endPoint x: 939, endPoint y: 492, distance: 461.0
click at [939, 492] on quentale-workspace at bounding box center [756, 392] width 1512 height 785
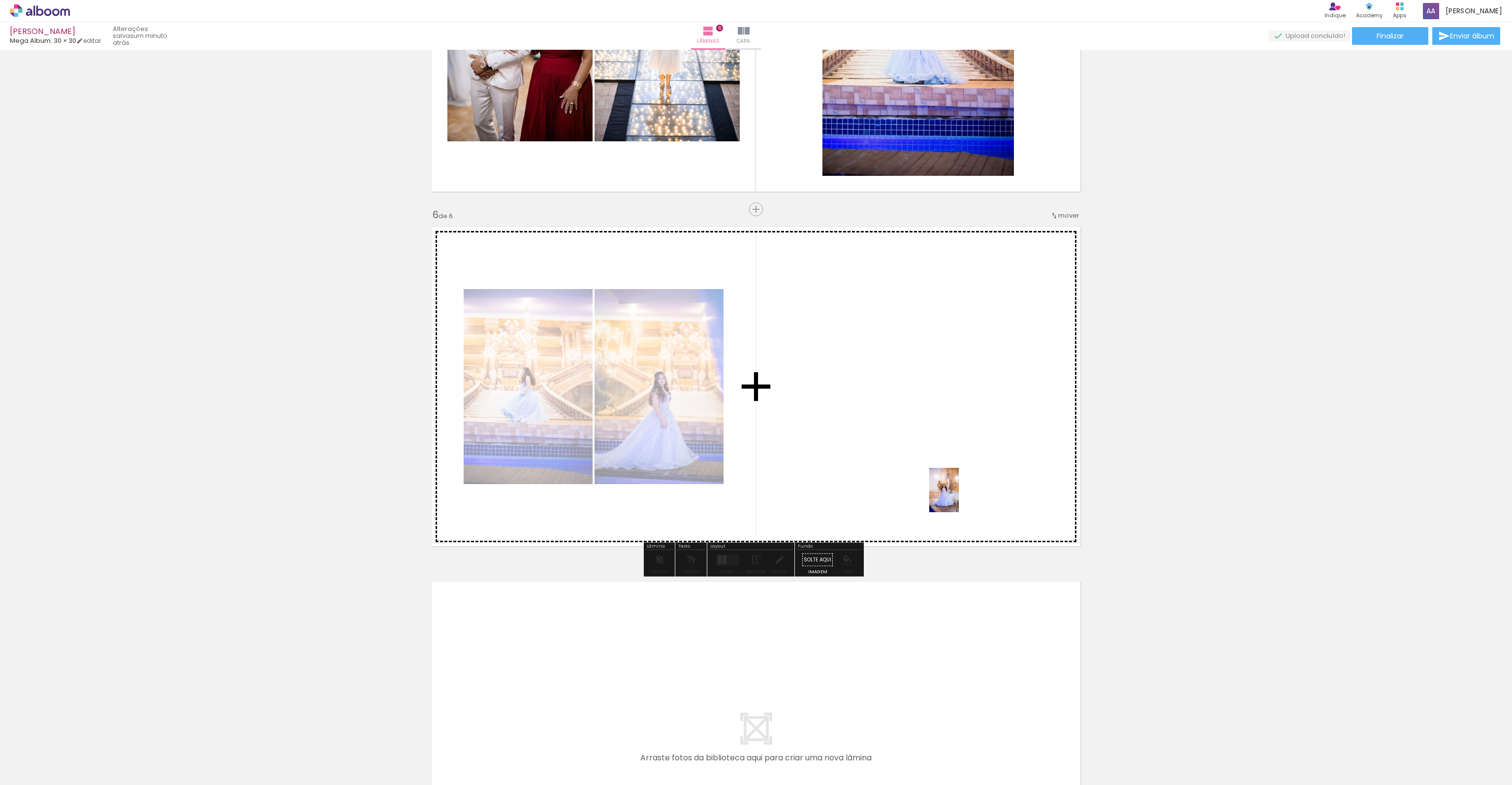
drag, startPoint x: 1394, startPoint y: 758, endPoint x: 959, endPoint y: 497, distance: 507.3
click at [959, 497] on quentale-workspace at bounding box center [756, 392] width 1512 height 785
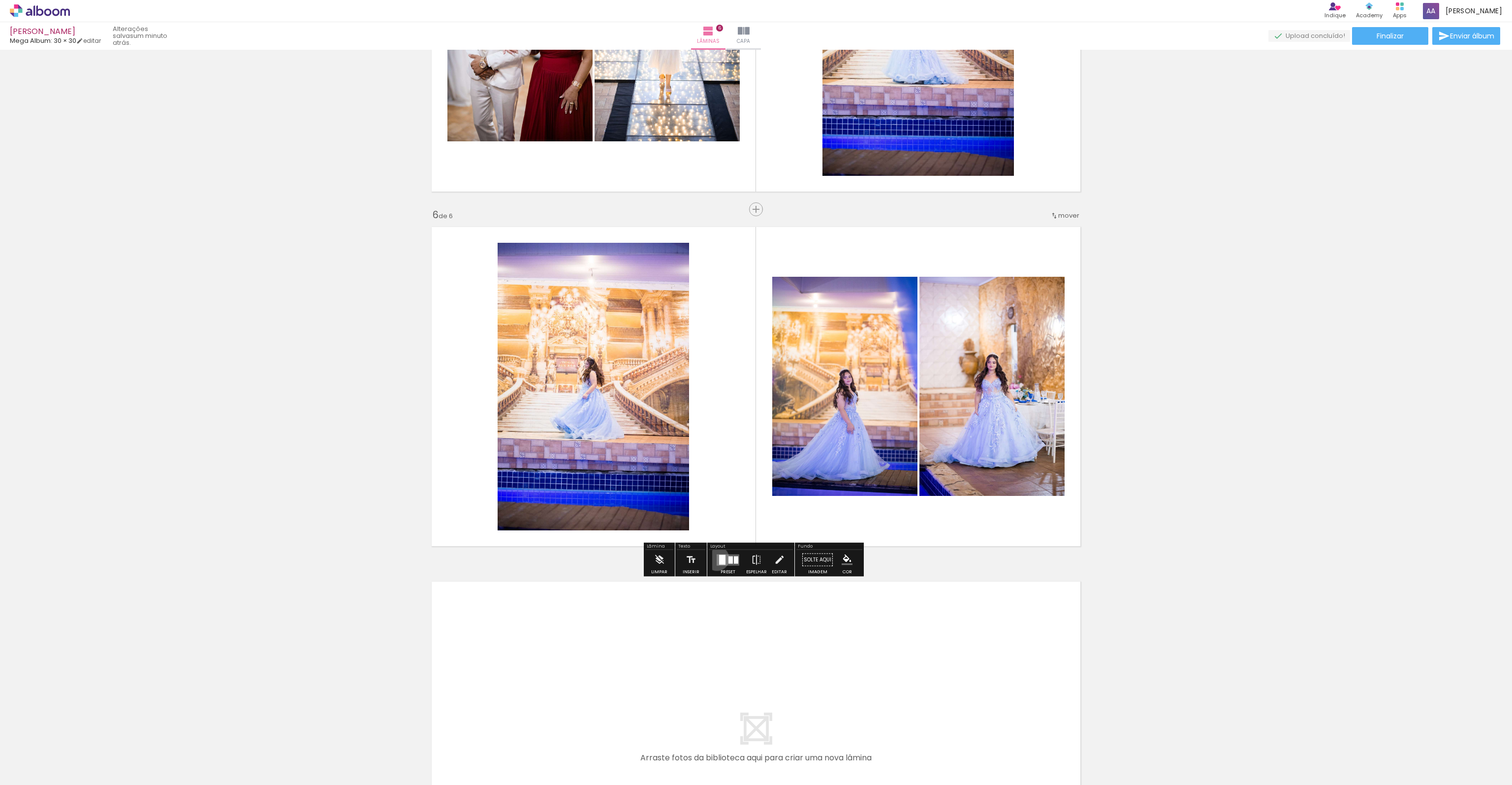
click at [717, 558] on quentale-layouter at bounding box center [728, 559] width 23 height 11
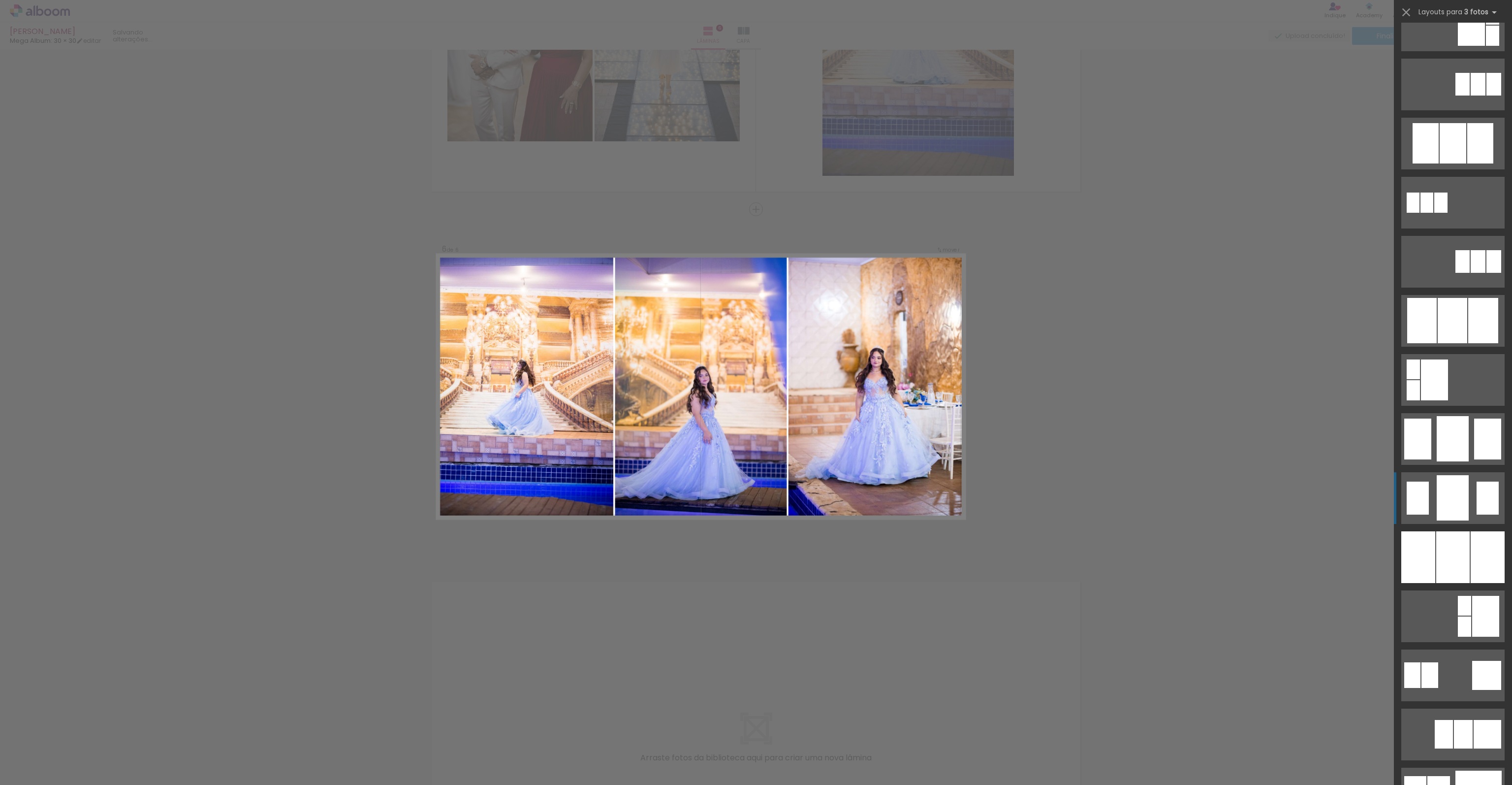
scroll to position [443, 0]
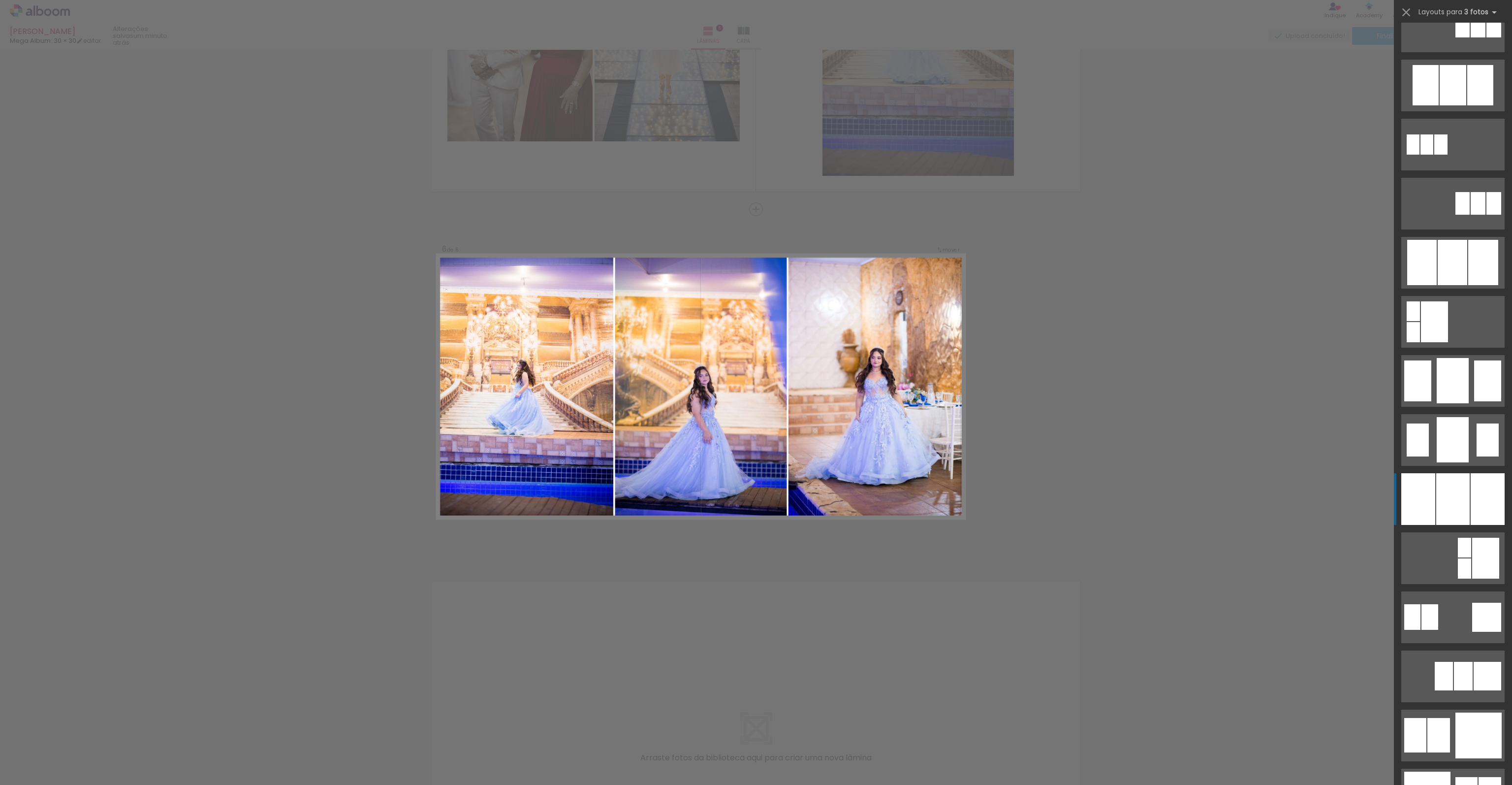
click at [1463, 500] on div at bounding box center [1453, 499] width 33 height 52
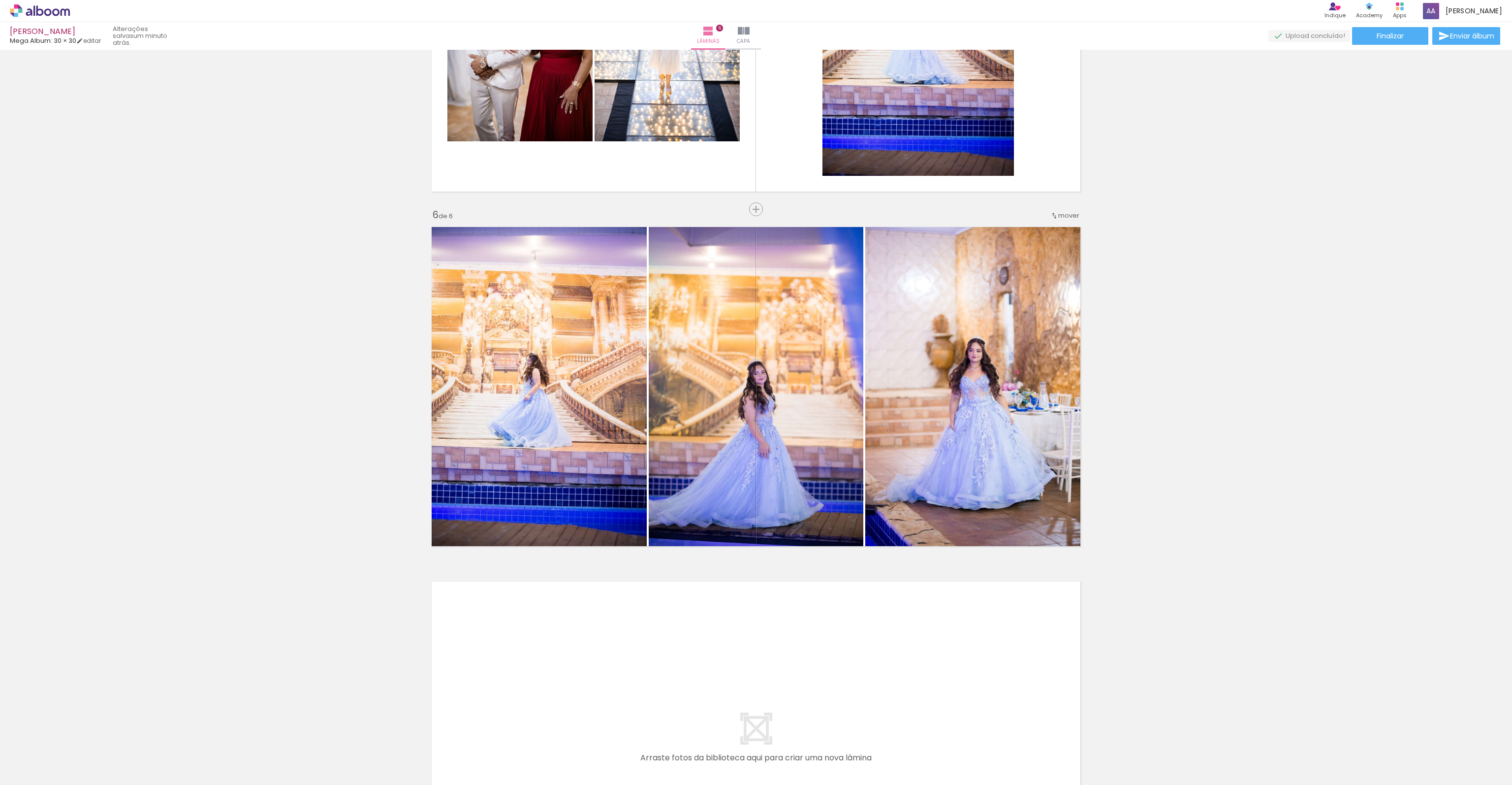
scroll to position [1847, 0]
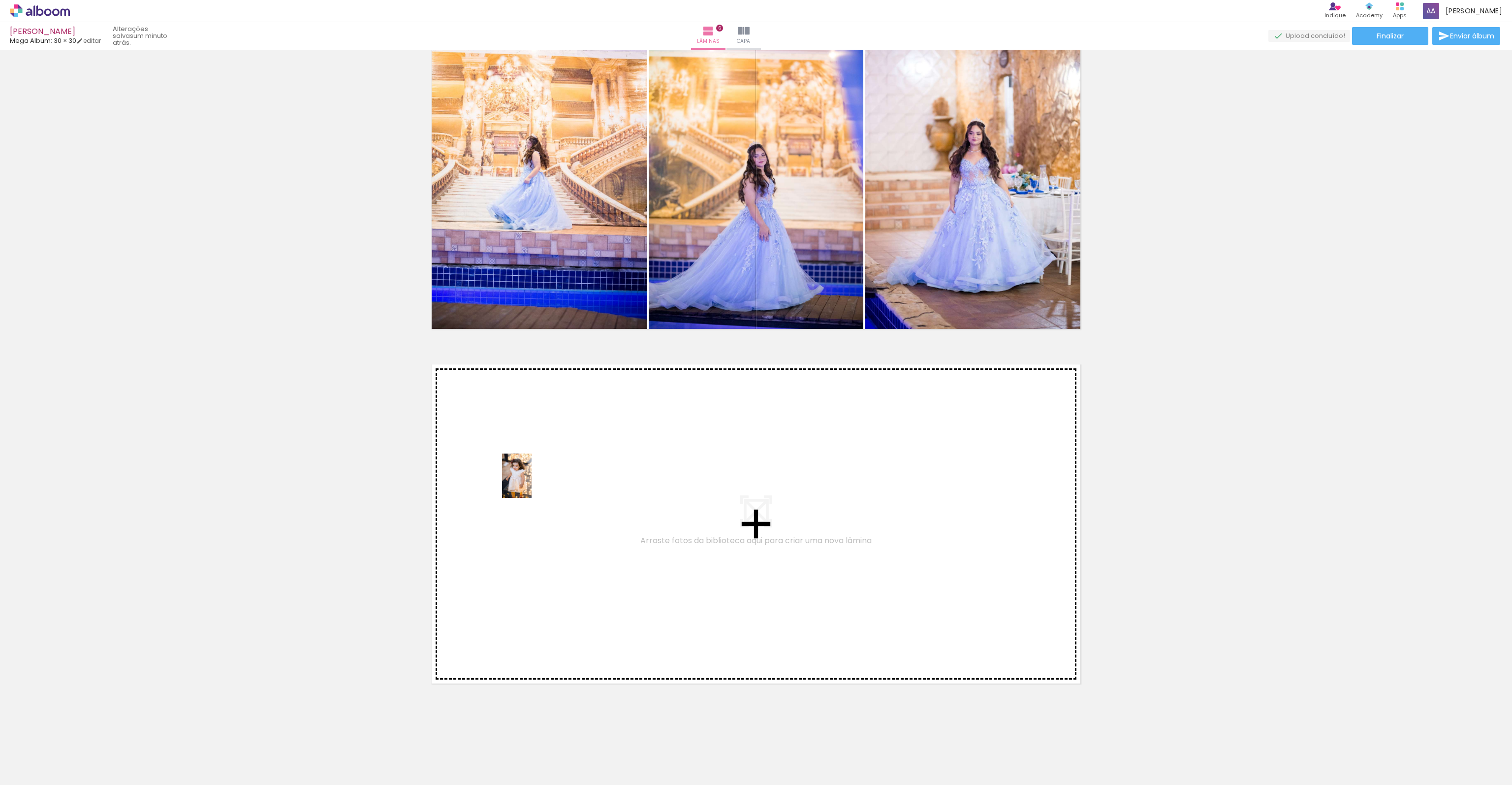
drag, startPoint x: 866, startPoint y: 590, endPoint x: 532, endPoint y: 483, distance: 350.7
click at [532, 483] on quentale-workspace at bounding box center [756, 392] width 1512 height 785
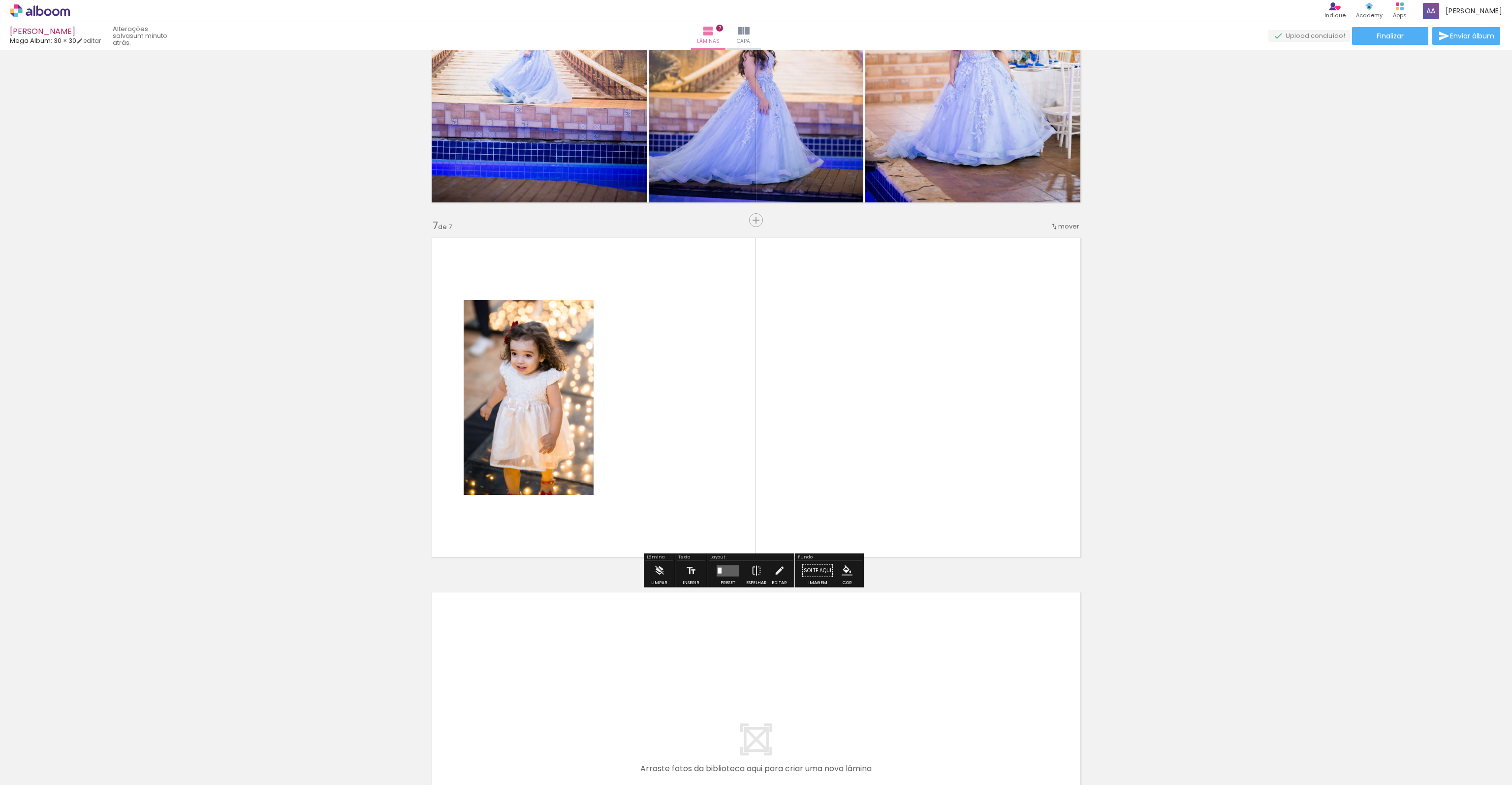
scroll to position [1983, 0]
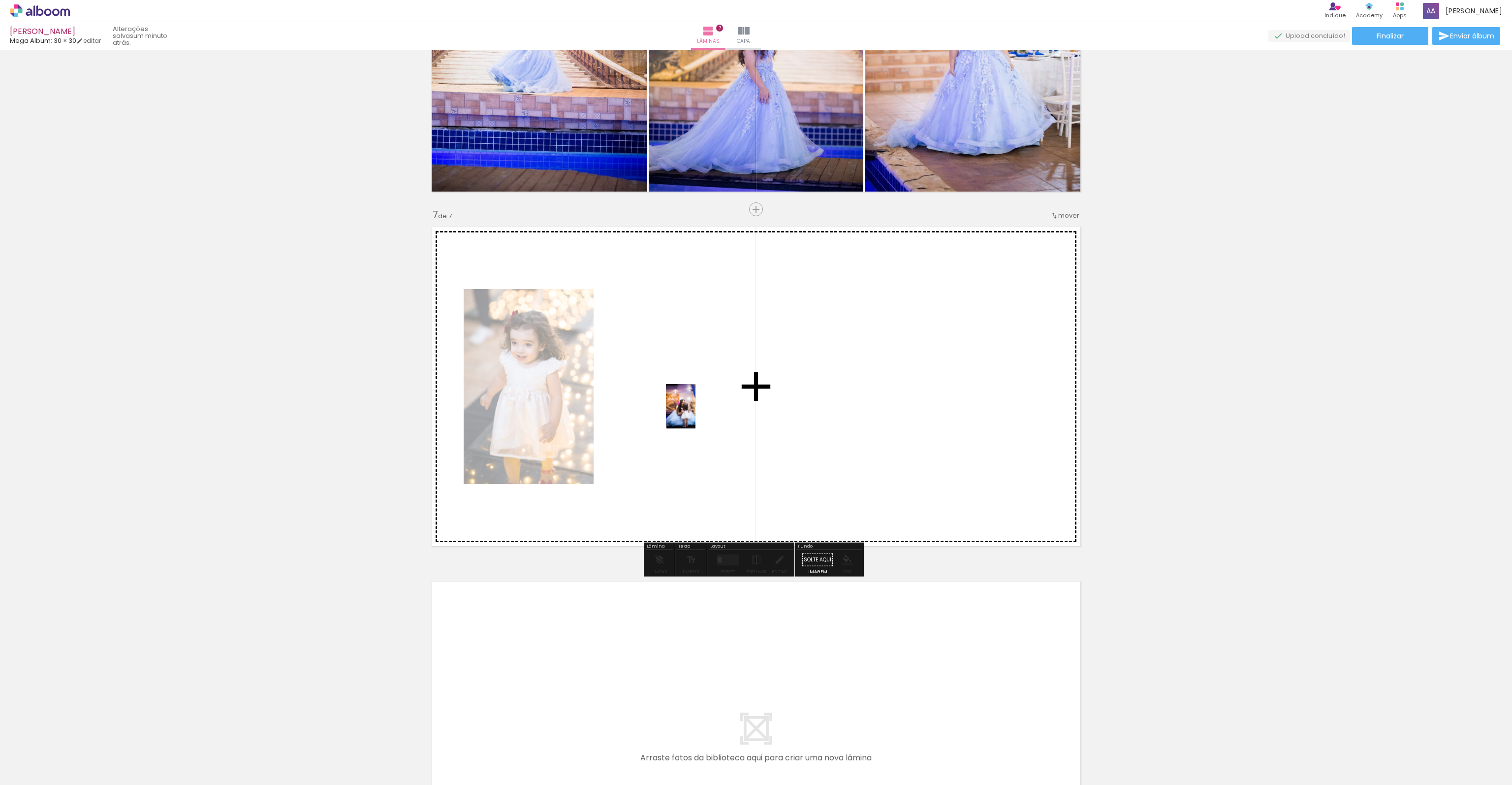
drag, startPoint x: 1470, startPoint y: 757, endPoint x: 696, endPoint y: 413, distance: 847.0
click at [696, 413] on quentale-workspace at bounding box center [756, 392] width 1512 height 785
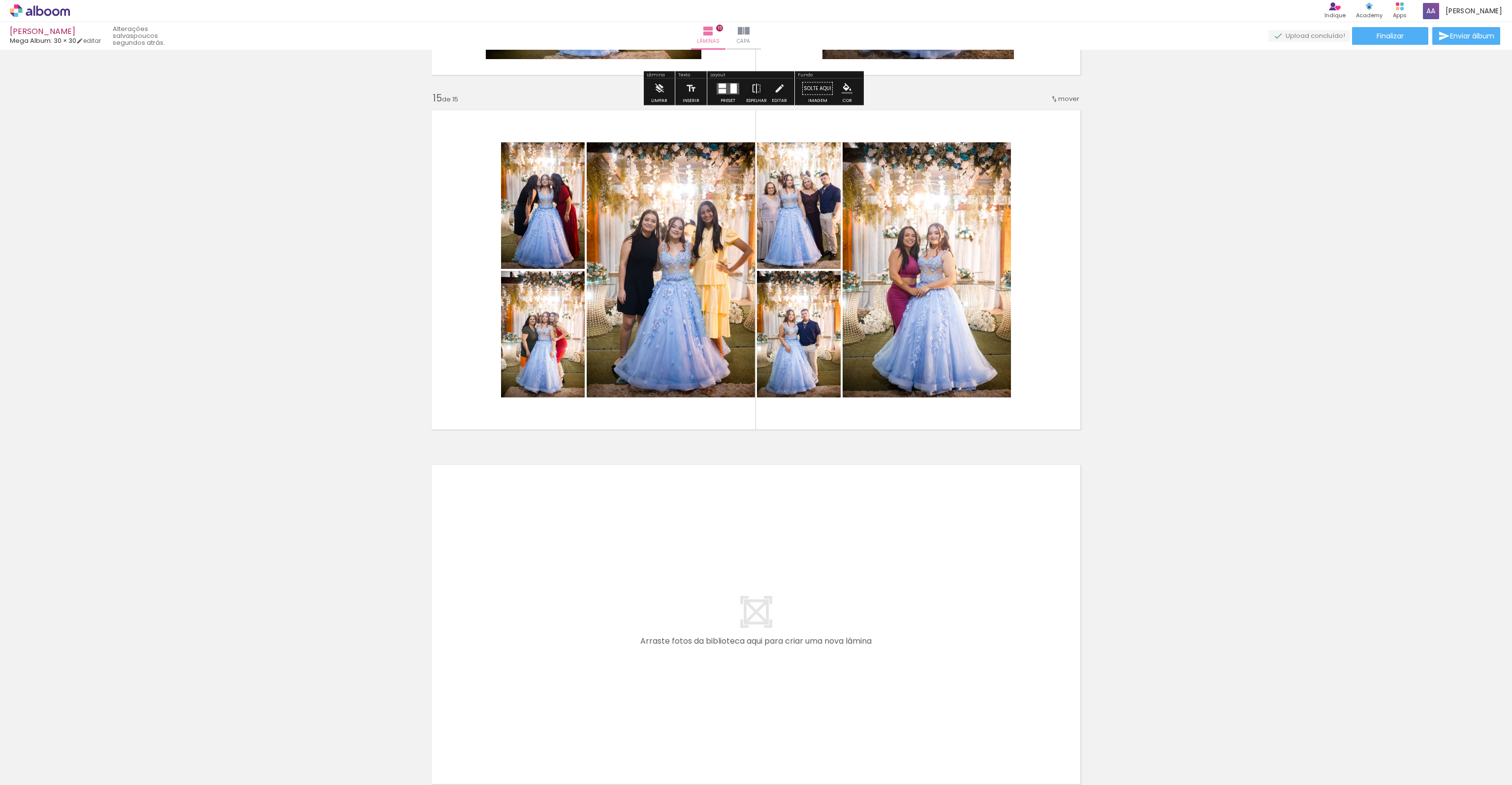
scroll to position [5036, 0]
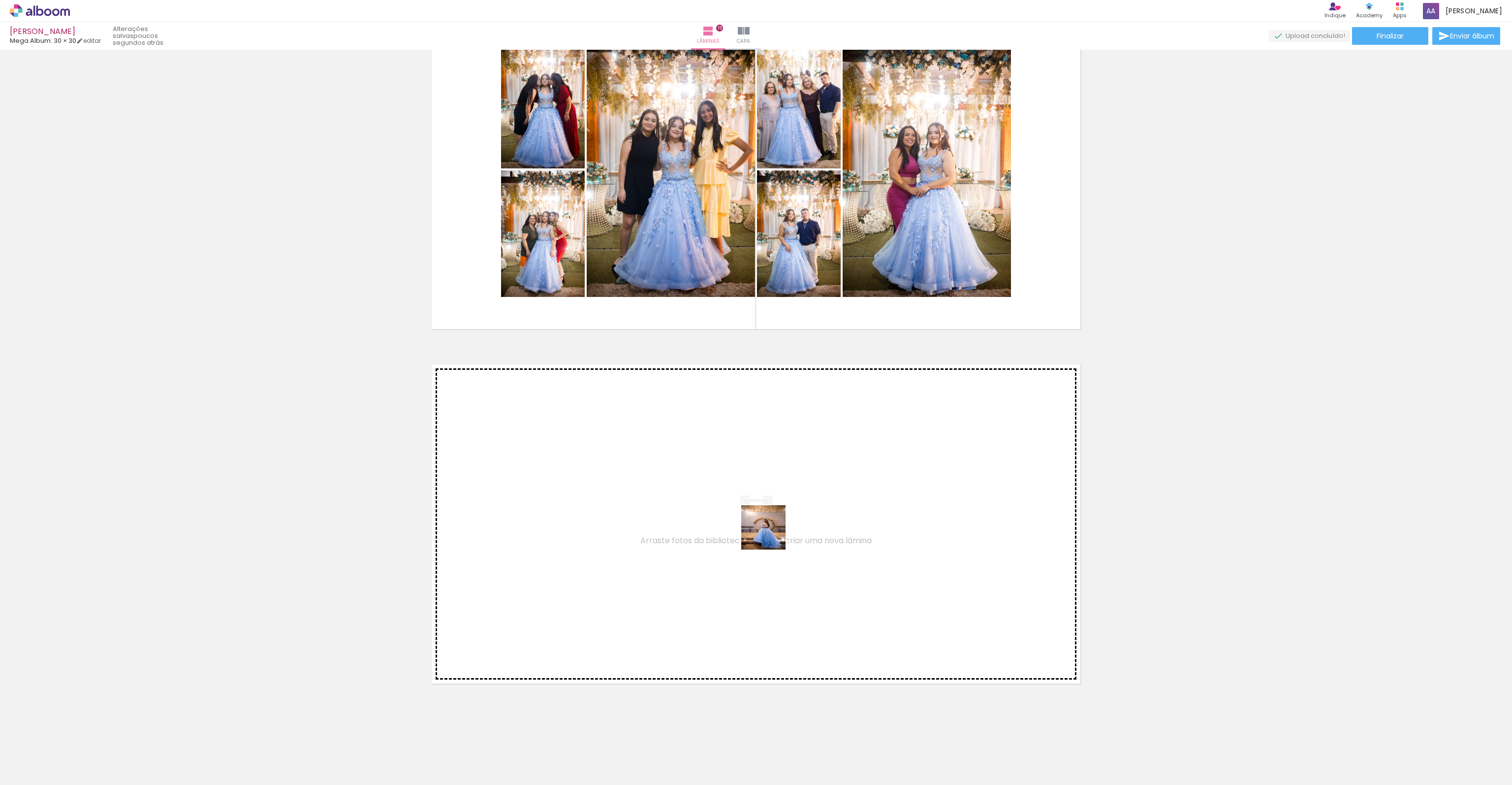
drag, startPoint x: 1016, startPoint y: 757, endPoint x: 771, endPoint y: 535, distance: 330.6
click at [771, 535] on quentale-workspace at bounding box center [756, 392] width 1512 height 785
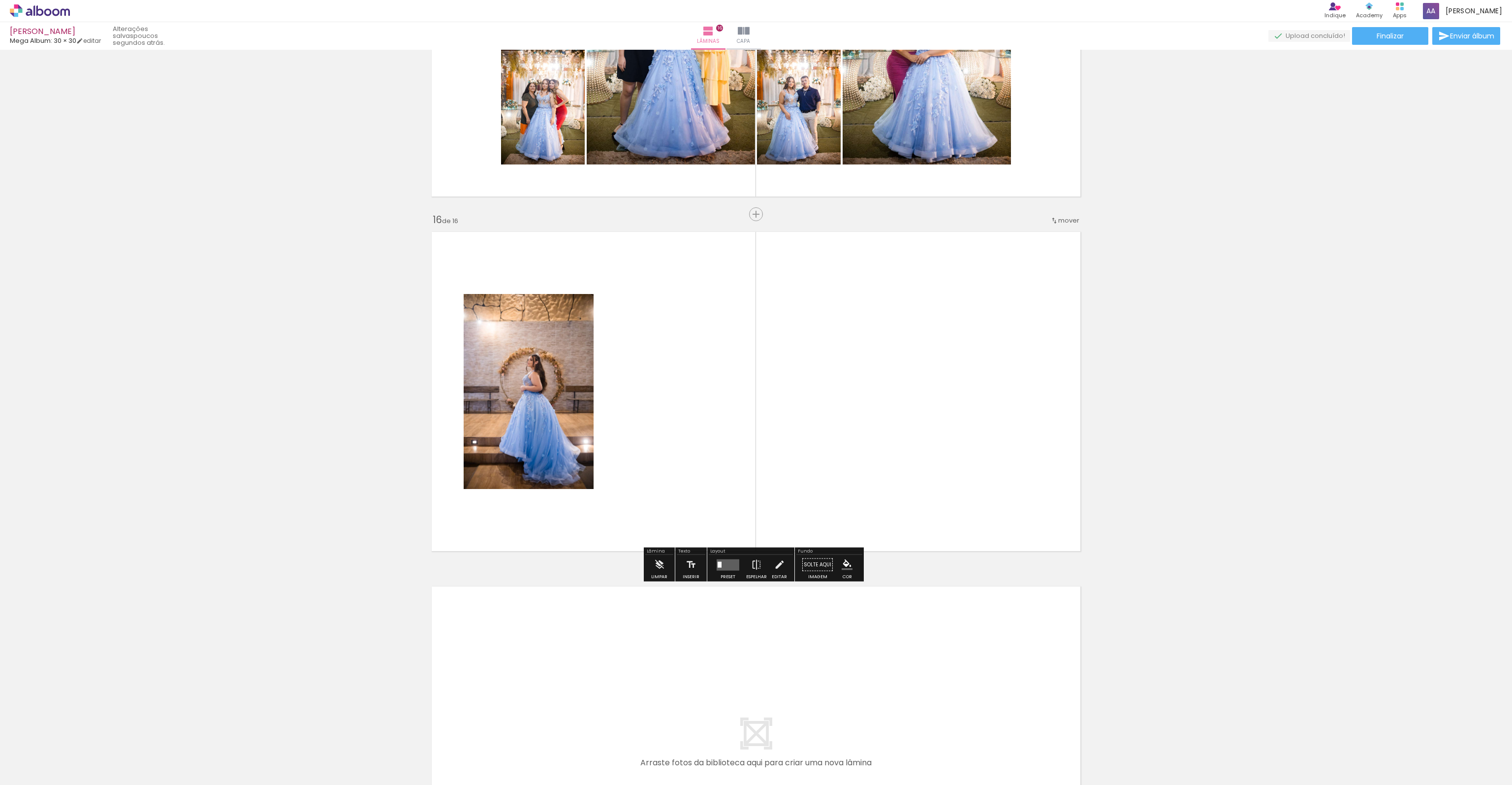
scroll to position [5174, 0]
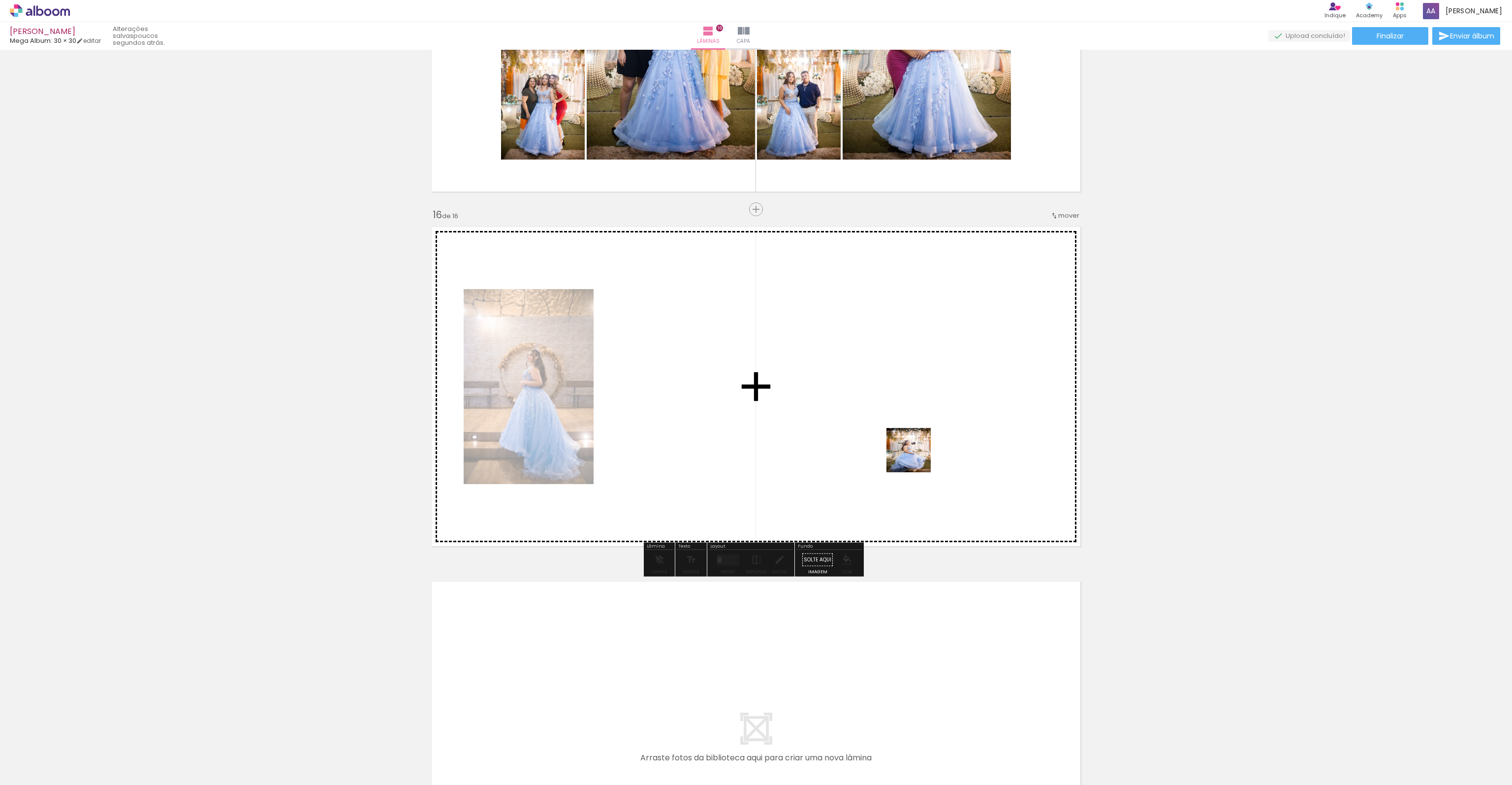
drag, startPoint x: 1083, startPoint y: 754, endPoint x: 916, endPoint y: 457, distance: 340.7
click at [916, 457] on quentale-workspace at bounding box center [756, 392] width 1512 height 785
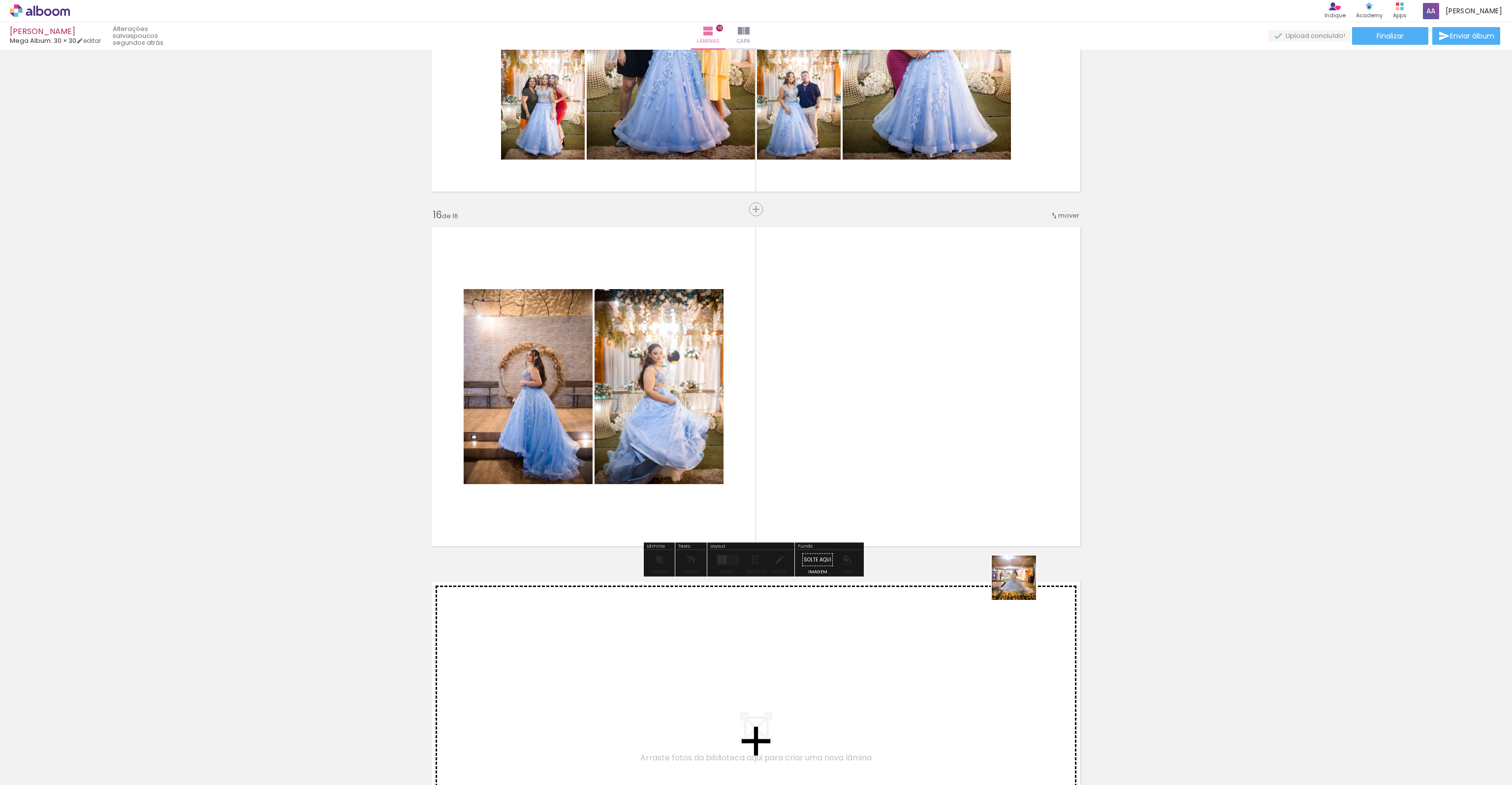
drag, startPoint x: 1021, startPoint y: 585, endPoint x: 924, endPoint y: 485, distance: 139.3
click at [924, 485] on quentale-workspace at bounding box center [756, 392] width 1512 height 785
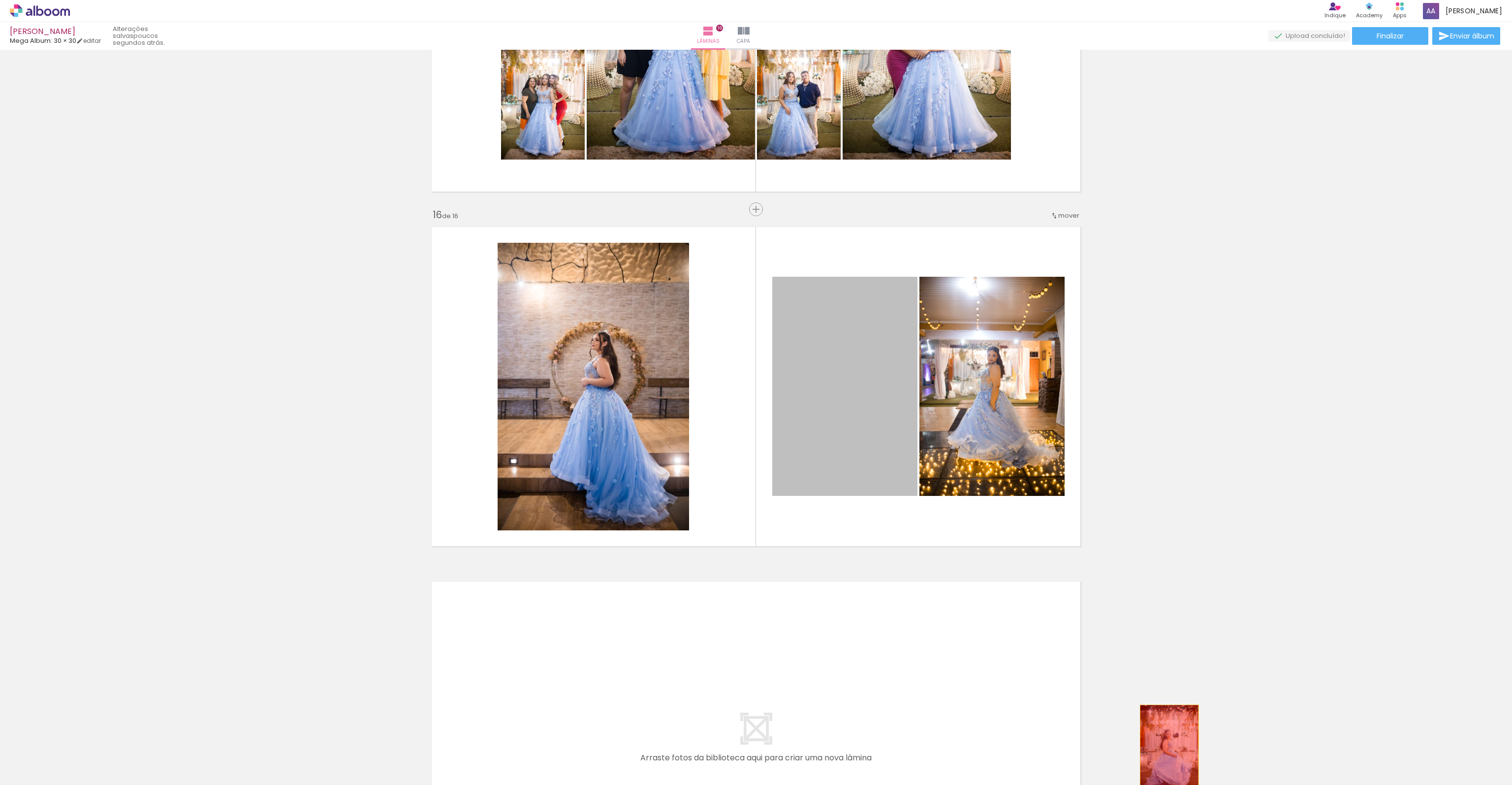
drag, startPoint x: 836, startPoint y: 355, endPoint x: 1130, endPoint y: 710, distance: 460.9
click at [1166, 749] on quentale-workspace at bounding box center [756, 392] width 1512 height 785
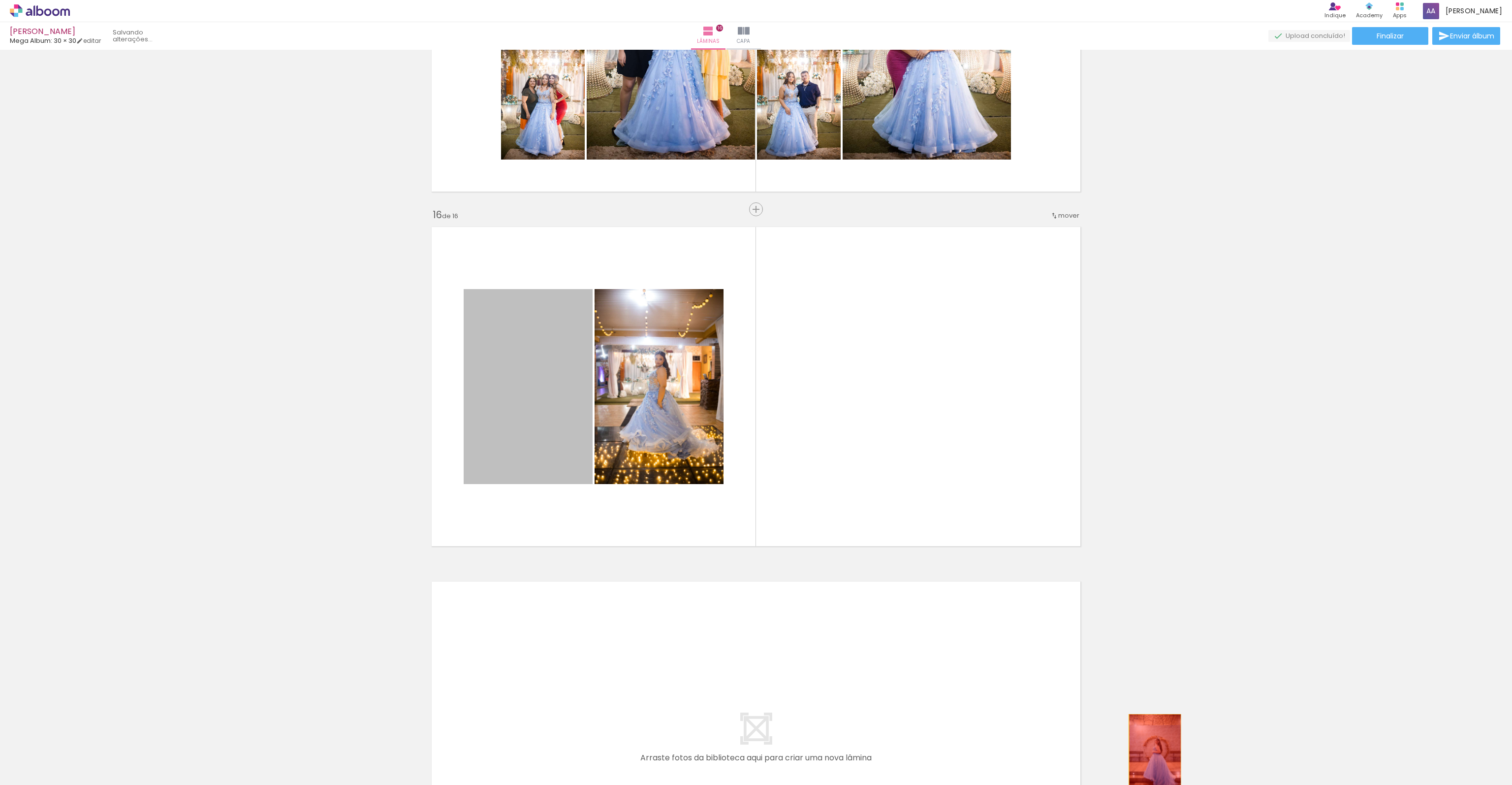
drag, startPoint x: 539, startPoint y: 401, endPoint x: 1146, endPoint y: 746, distance: 698.2
click at [1151, 753] on quentale-workspace at bounding box center [756, 392] width 1512 height 785
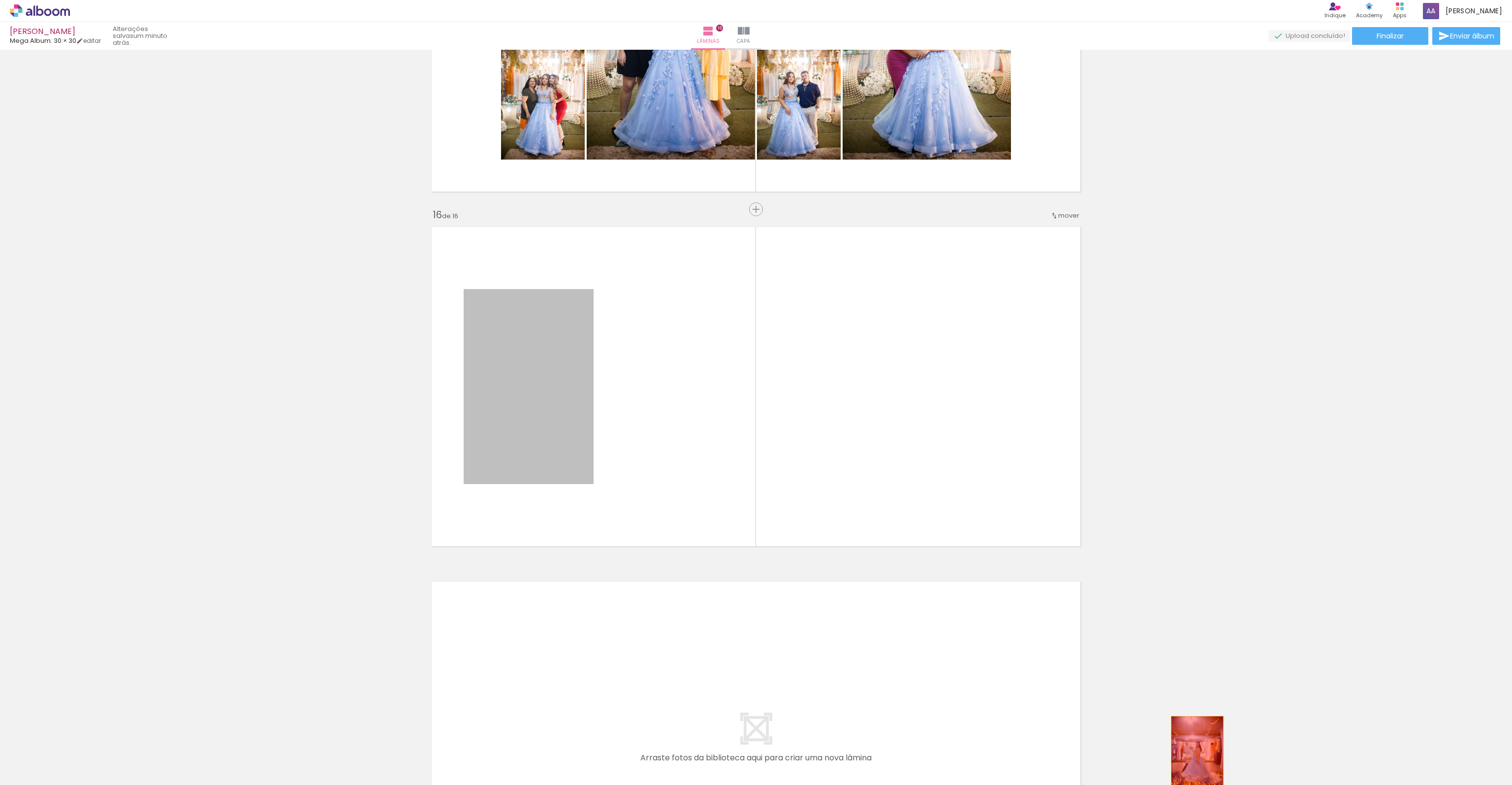
drag, startPoint x: 546, startPoint y: 418, endPoint x: 1191, endPoint y: 756, distance: 728.2
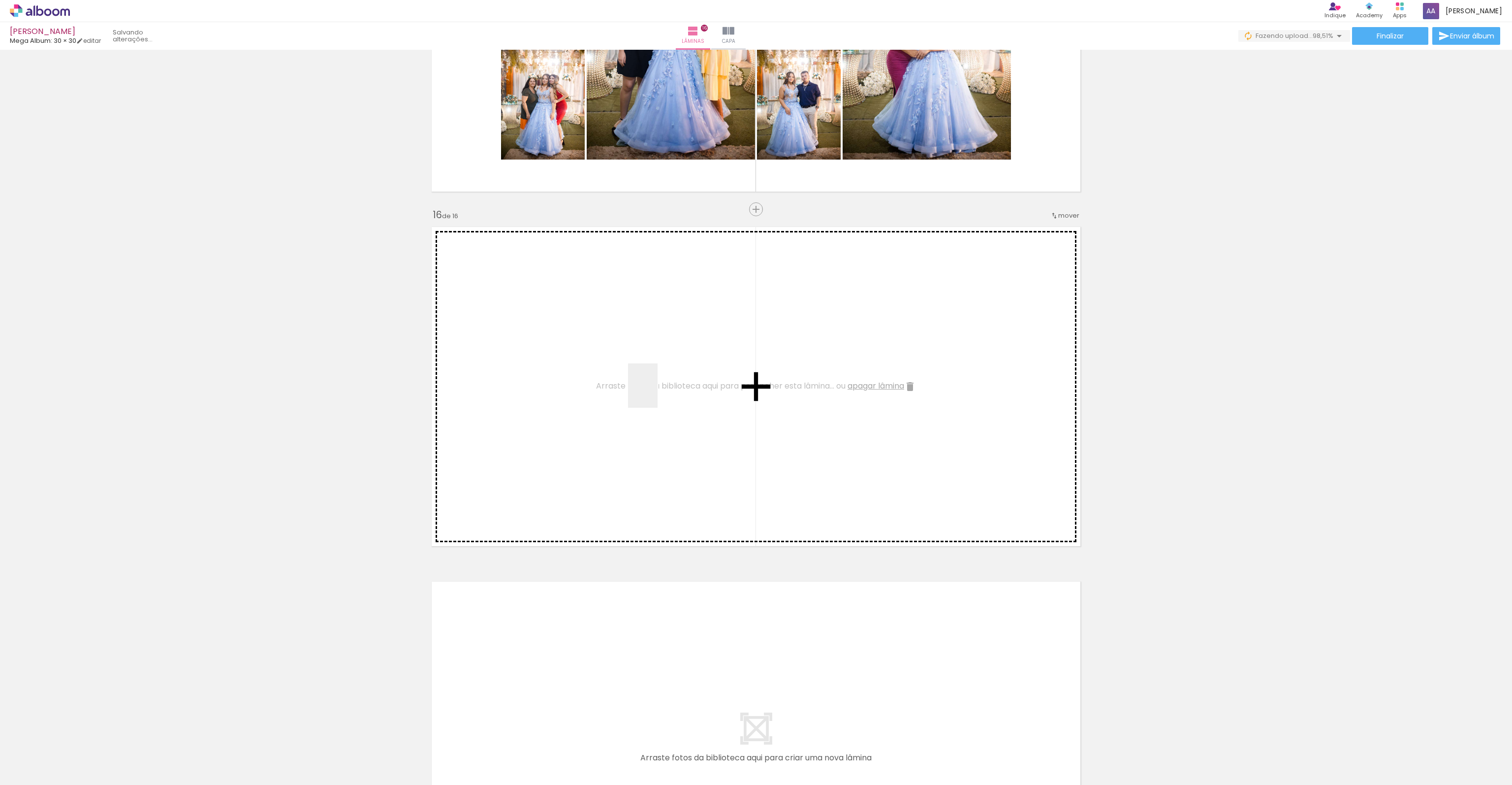
drag, startPoint x: 1190, startPoint y: 761, endPoint x: 657, endPoint y: 393, distance: 647.7
click at [657, 393] on quentale-workspace at bounding box center [756, 392] width 1512 height 785
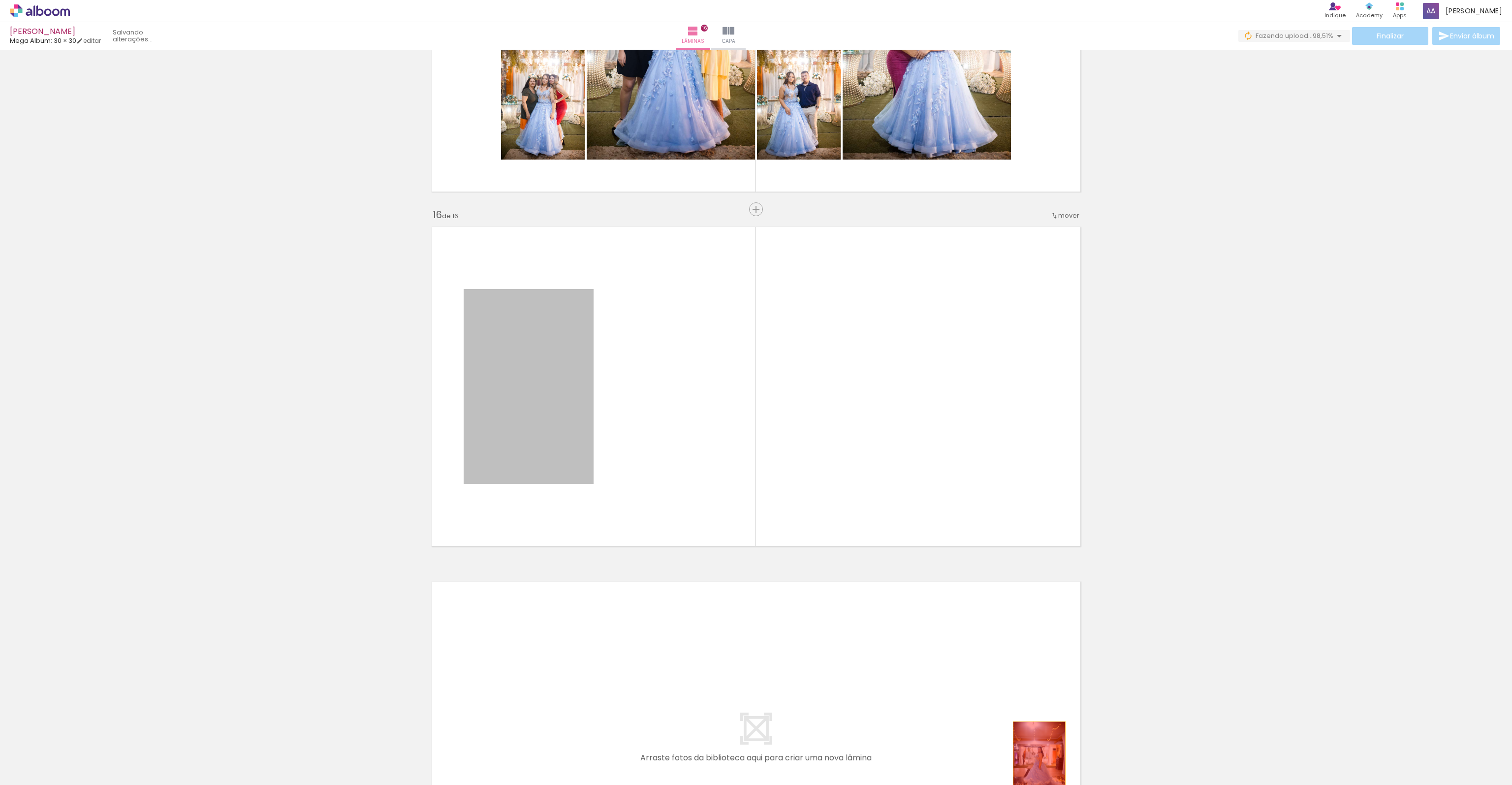
drag, startPoint x: 514, startPoint y: 373, endPoint x: 1035, endPoint y: 760, distance: 649.0
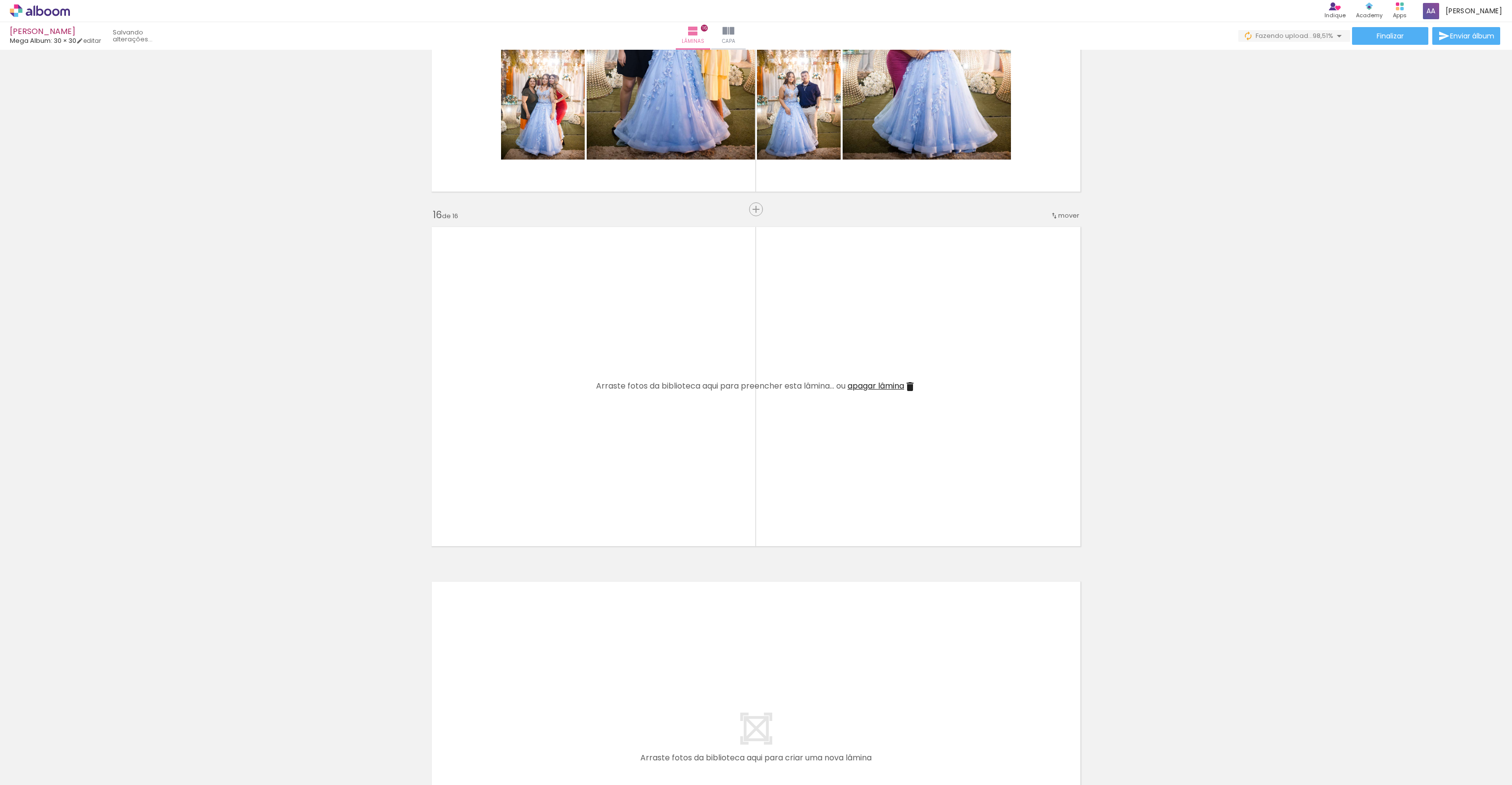
scroll to position [0, 1111]
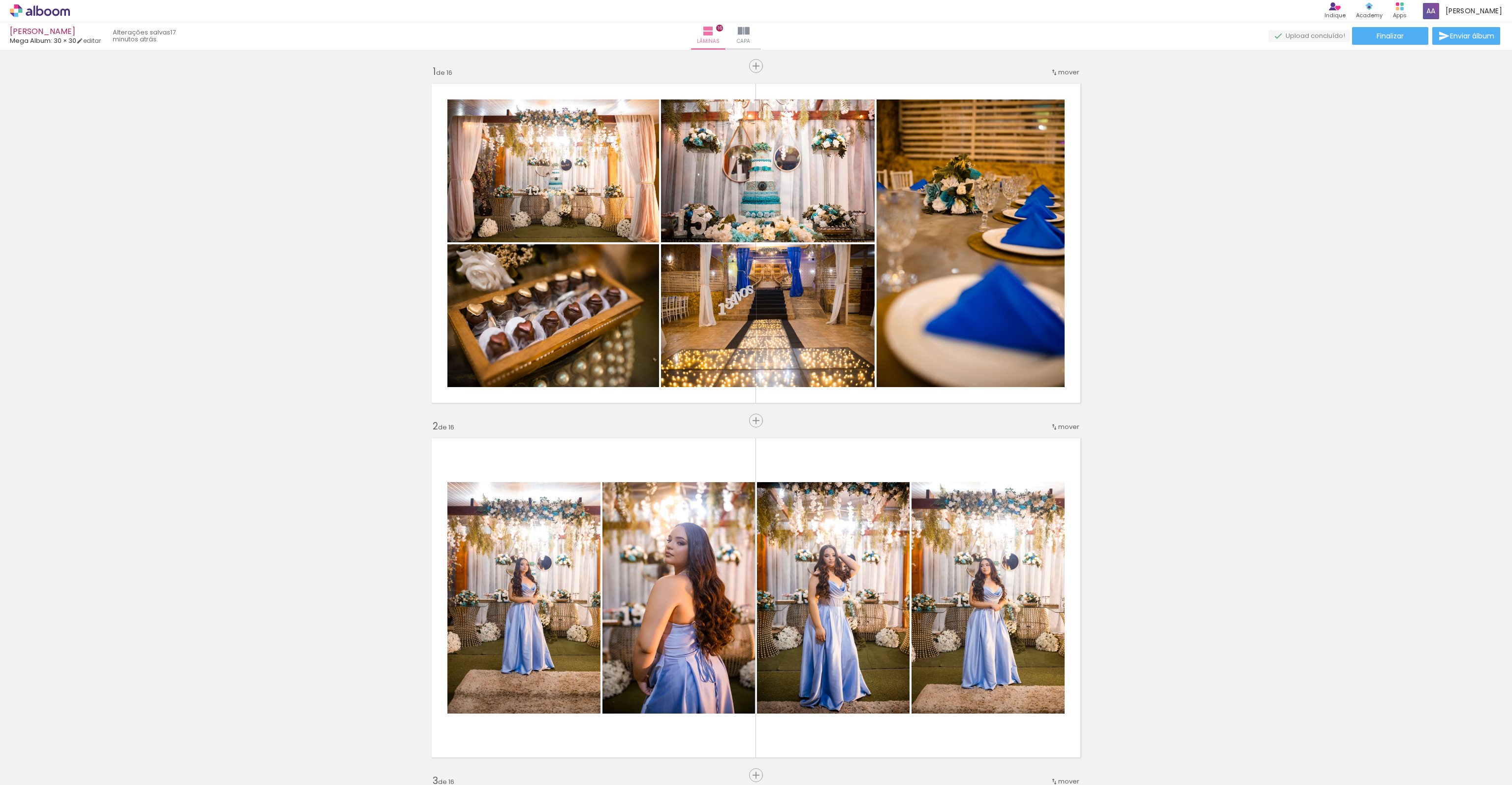
drag, startPoint x: 1501, startPoint y: 111, endPoint x: 1505, endPoint y: 114, distance: 5.0
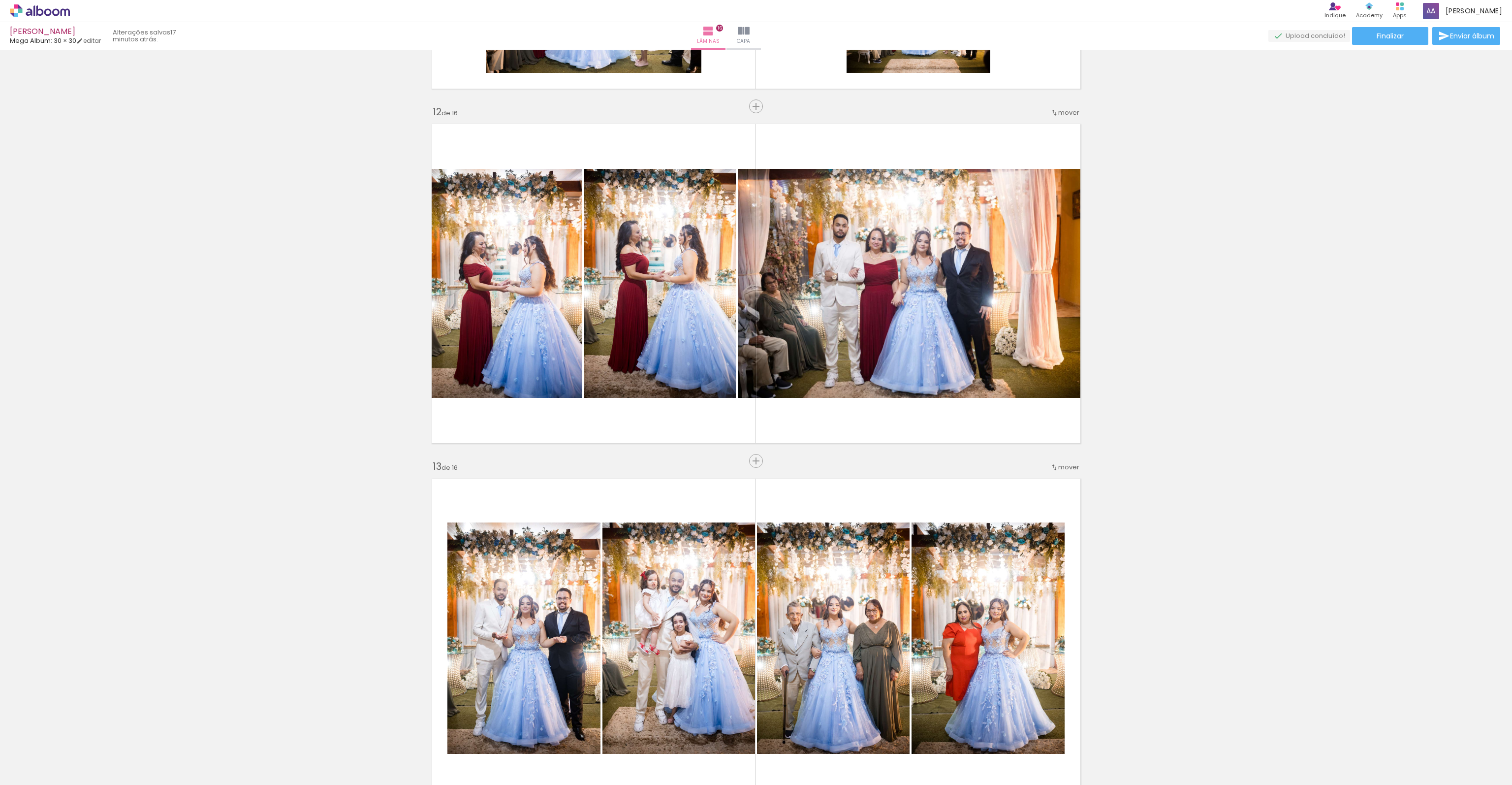
scroll to position [3866, 0]
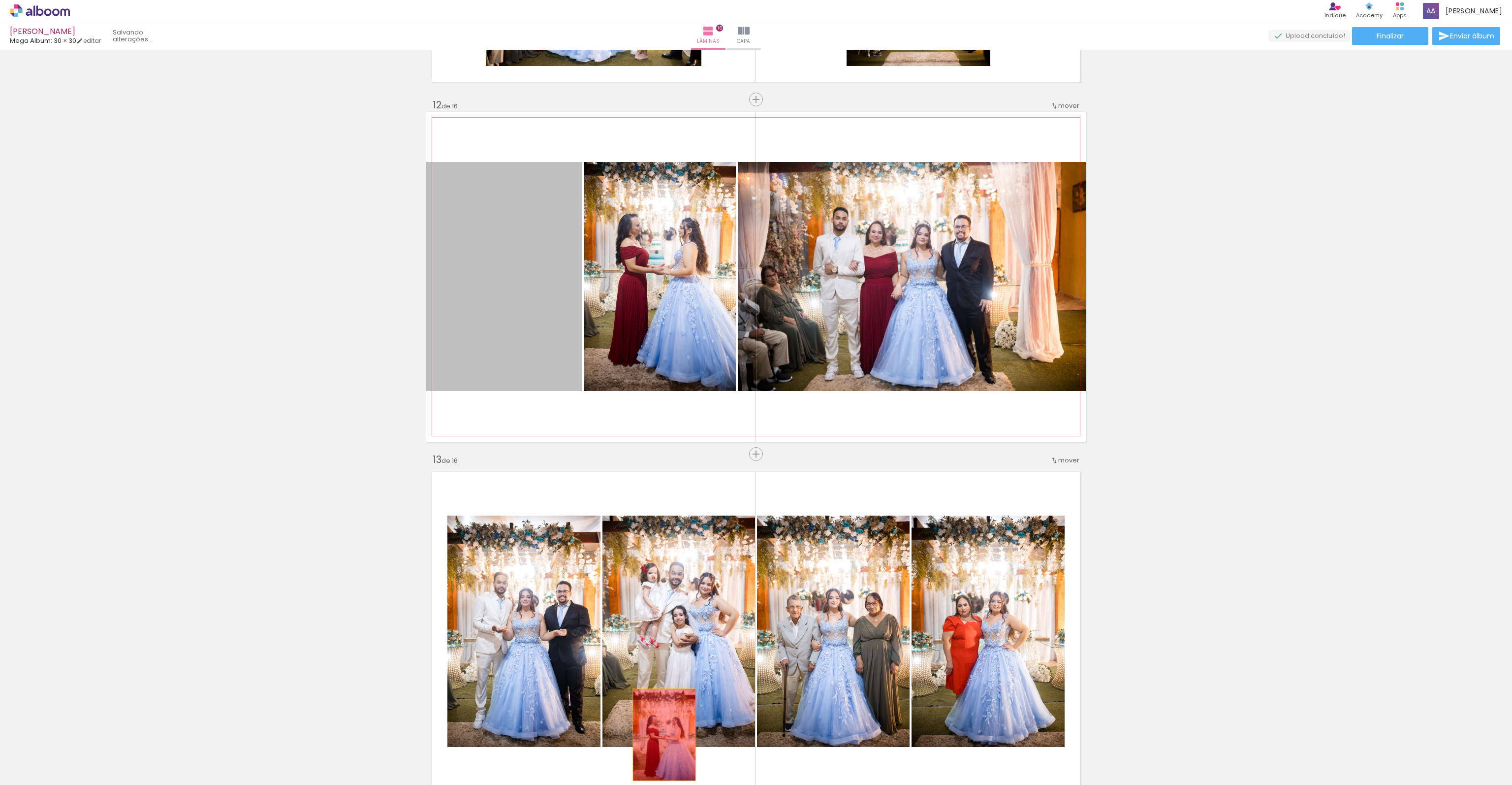
drag, startPoint x: 541, startPoint y: 277, endPoint x: 663, endPoint y: 745, distance: 483.6
click at [663, 745] on quentale-workspace at bounding box center [756, 392] width 1512 height 785
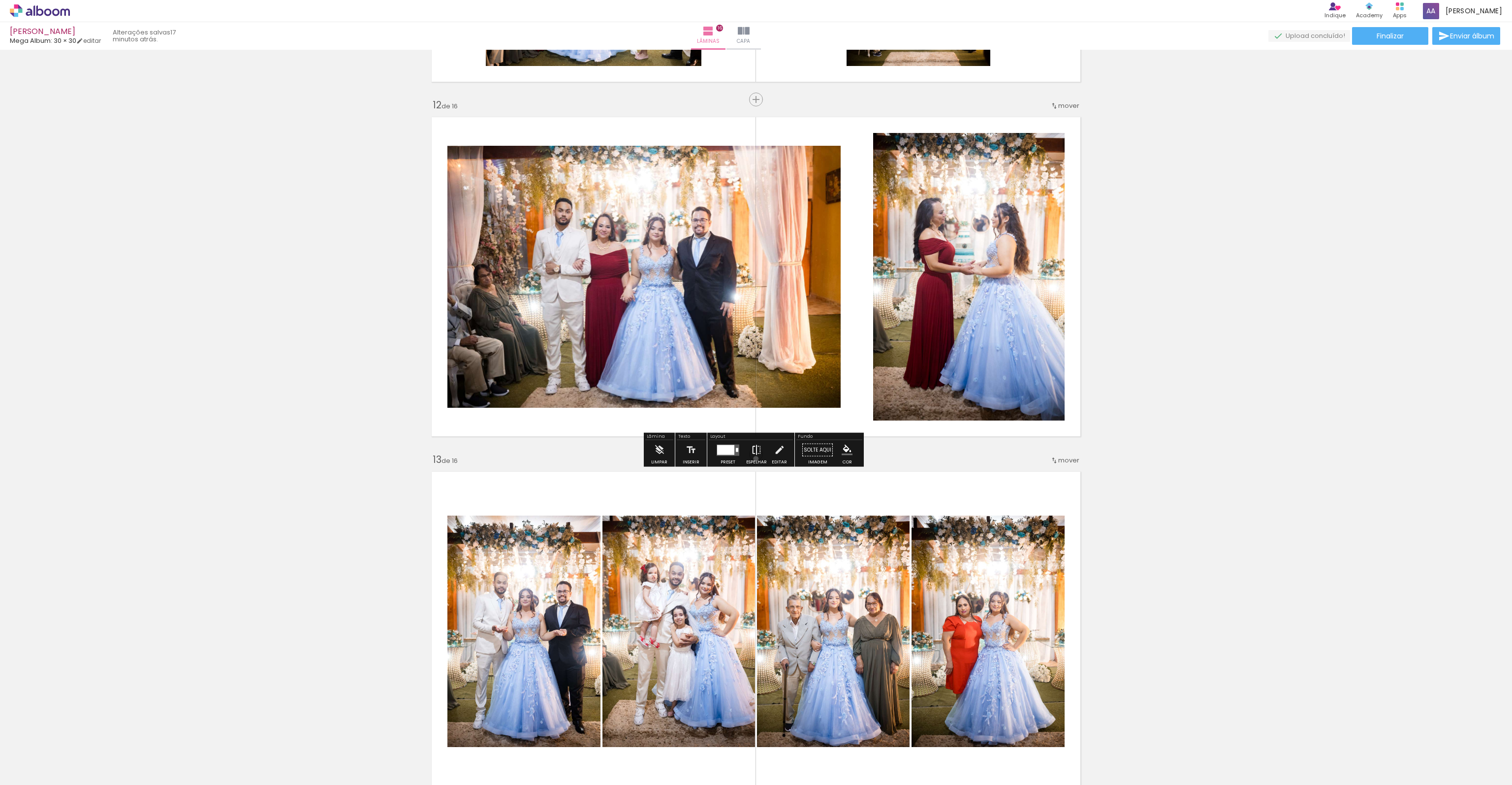
click at [754, 459] on iron-icon at bounding box center [757, 450] width 11 height 20
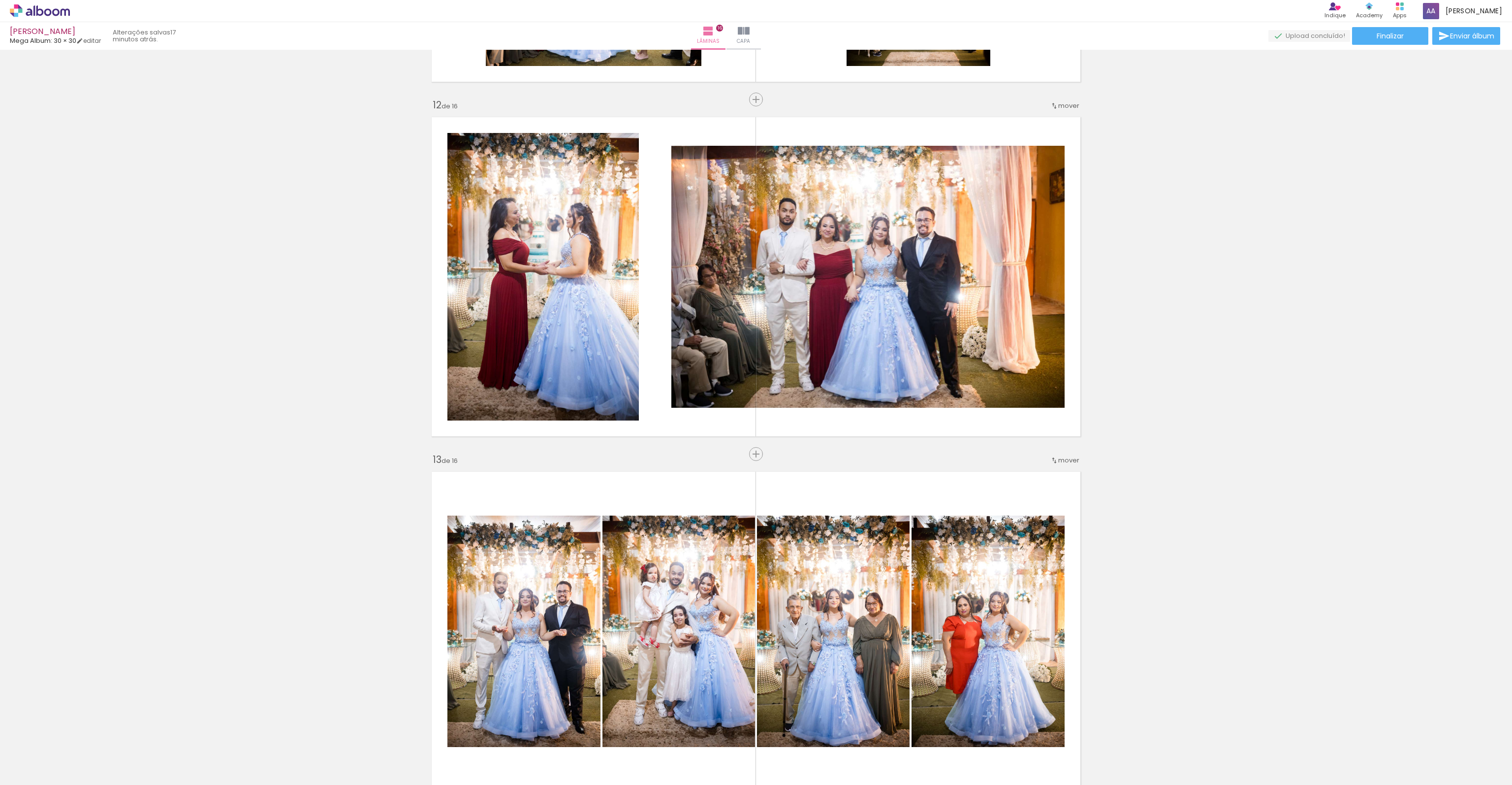
scroll to position [0, 1118]
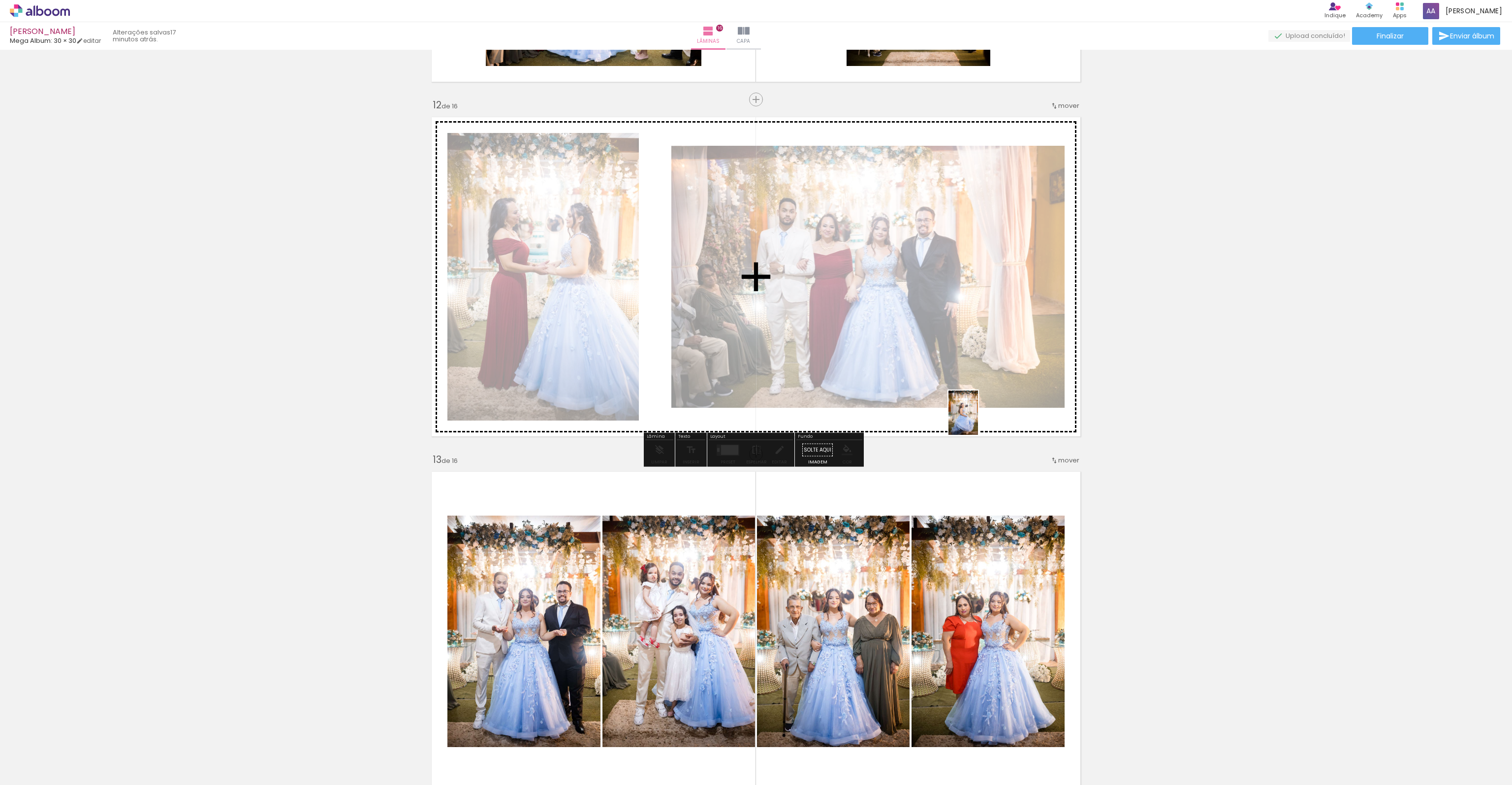
drag, startPoint x: 1076, startPoint y: 761, endPoint x: 978, endPoint y: 420, distance: 354.8
click at [978, 420] on quentale-workspace at bounding box center [756, 392] width 1512 height 785
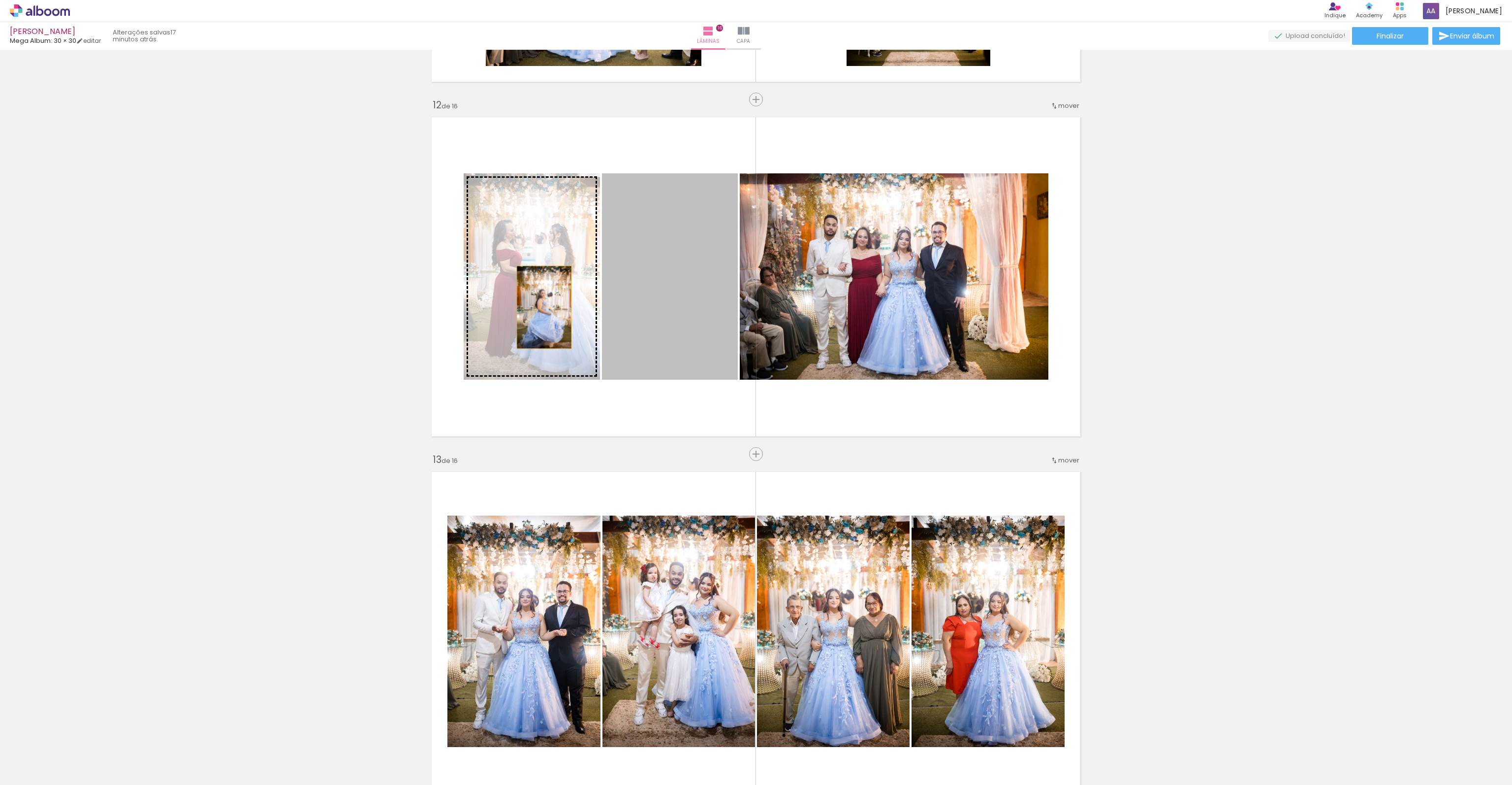
drag, startPoint x: 684, startPoint y: 328, endPoint x: 540, endPoint y: 325, distance: 144.0
click at [0, 0] on slot at bounding box center [0, 0] width 0 height 0
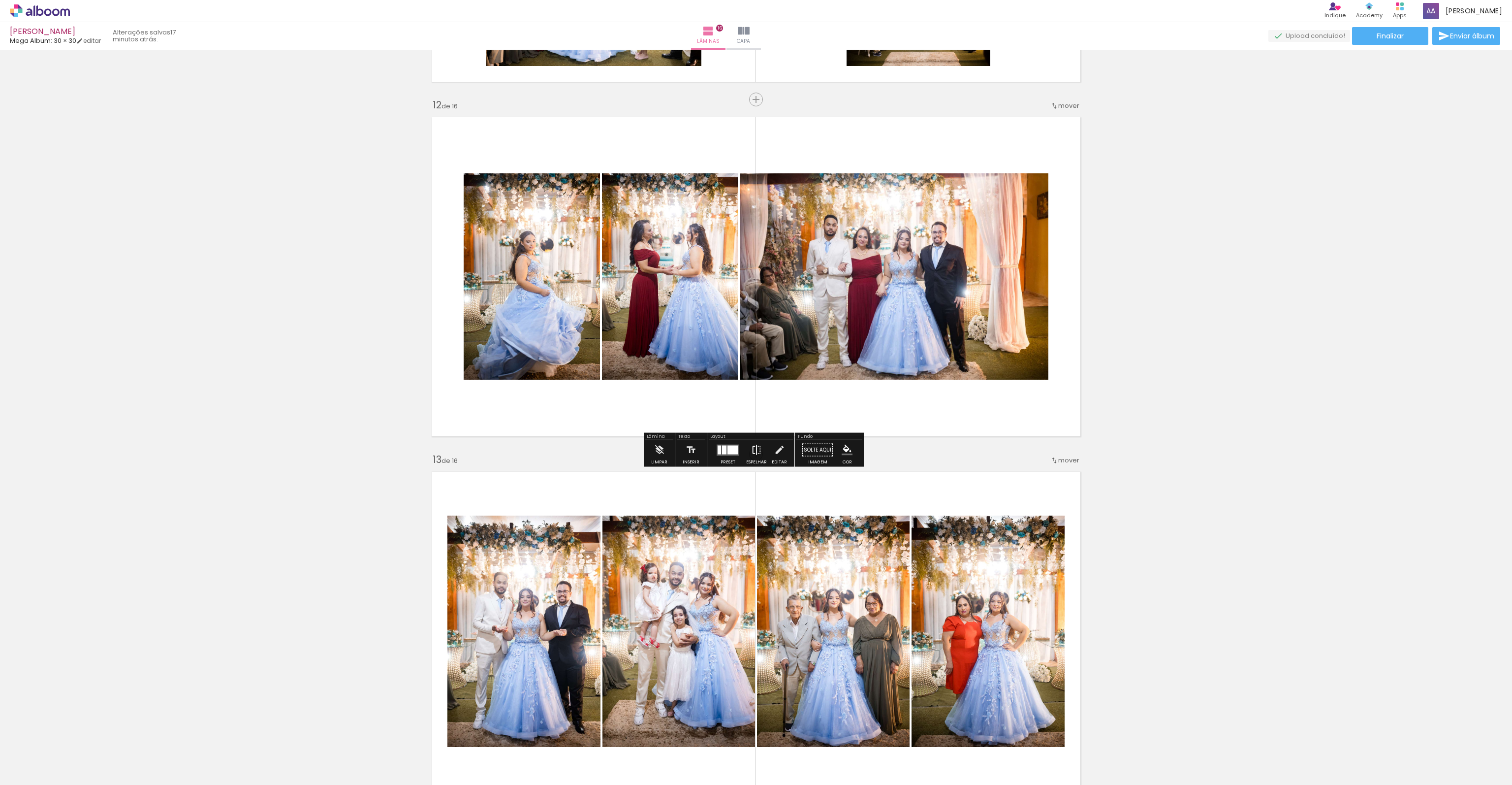
click at [751, 445] on iron-icon at bounding box center [757, 450] width 11 height 20
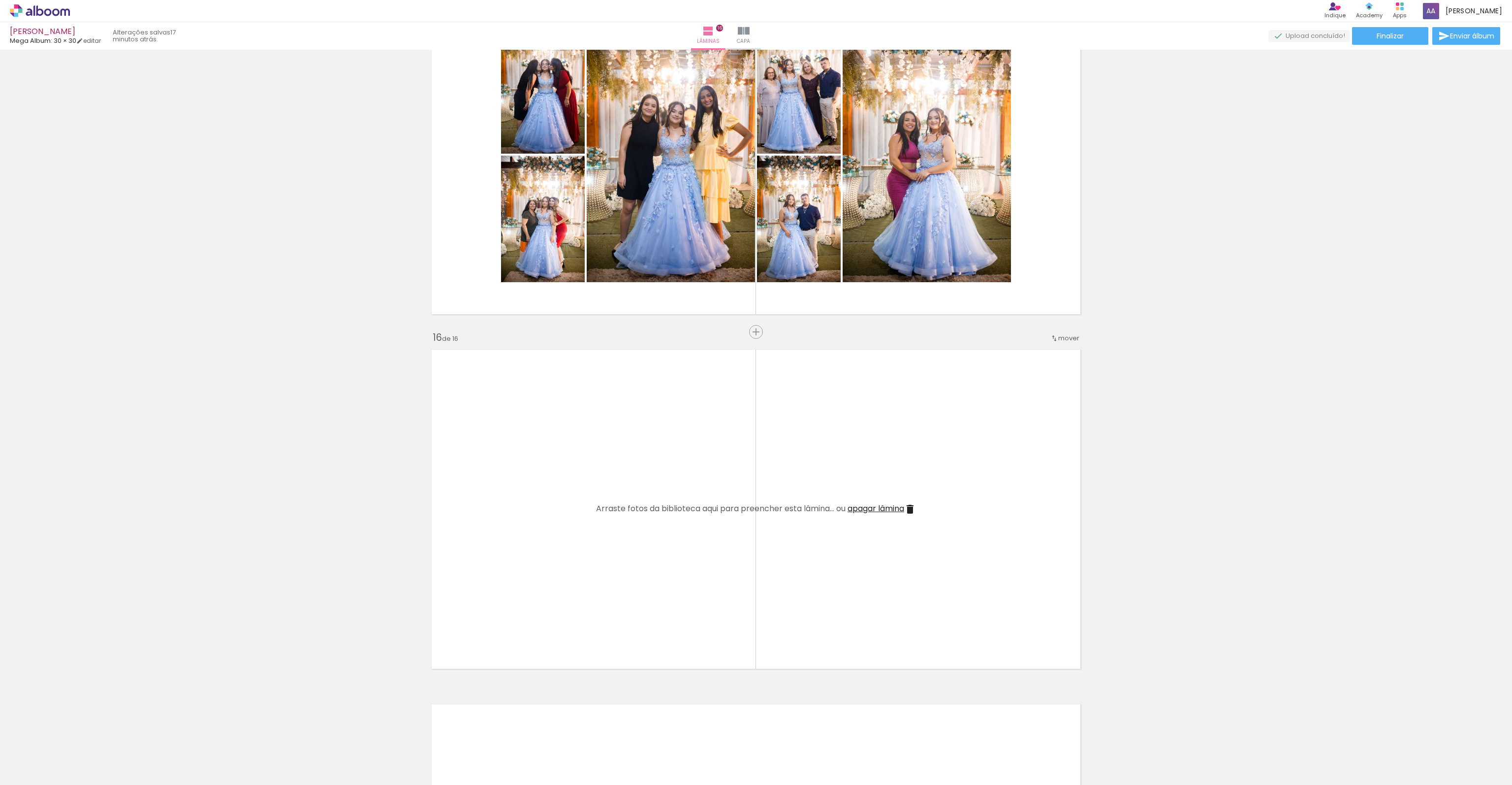
scroll to position [4998, 0]
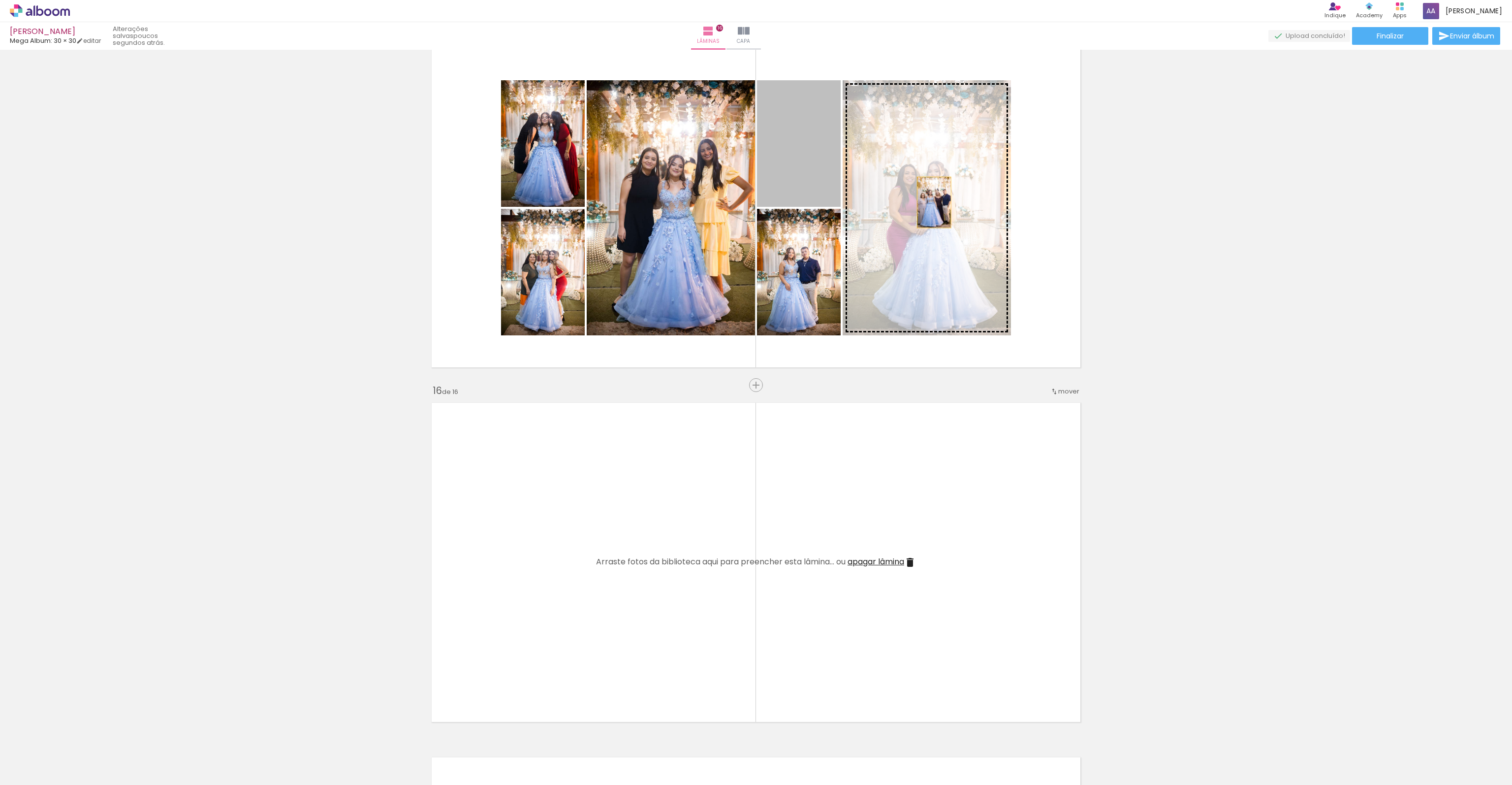
drag, startPoint x: 809, startPoint y: 163, endPoint x: 930, endPoint y: 203, distance: 127.4
click at [0, 0] on slot at bounding box center [0, 0] width 0 height 0
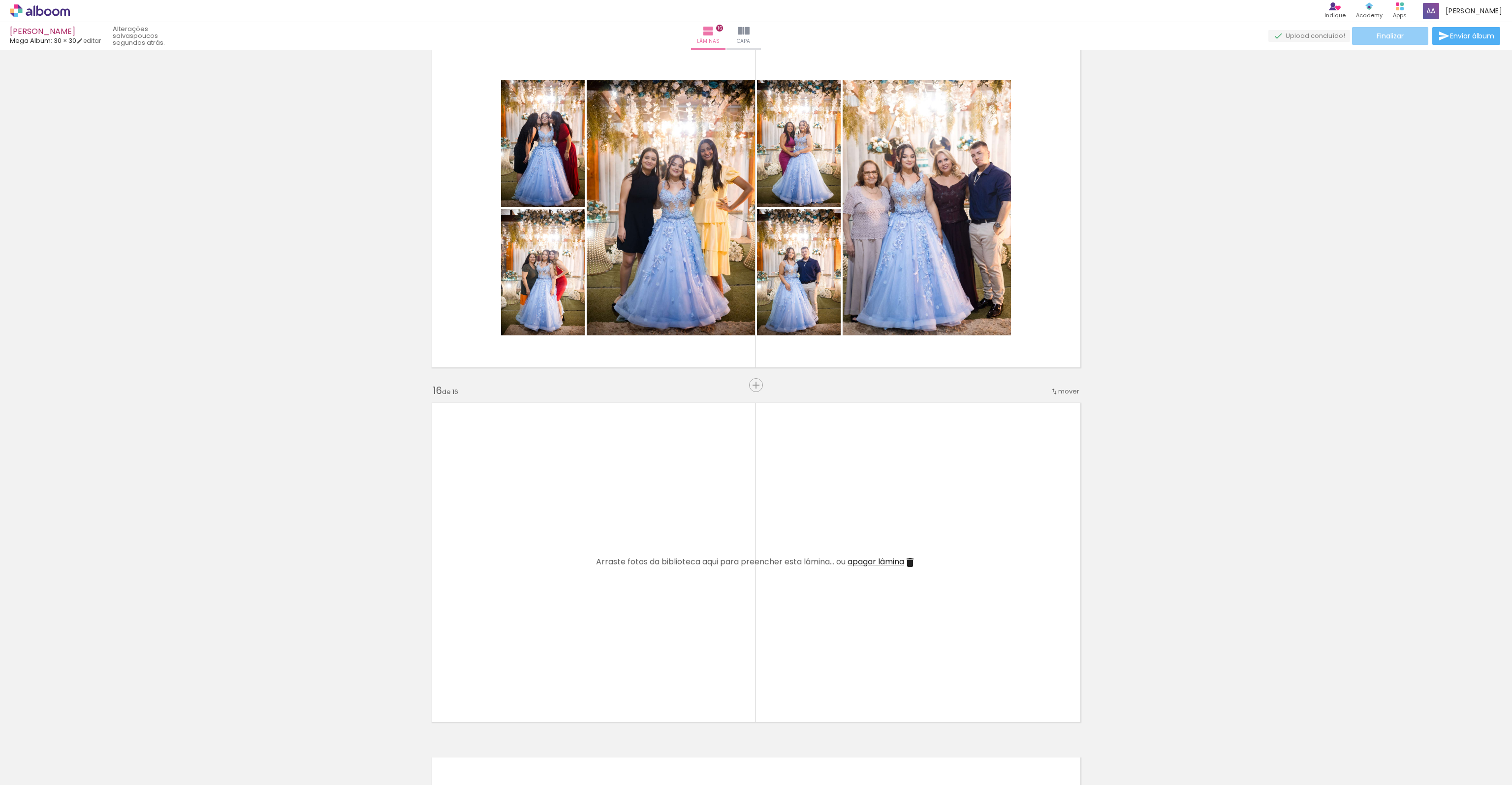
click at [1376, 32] on span "Finalizar" at bounding box center [1390, 36] width 27 height 7
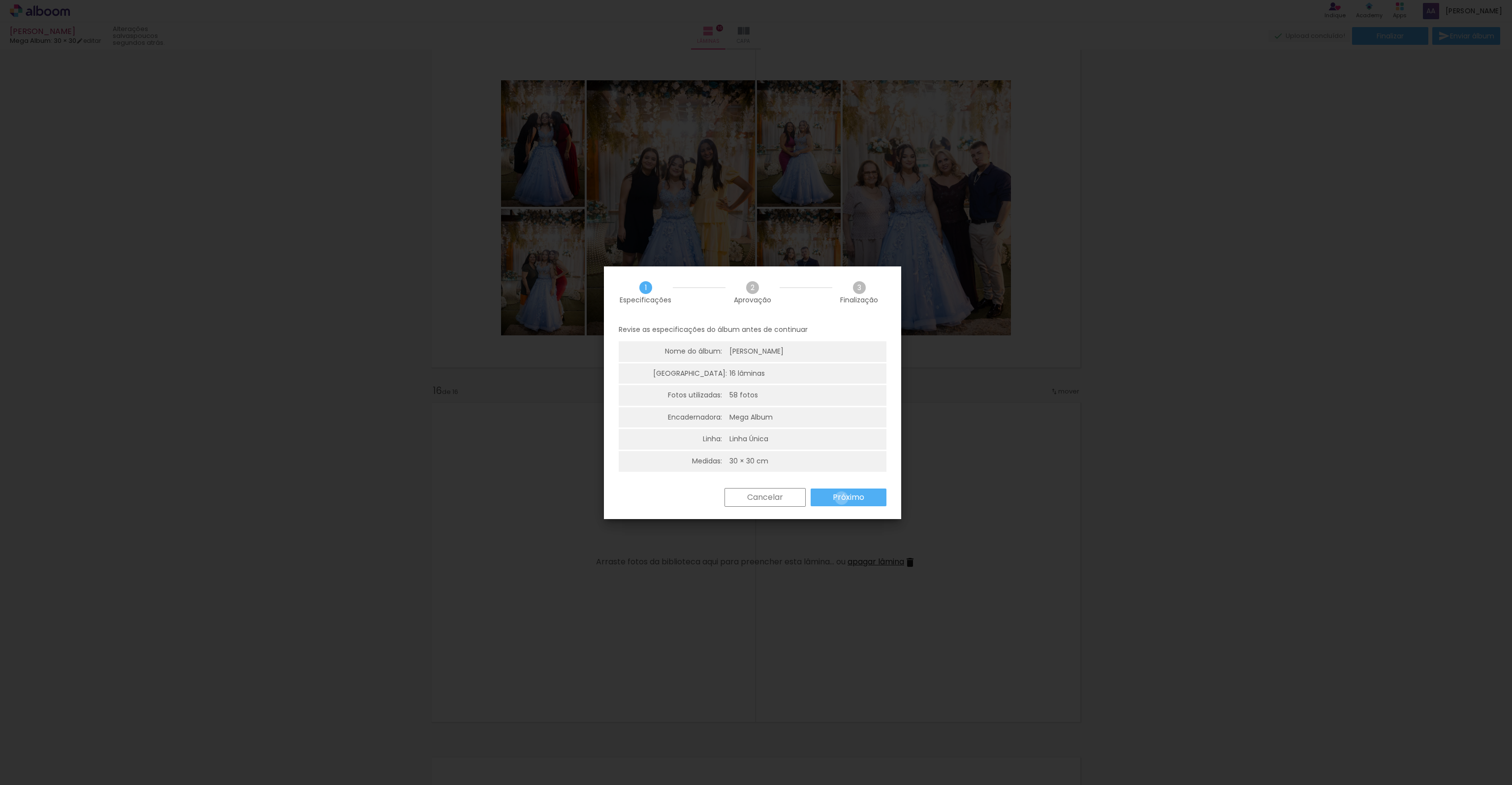
click at [0, 0] on slot "Próximo" at bounding box center [0, 0] width 0 height 0
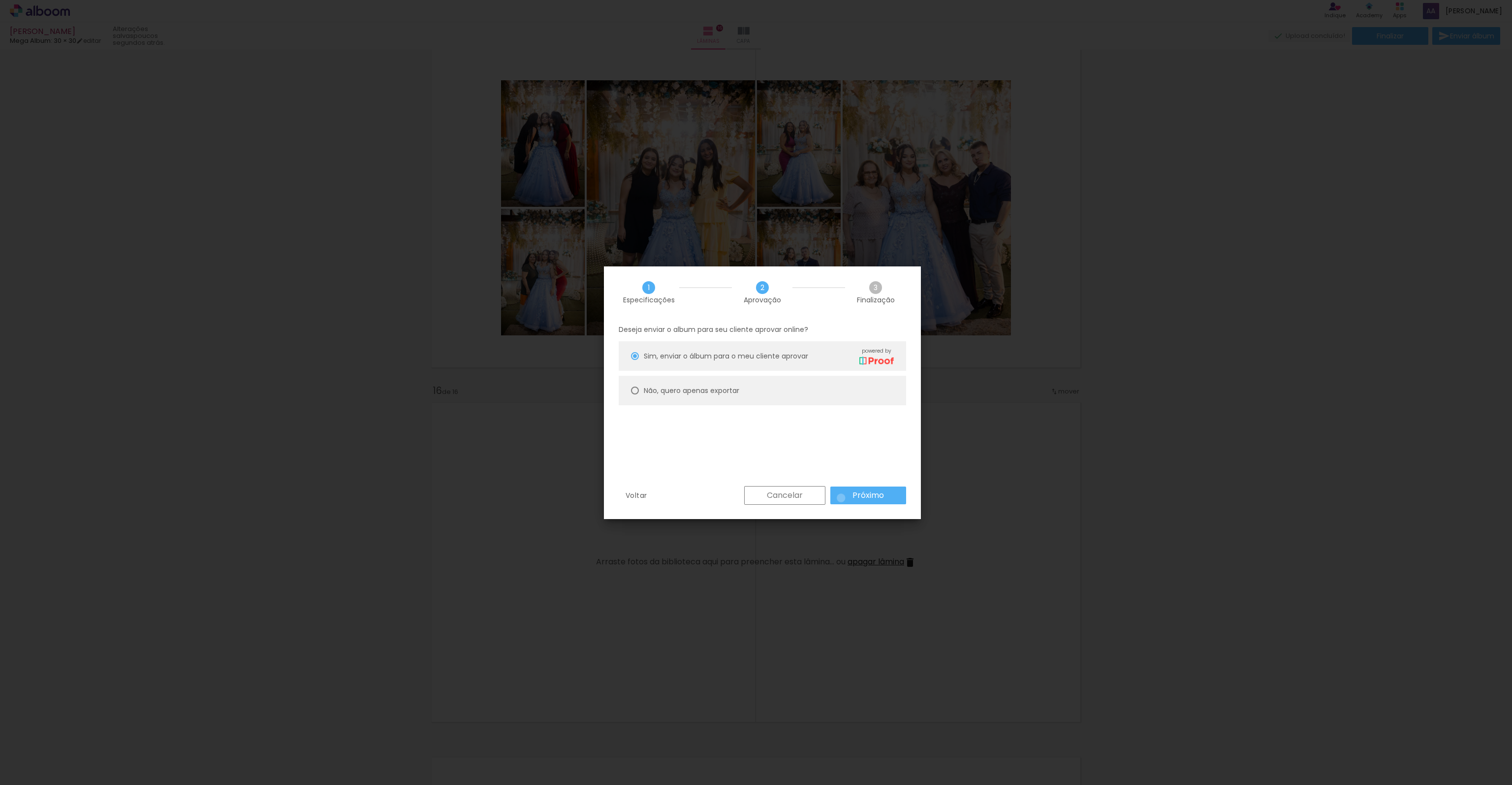
click at [842, 498] on paper-button "Próximo" at bounding box center [868, 495] width 76 height 18
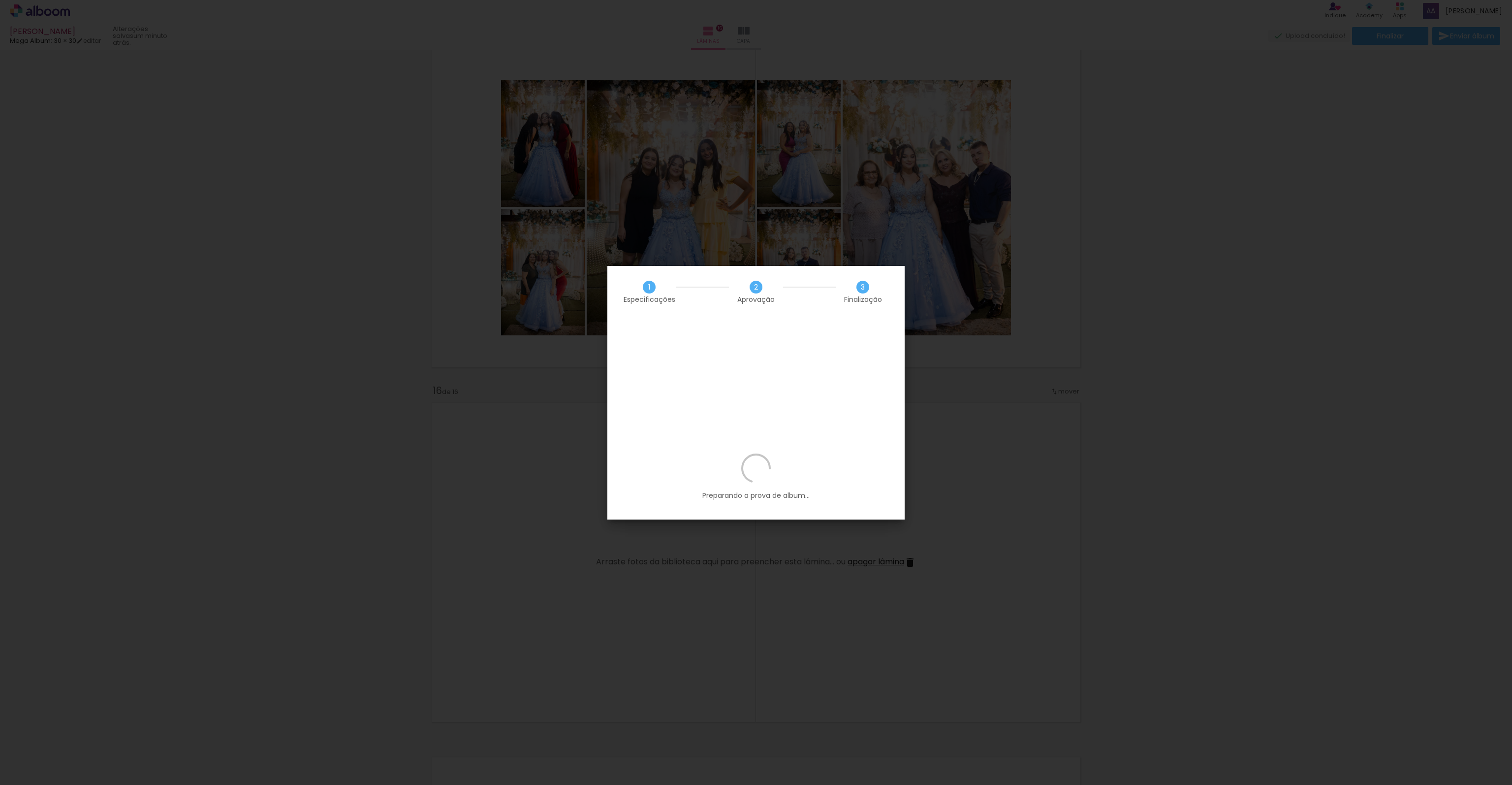
scroll to position [0, 1118]
click at [0, 0] on slot "Editar prova" at bounding box center [0, 0] width 0 height 0
